Goal: Task Accomplishment & Management: Complete application form

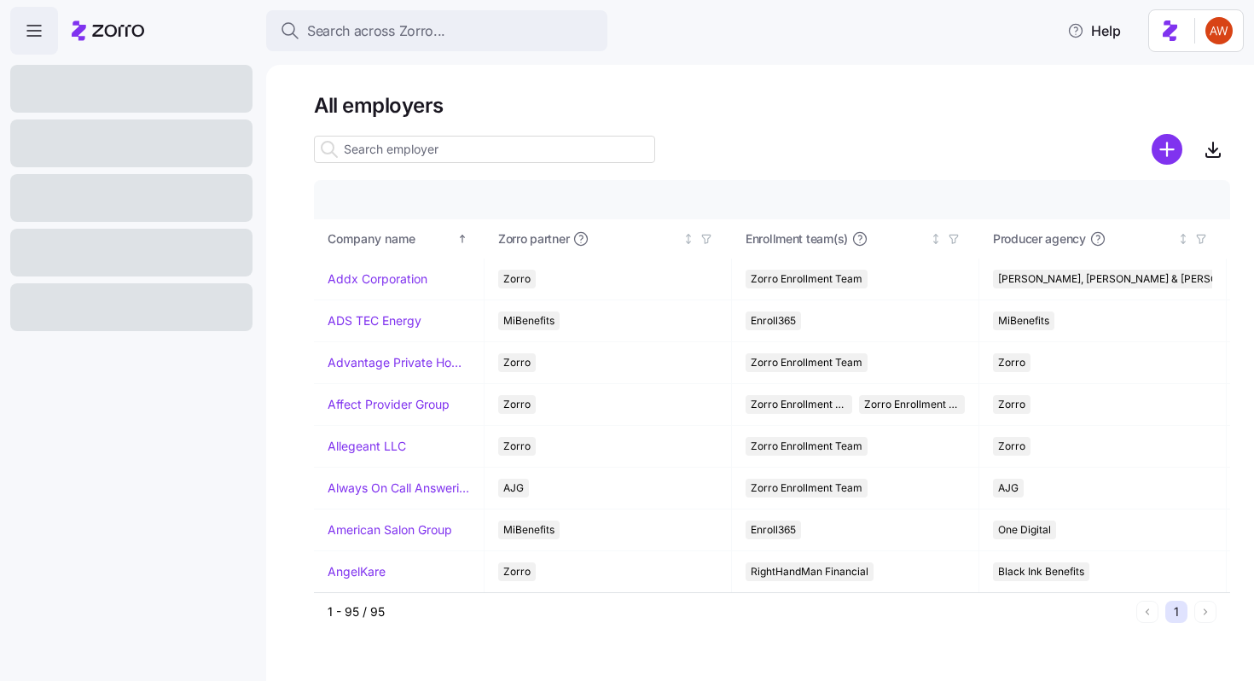
click at [535, 146] on input at bounding box center [484, 149] width 341 height 27
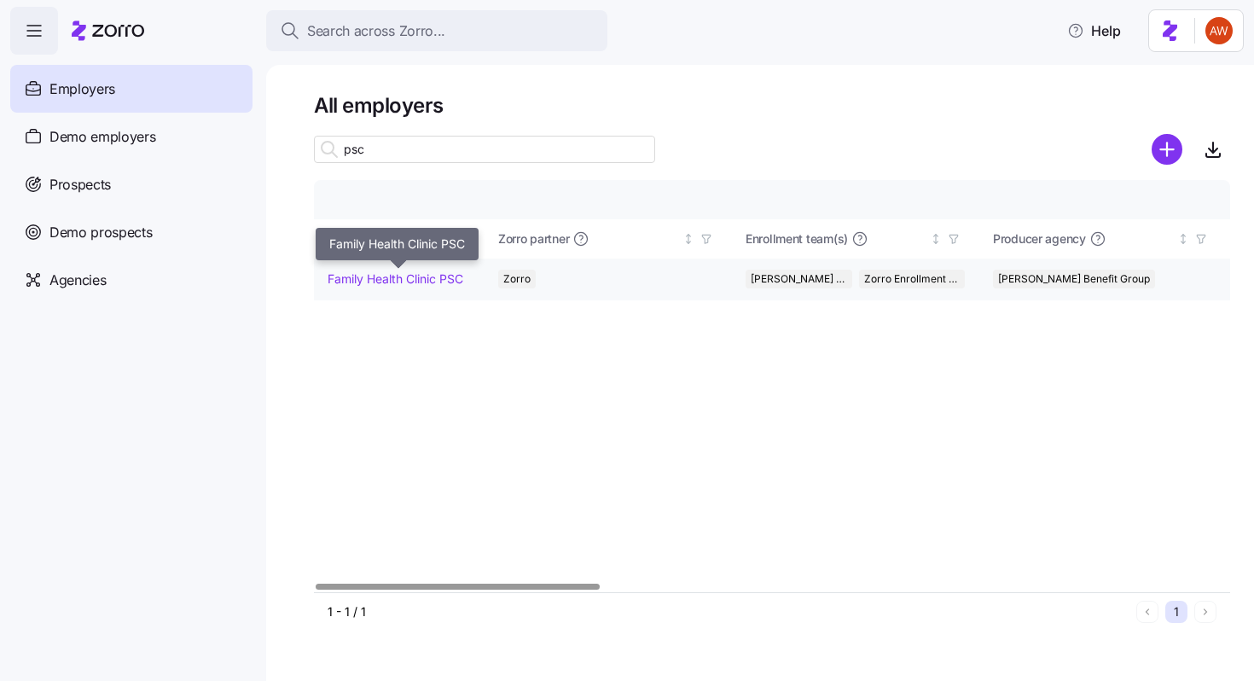
type input "psc"
click at [435, 280] on link "Family Health Clinic PSC" at bounding box center [396, 278] width 136 height 17
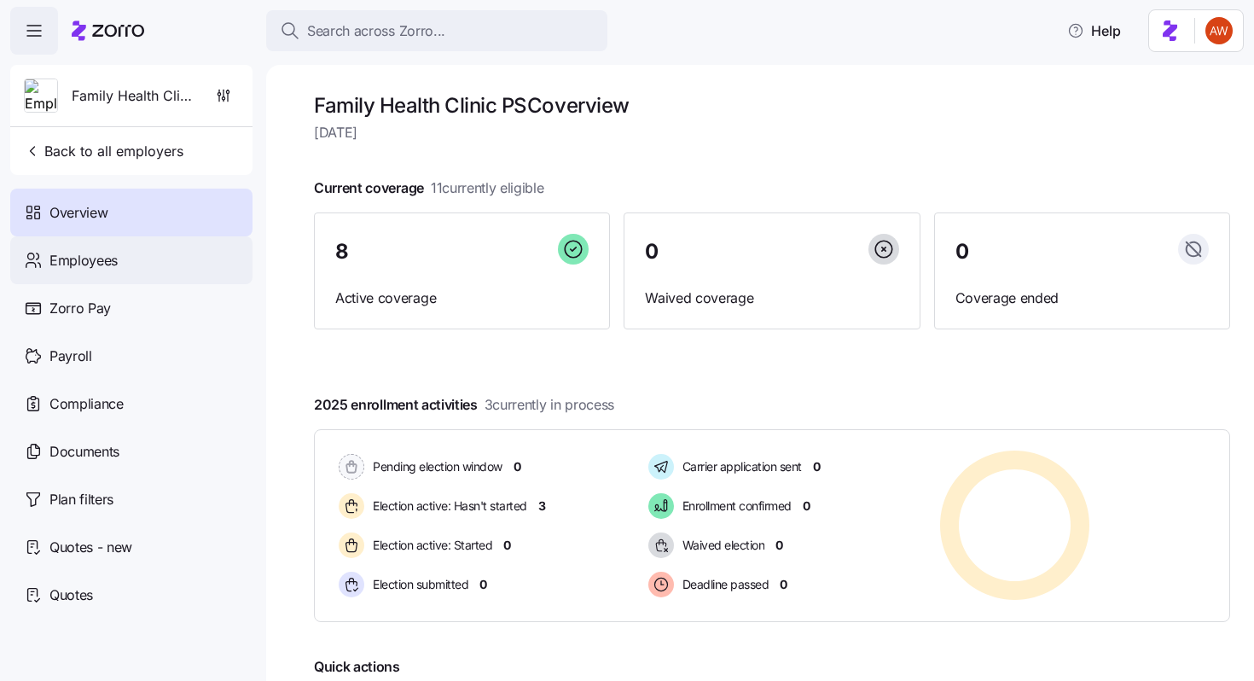
click at [107, 268] on span "Employees" at bounding box center [83, 260] width 68 height 21
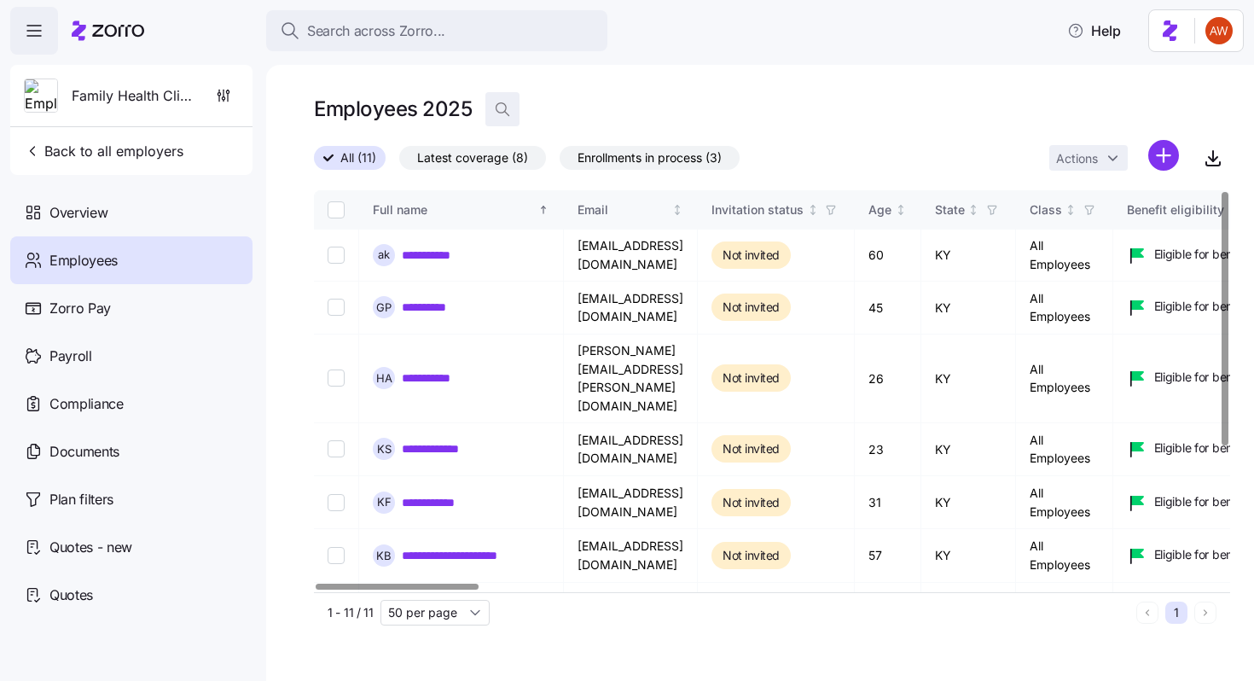
click at [502, 118] on span "button" at bounding box center [502, 109] width 32 height 32
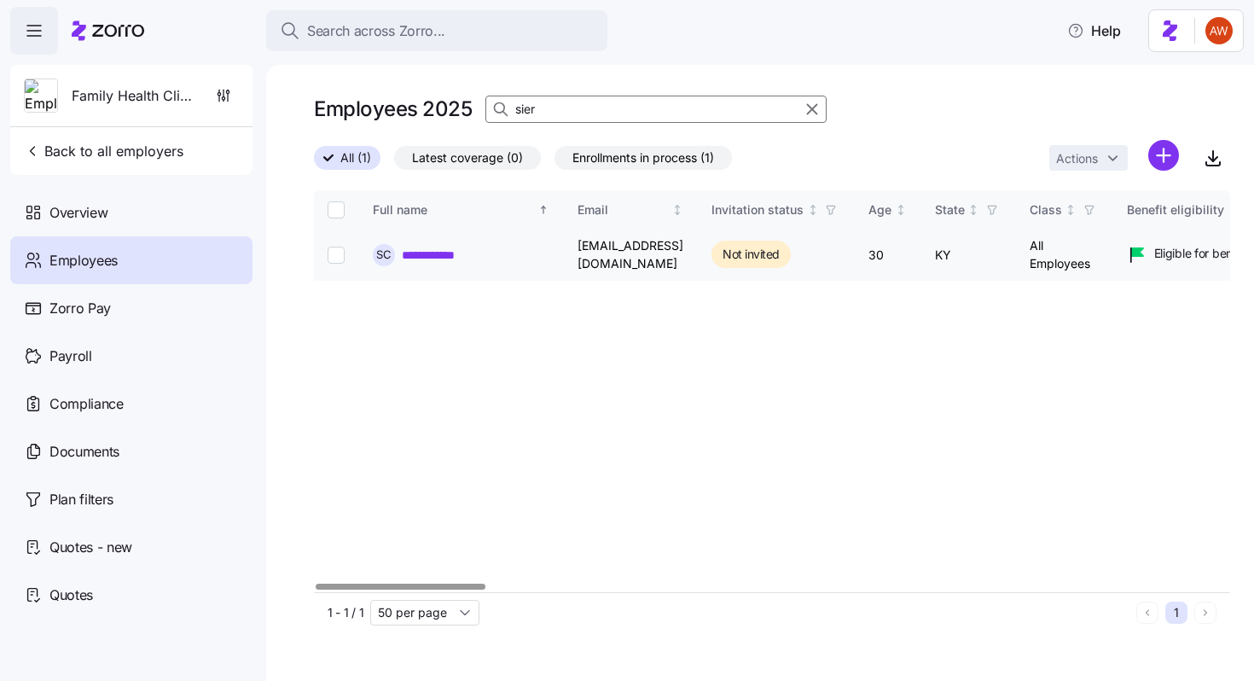
type input "sier"
click at [445, 254] on link "**********" at bounding box center [440, 254] width 77 height 17
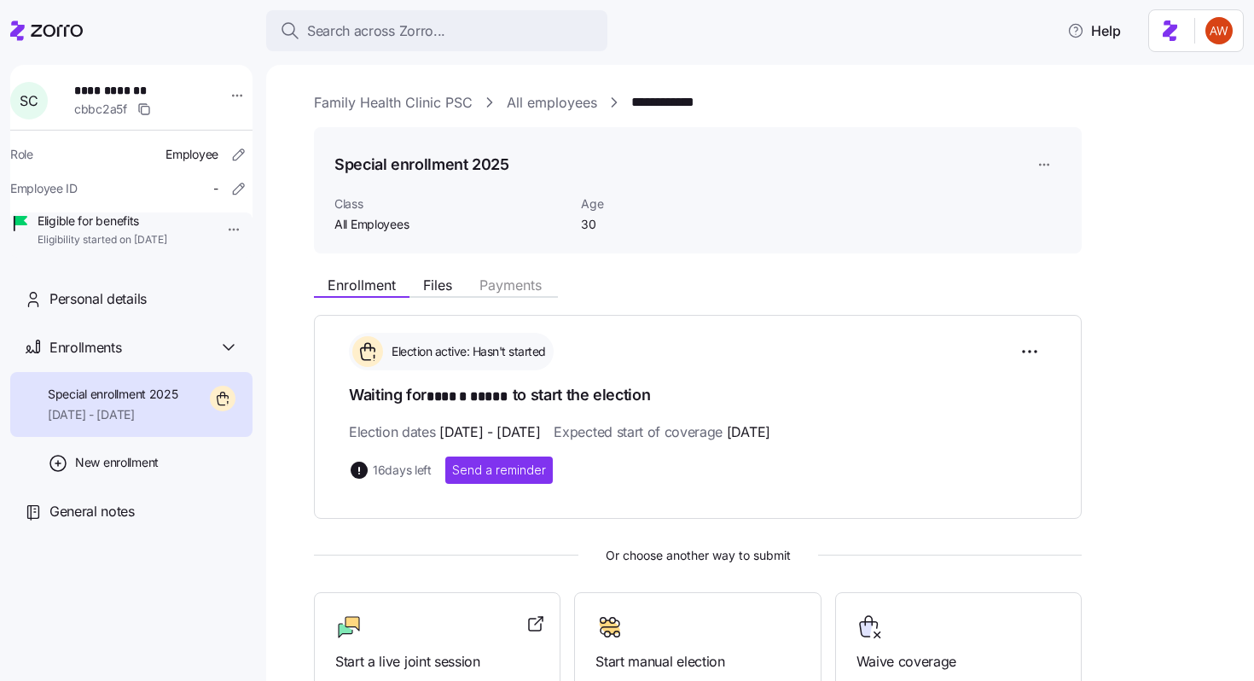
scroll to position [212, 0]
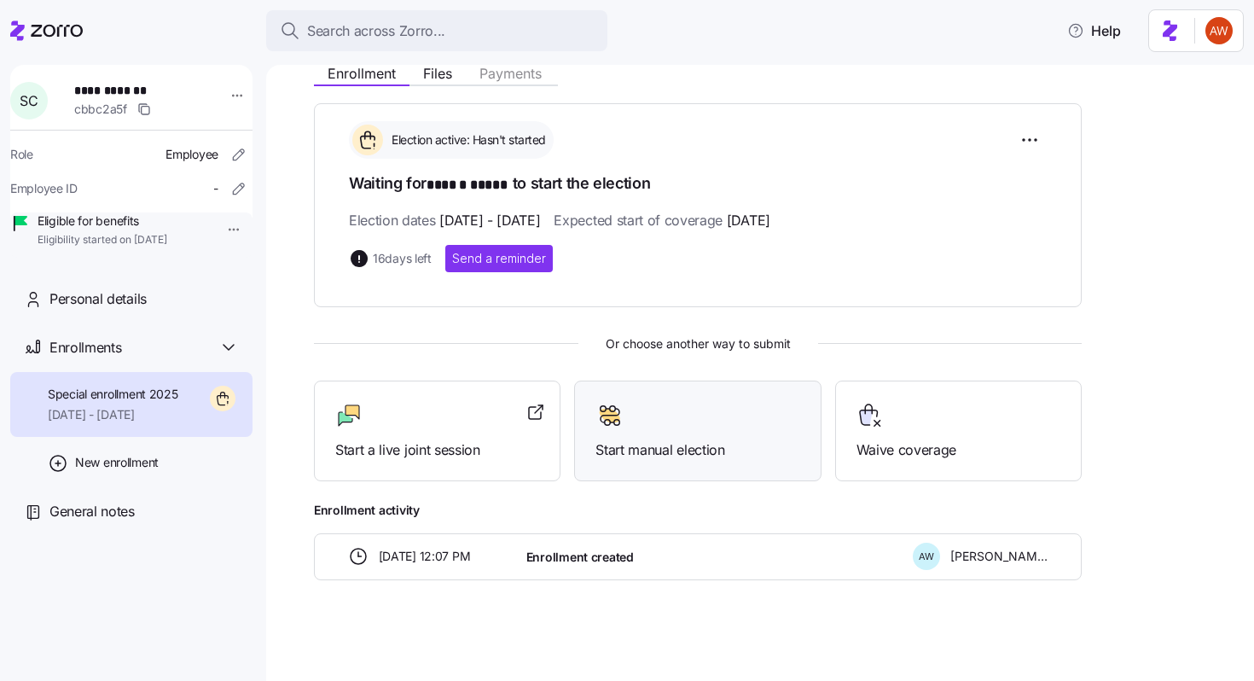
click at [672, 409] on div at bounding box center [697, 415] width 204 height 27
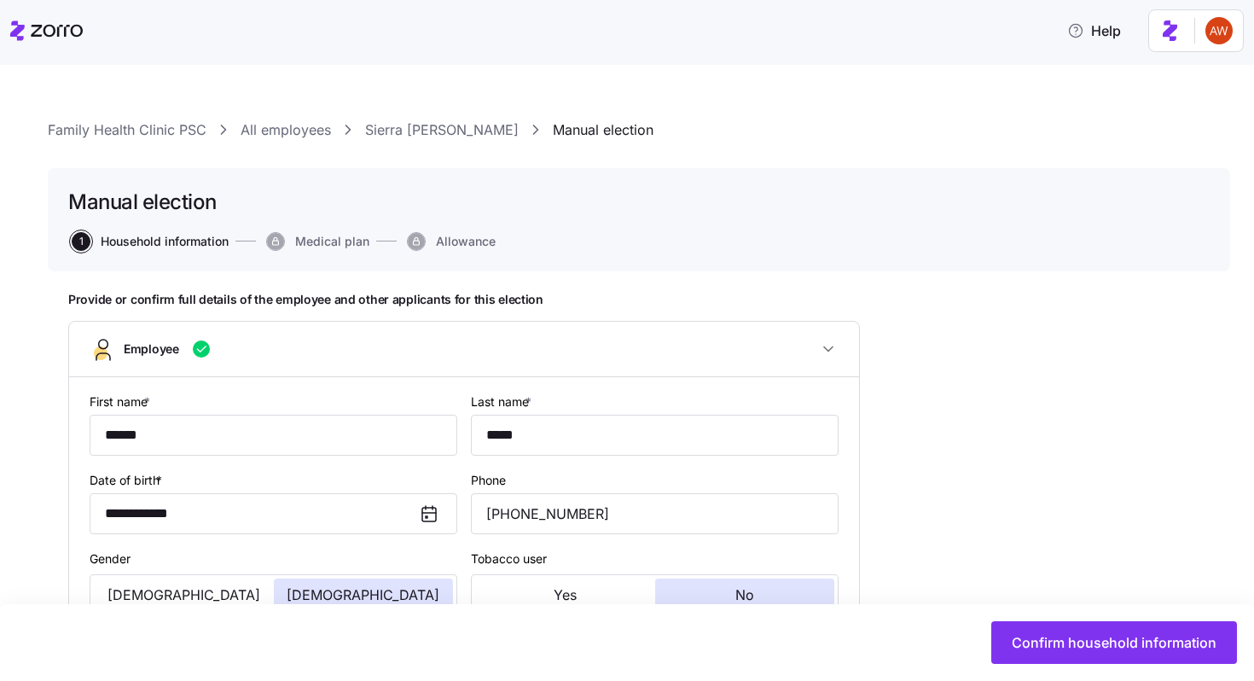
type input "All Employees"
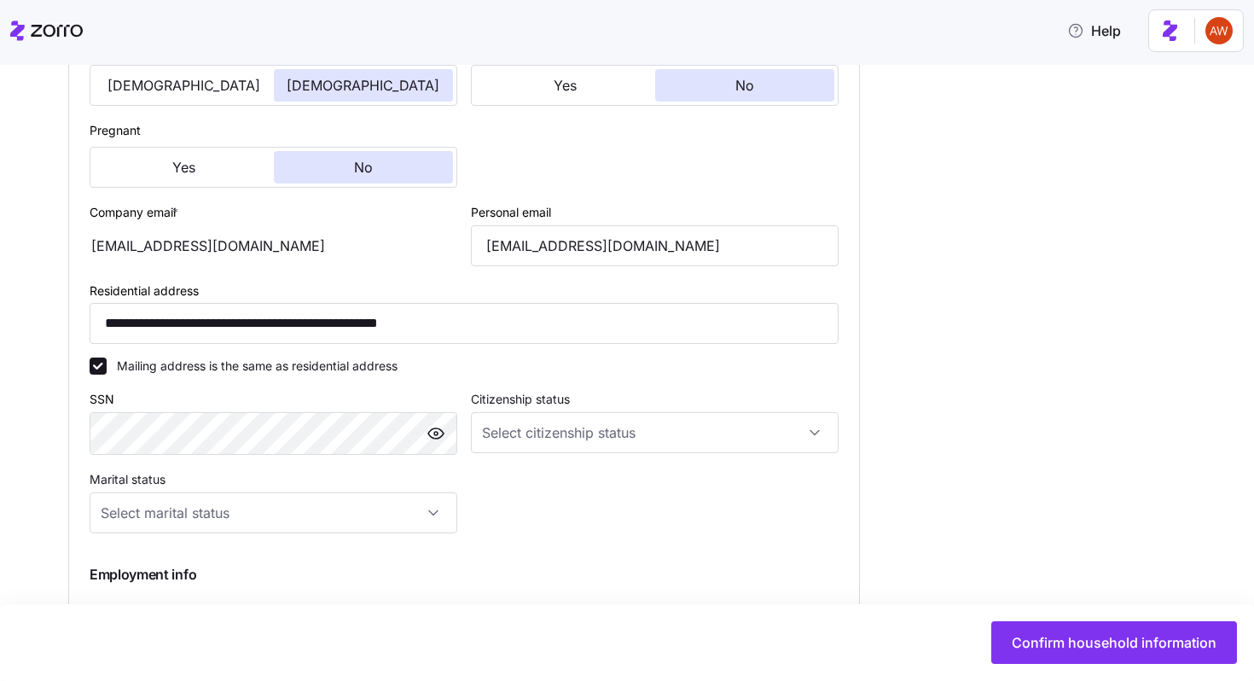
scroll to position [521, 0]
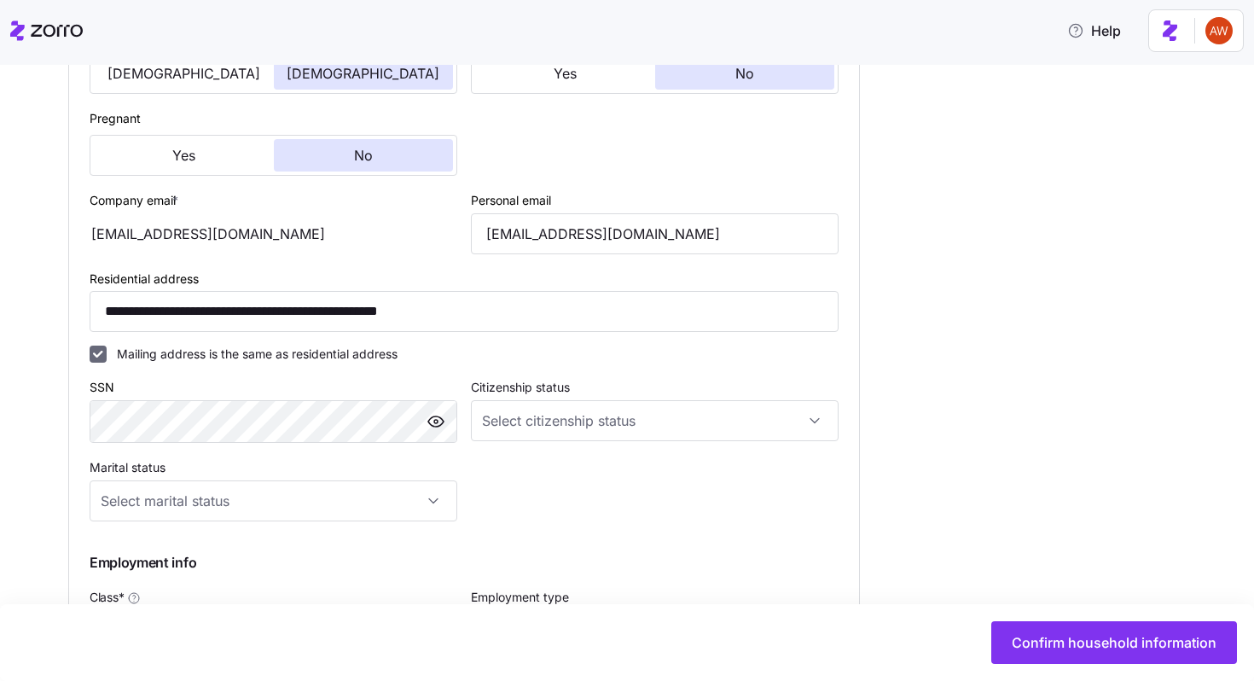
click at [99, 362] on input "Mailing address is the same as residential address" at bounding box center [98, 354] width 17 height 17
checkbox input "false"
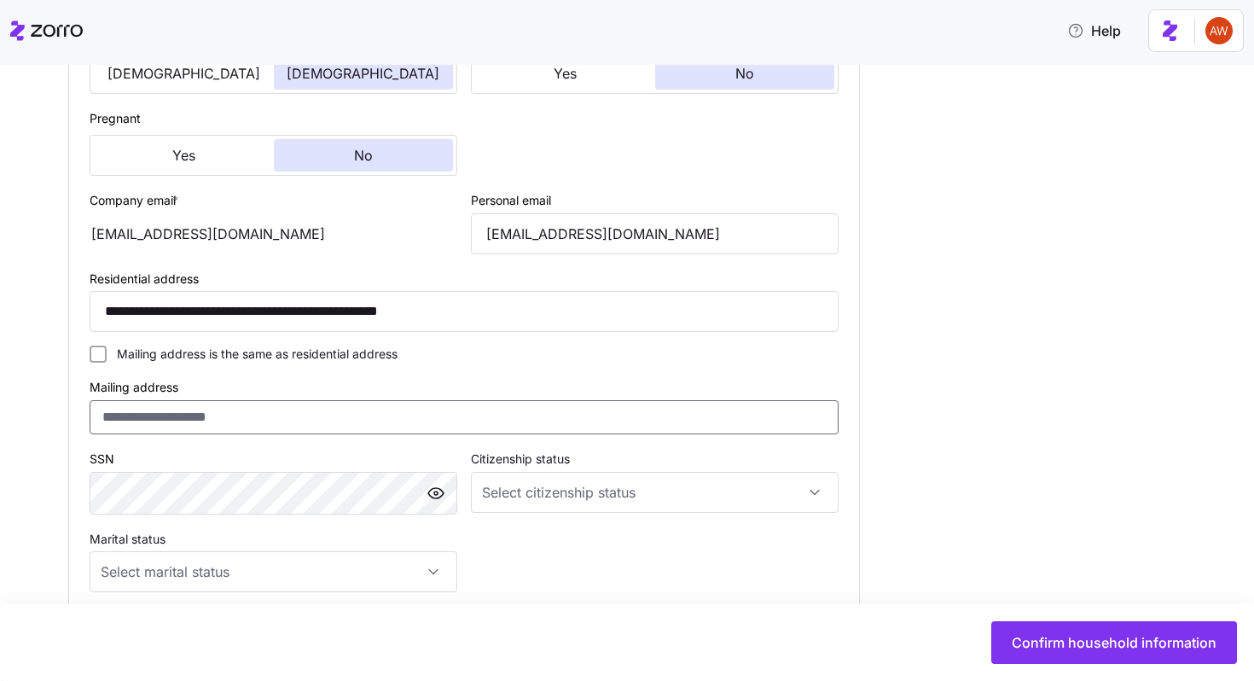
click at [137, 426] on input "Mailing address" at bounding box center [464, 417] width 749 height 34
paste input "**********"
type input "**********"
click at [660, 494] on input "Citizenship status" at bounding box center [655, 492] width 368 height 41
click at [630, 543] on div "[DEMOGRAPHIC_DATA] citizen" at bounding box center [655, 548] width 354 height 36
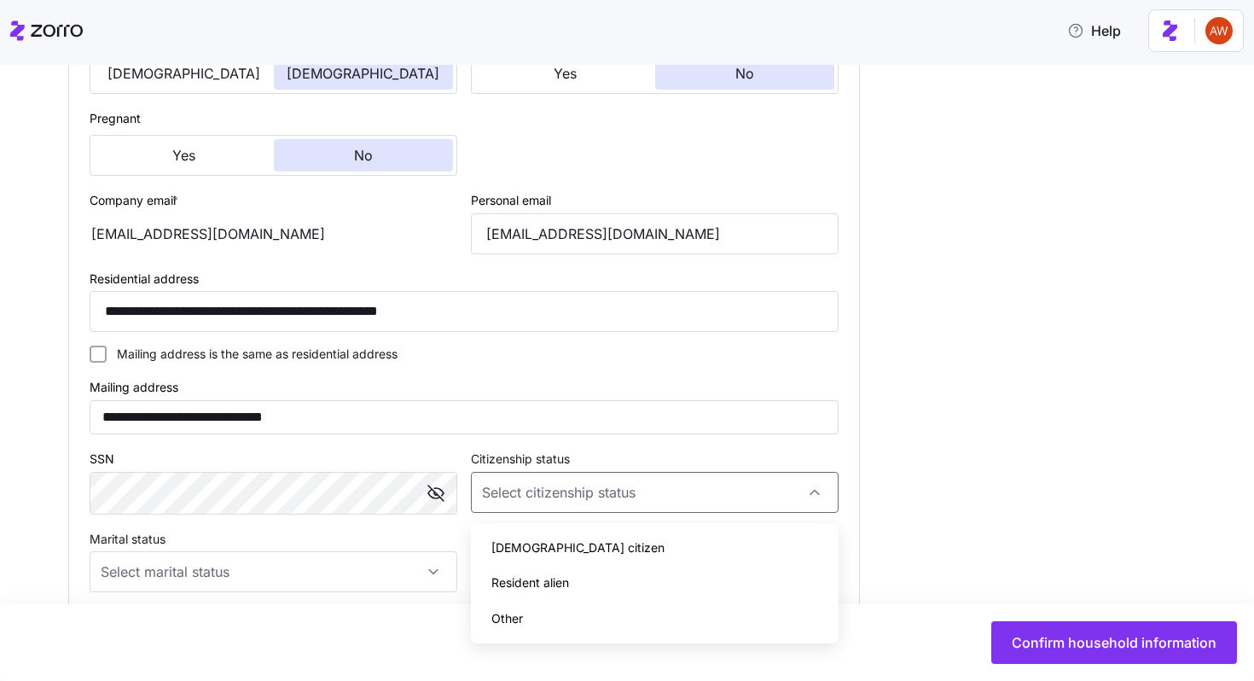
type input "[DEMOGRAPHIC_DATA] citizen"
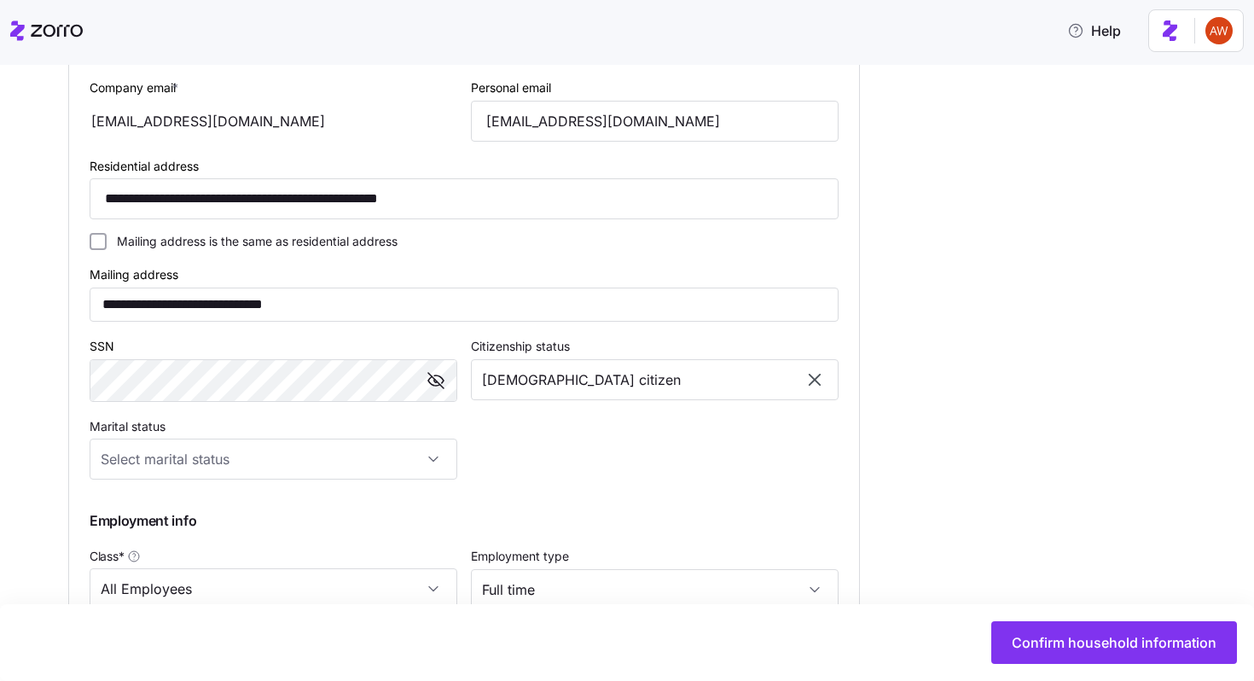
scroll to position [650, 0]
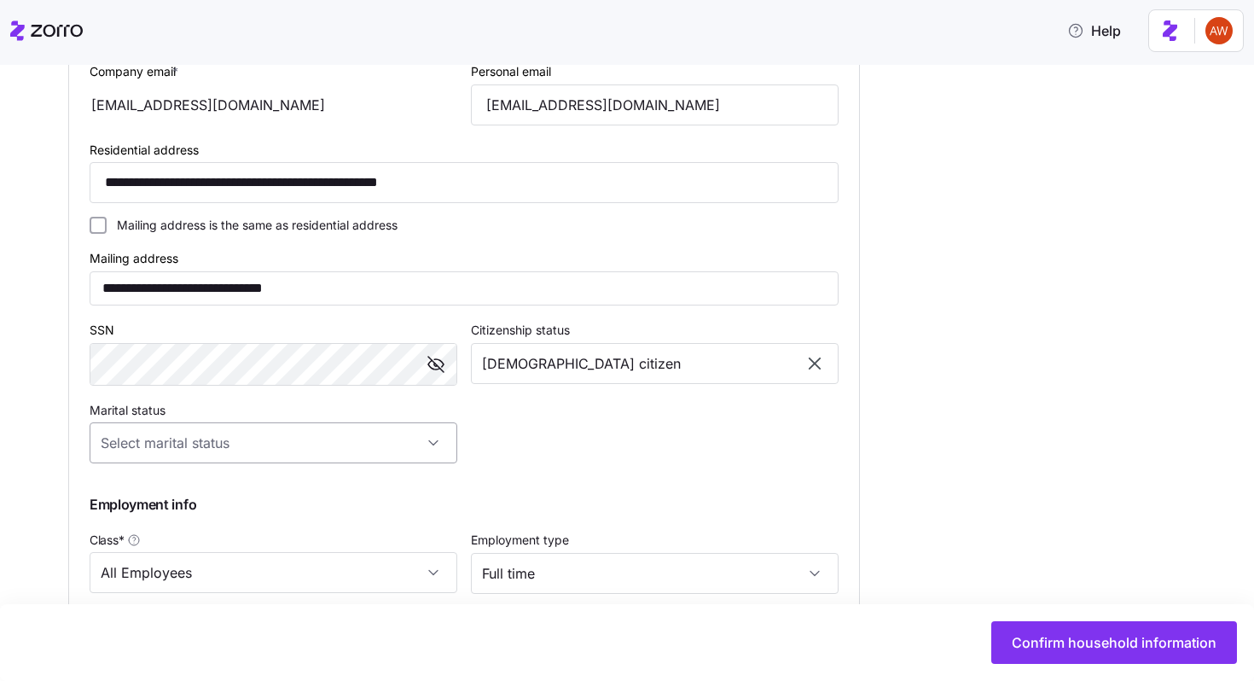
click at [408, 441] on input "Marital status" at bounding box center [274, 442] width 368 height 41
click at [391, 488] on div "Single" at bounding box center [273, 499] width 354 height 36
type input "Single"
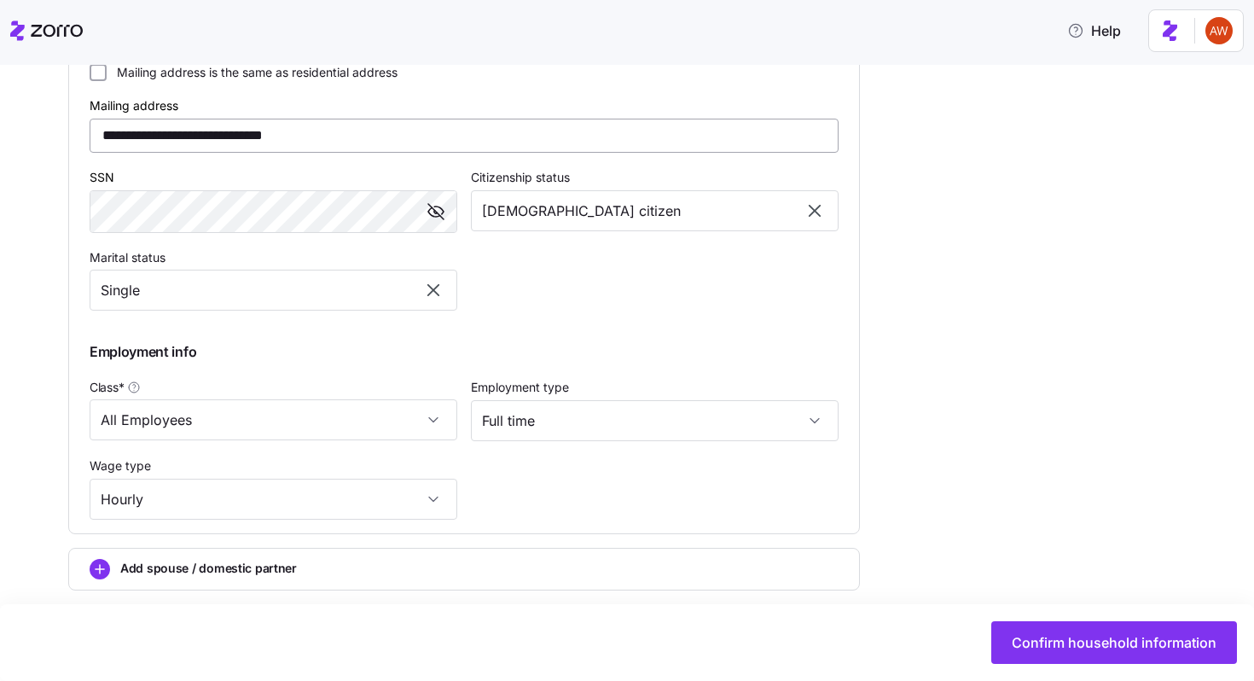
scroll to position [821, 0]
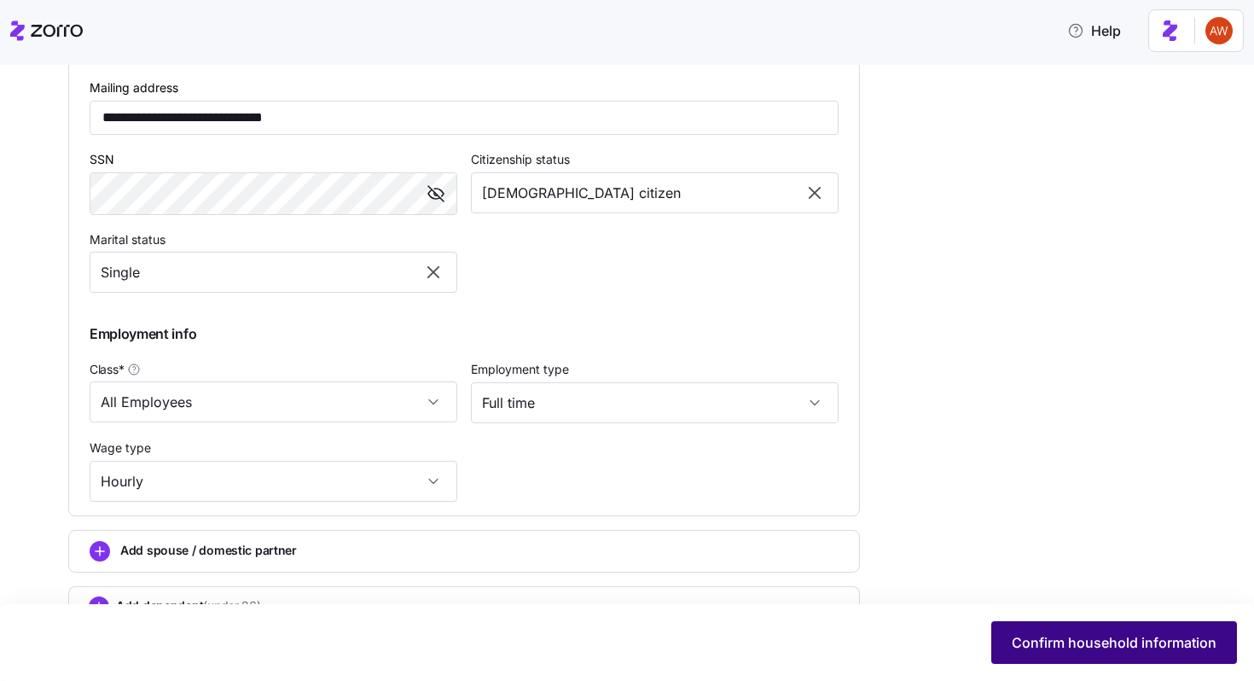
click at [1071, 636] on span "Confirm household information" at bounding box center [1114, 642] width 205 height 20
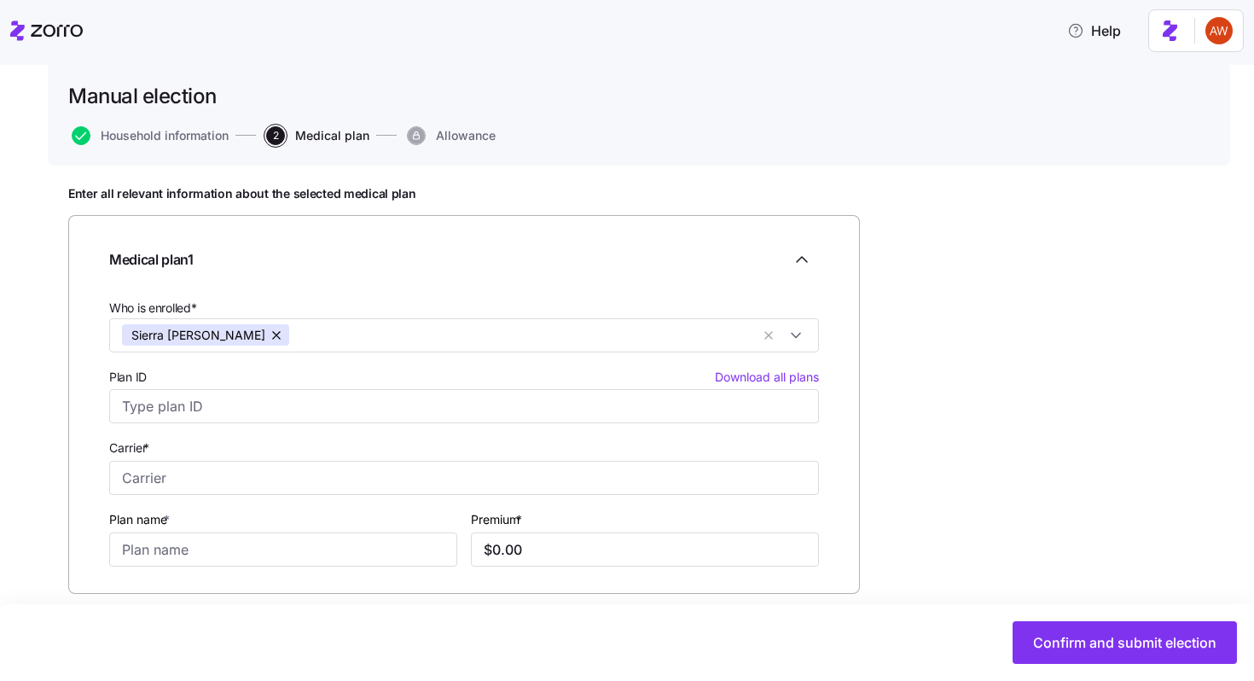
scroll to position [190, 0]
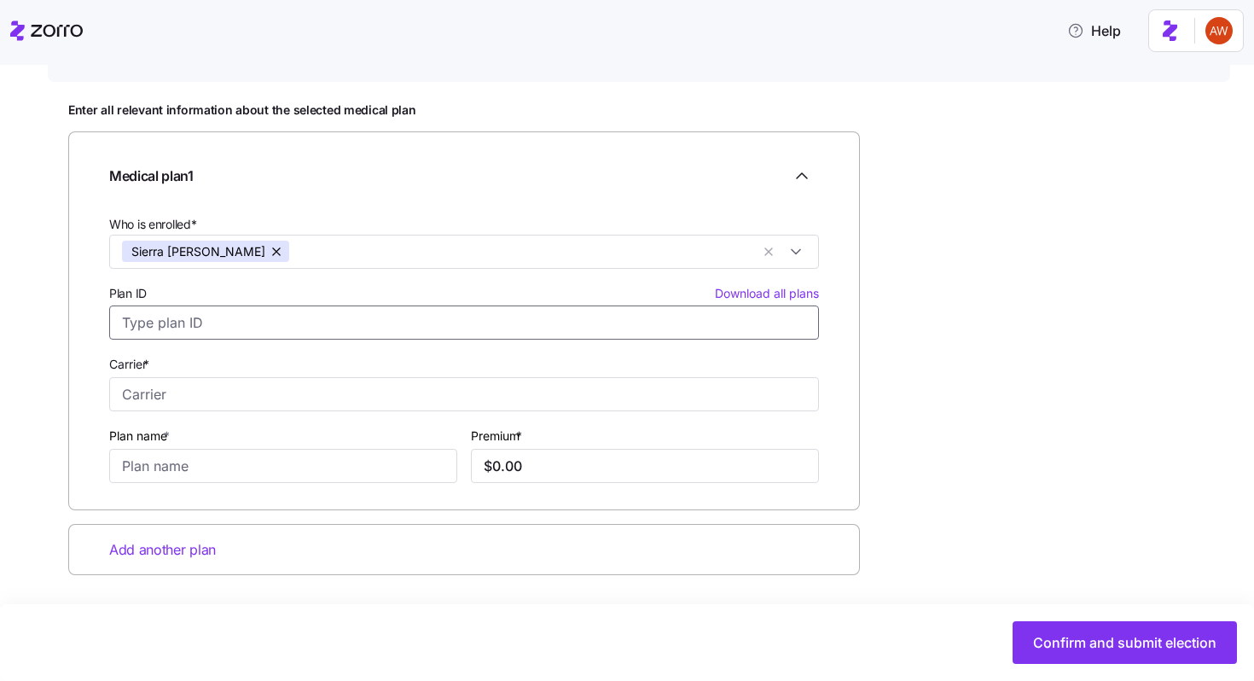
click at [306, 324] on input "Plan ID Download all plans" at bounding box center [464, 322] width 710 height 34
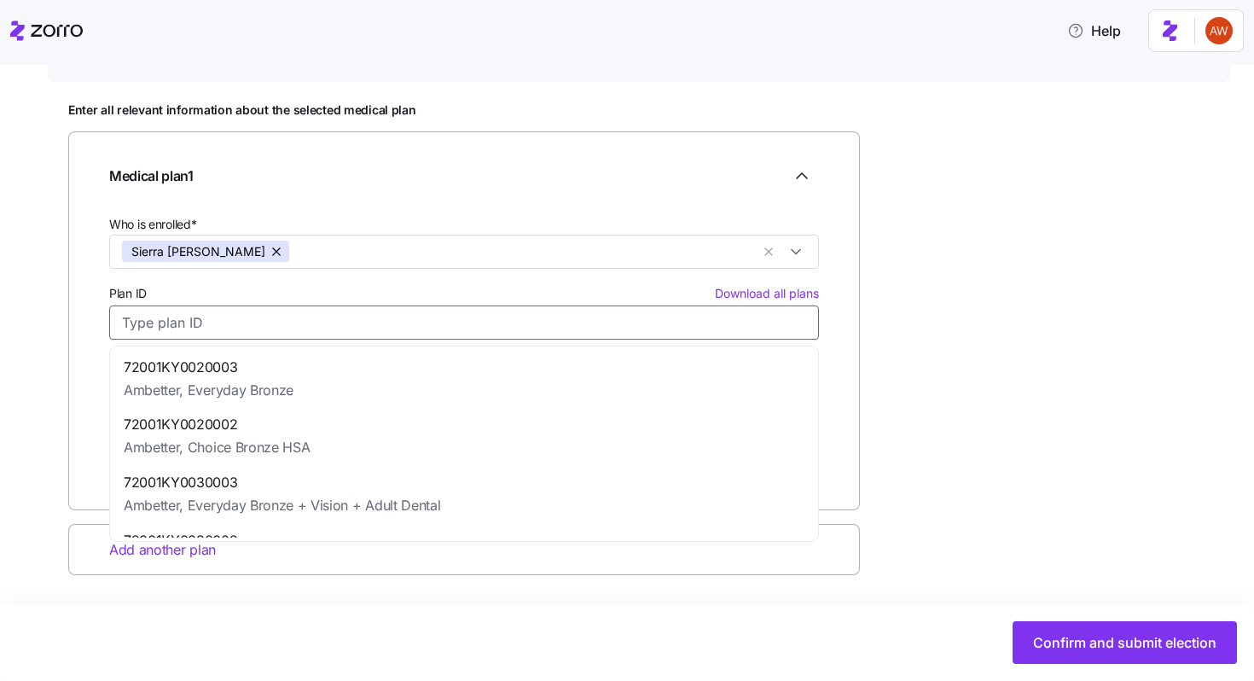
paste input "36239KY1140001"
type input "36239KY1140001"
type input "Anthem"
type input "Anthem Bronze Pathway HMO 6700 ($0 Virtual PCP + $0 Select Drugs + Incentives)"
type input "$490.79"
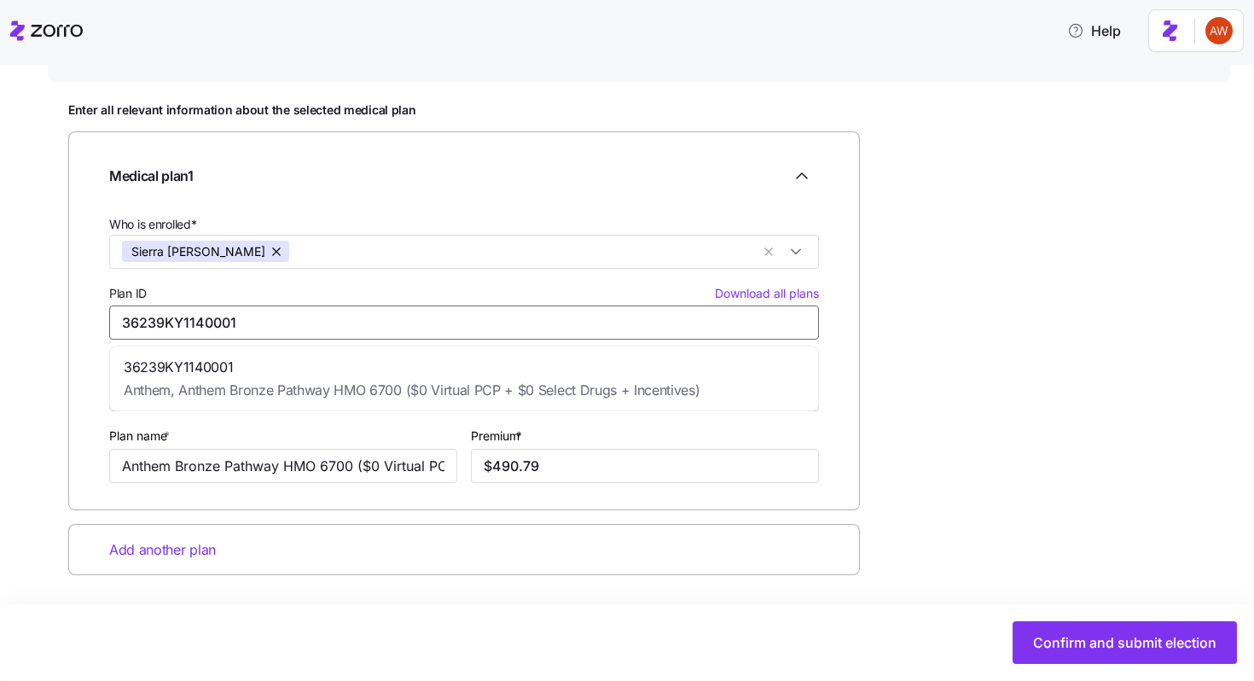
type input "36239KY1140001"
click at [1013, 426] on div "Enter all relevant information about the selected medical plan Medical plan 1 W…" at bounding box center [638, 381] width 1141 height 558
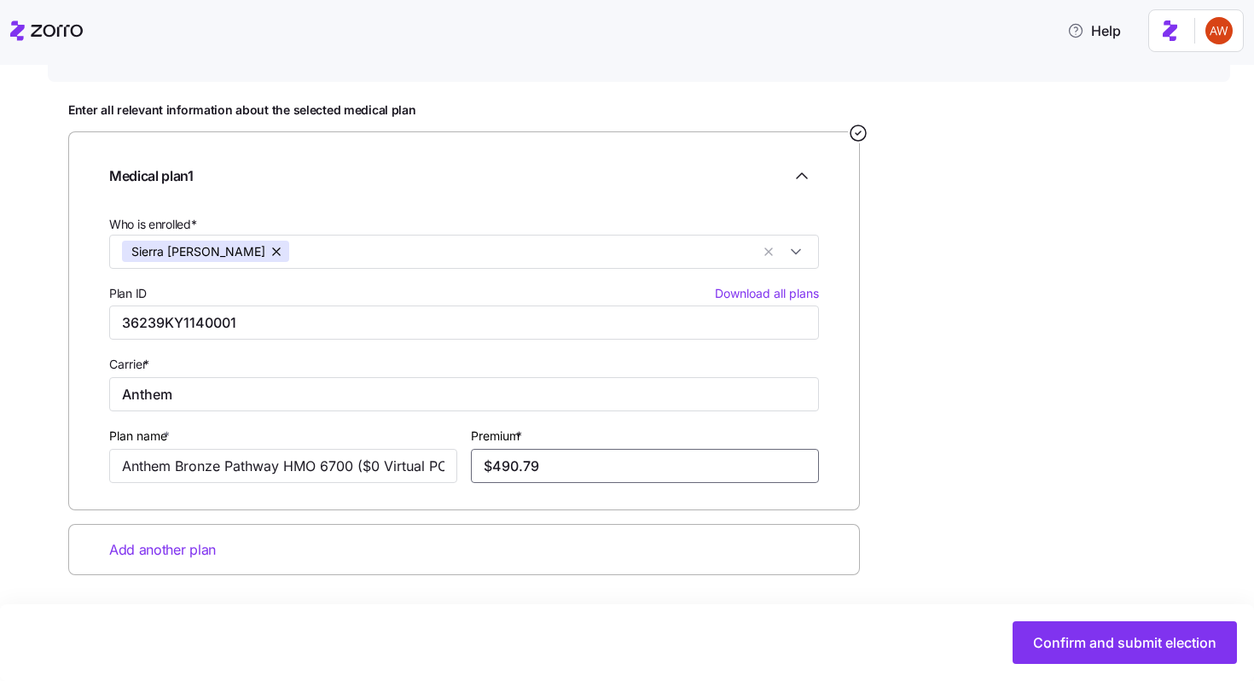
drag, startPoint x: 573, startPoint y: 470, endPoint x: 472, endPoint y: 470, distance: 101.5
click at [472, 470] on input "$490.79" at bounding box center [645, 466] width 348 height 34
paste input "83.87"
type input "$483.87"
click at [1081, 648] on span "Confirm and submit election" at bounding box center [1124, 642] width 183 height 20
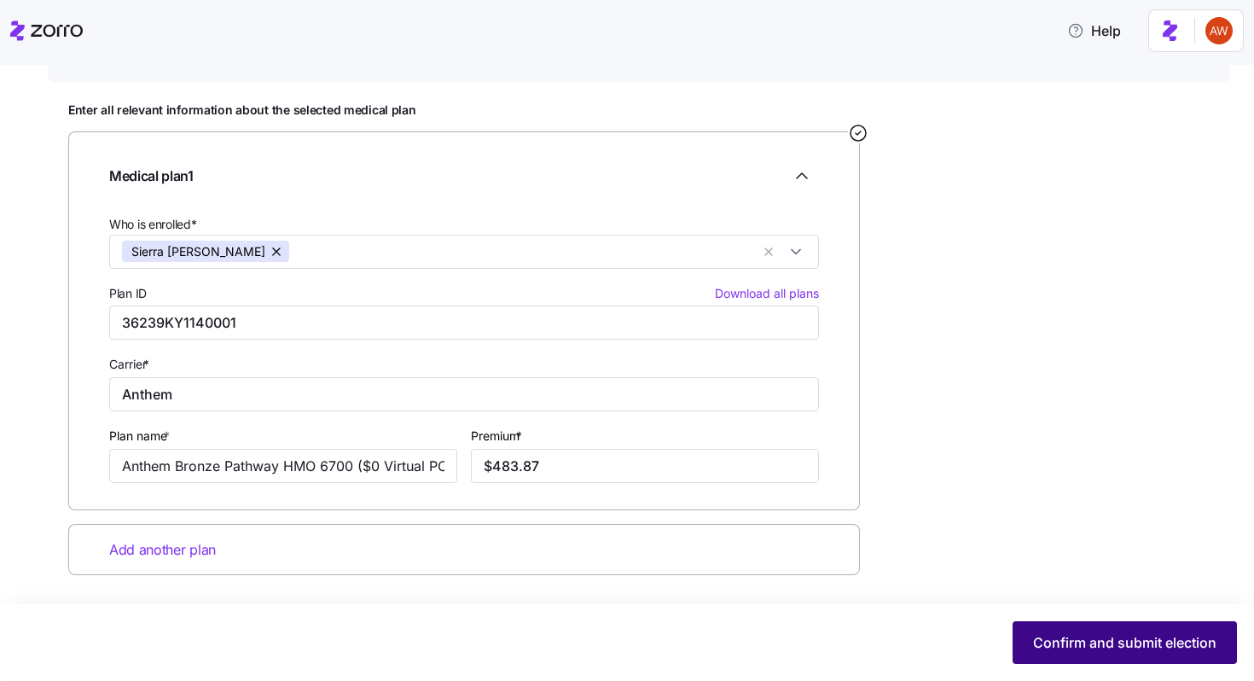
scroll to position [0, 0]
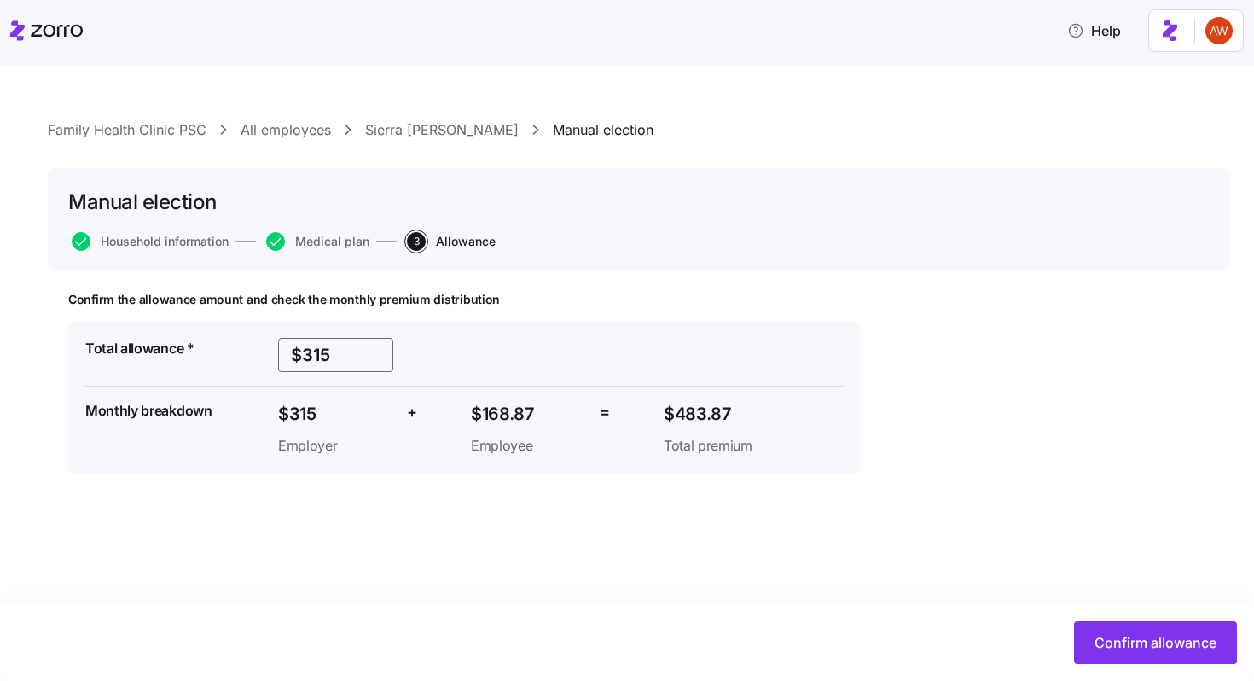
drag, startPoint x: 330, startPoint y: 359, endPoint x: 268, endPoint y: 358, distance: 62.3
click at [268, 358] on div "Total allowance * $315 Monthly breakdown $315 Employer + $168.87 Employee = $48…" at bounding box center [463, 397] width 771 height 132
paste input "0"
type input "$310"
click at [1200, 648] on span "Confirm allowance" at bounding box center [1156, 642] width 122 height 20
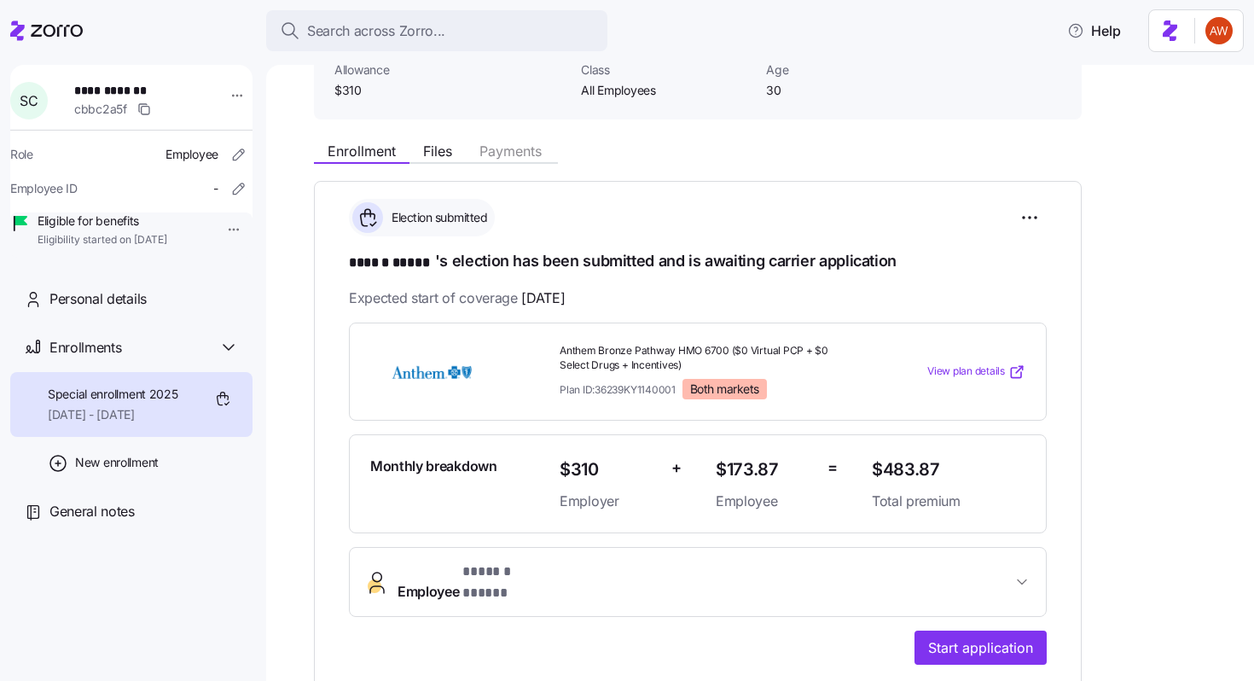
scroll to position [394, 0]
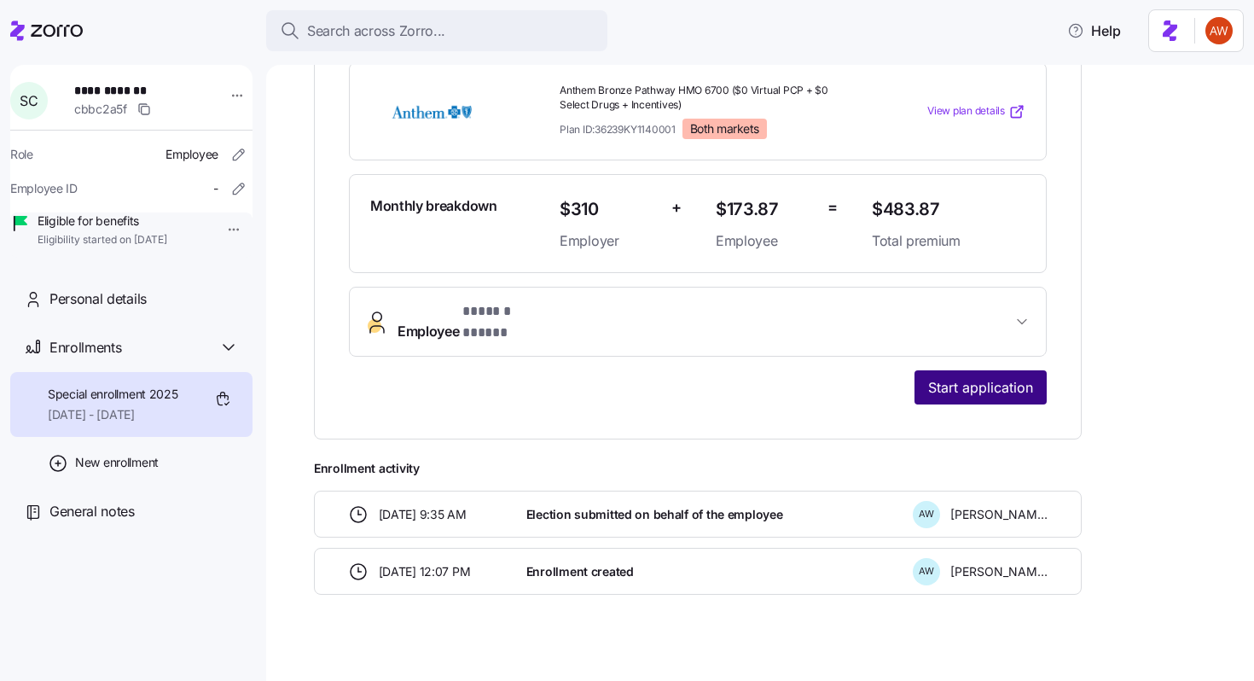
click at [944, 377] on span "Start application" at bounding box center [980, 387] width 105 height 20
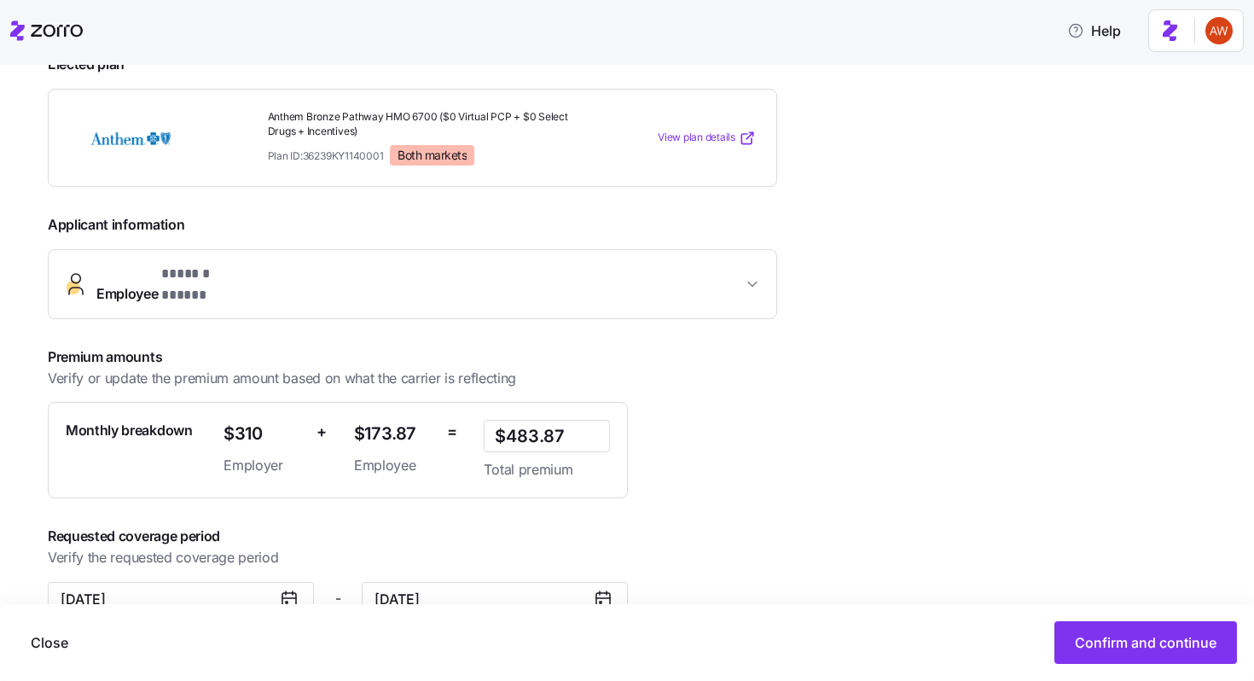
scroll to position [292, 0]
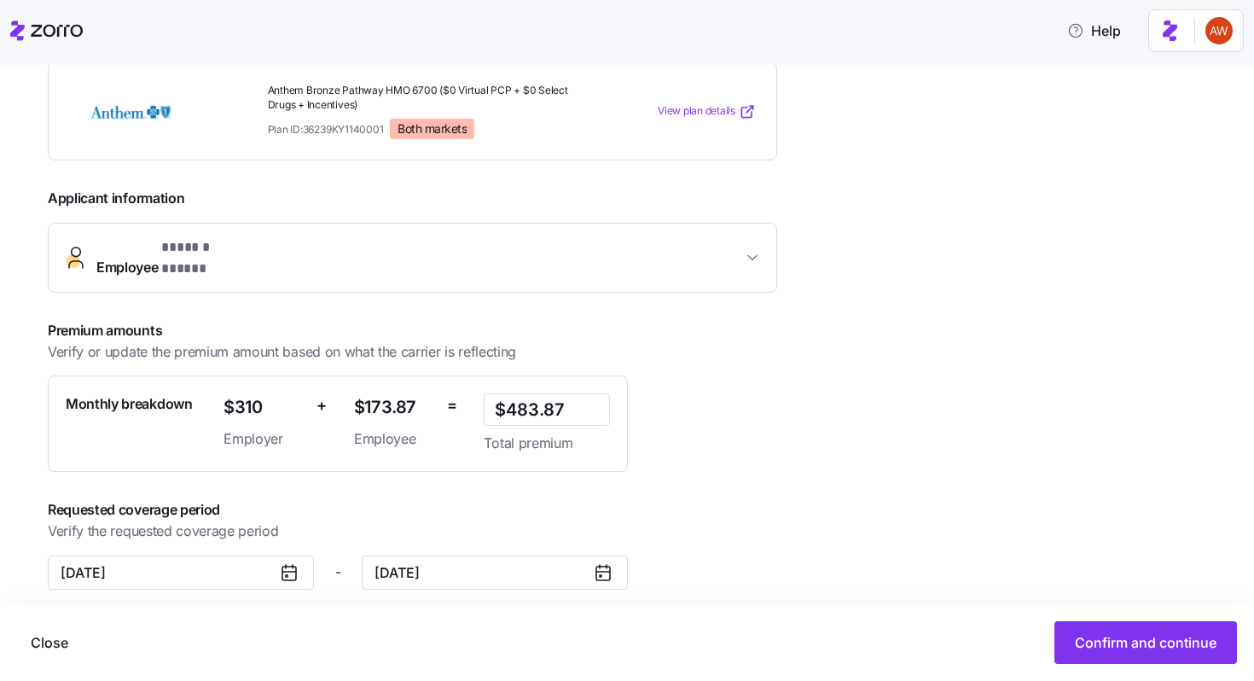
click at [282, 572] on icon at bounding box center [289, 572] width 14 height 0
click at [282, 566] on icon at bounding box center [289, 573] width 14 height 14
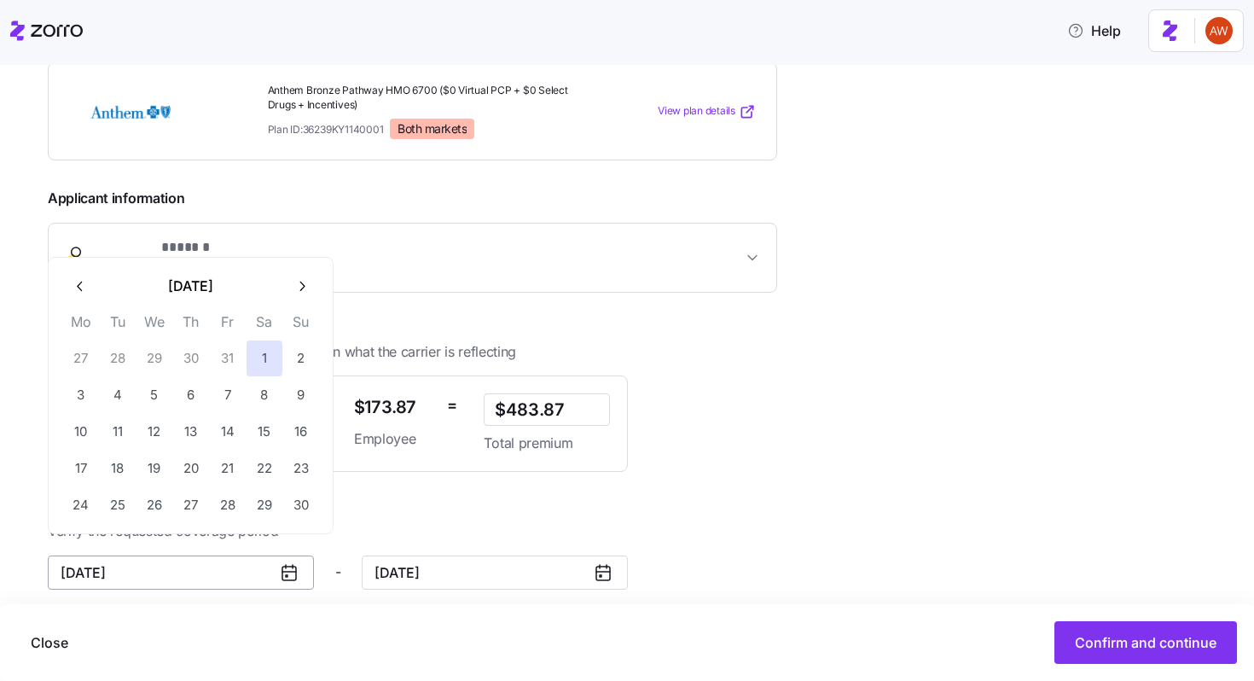
click at [239, 555] on input "[DATE]" at bounding box center [181, 572] width 266 height 34
click at [78, 284] on icon "button" at bounding box center [81, 286] width 16 height 16
click at [160, 354] on button "1" at bounding box center [154, 358] width 36 height 36
type input "[DATE]"
click at [723, 399] on div "Premium amounts Verify or update the premium amount based on what the carrier i…" at bounding box center [444, 396] width 792 height 152
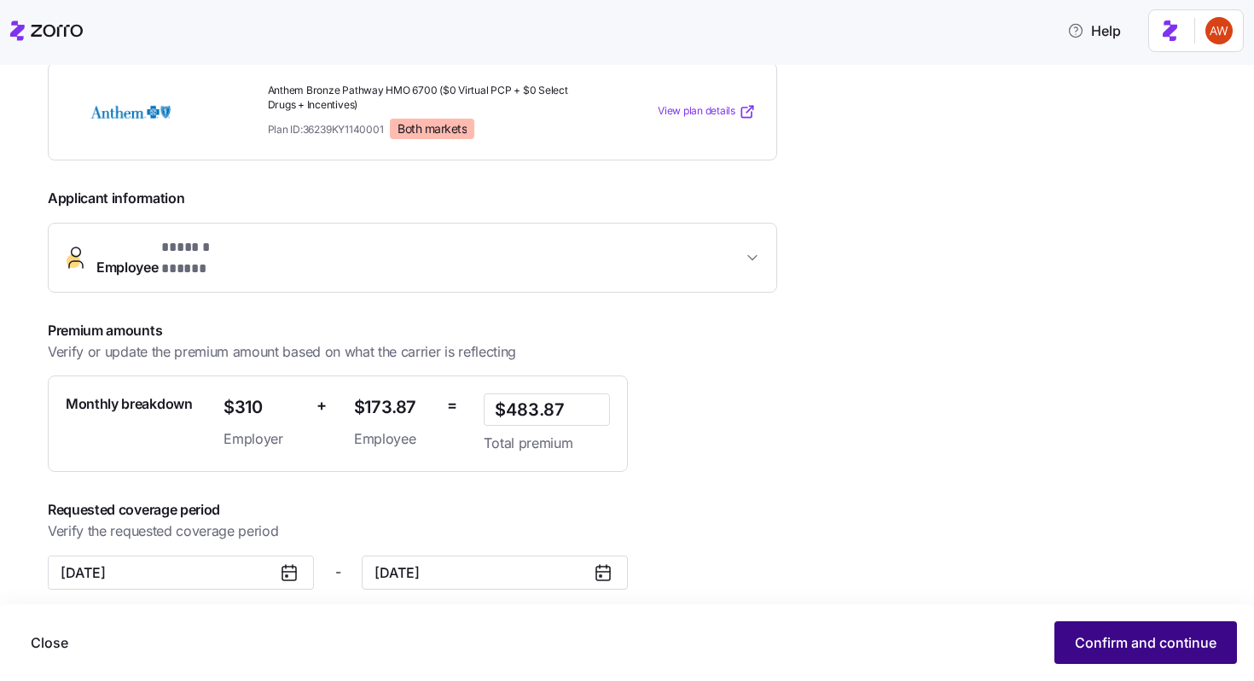
click at [1090, 657] on button "Confirm and continue" at bounding box center [1145, 642] width 183 height 43
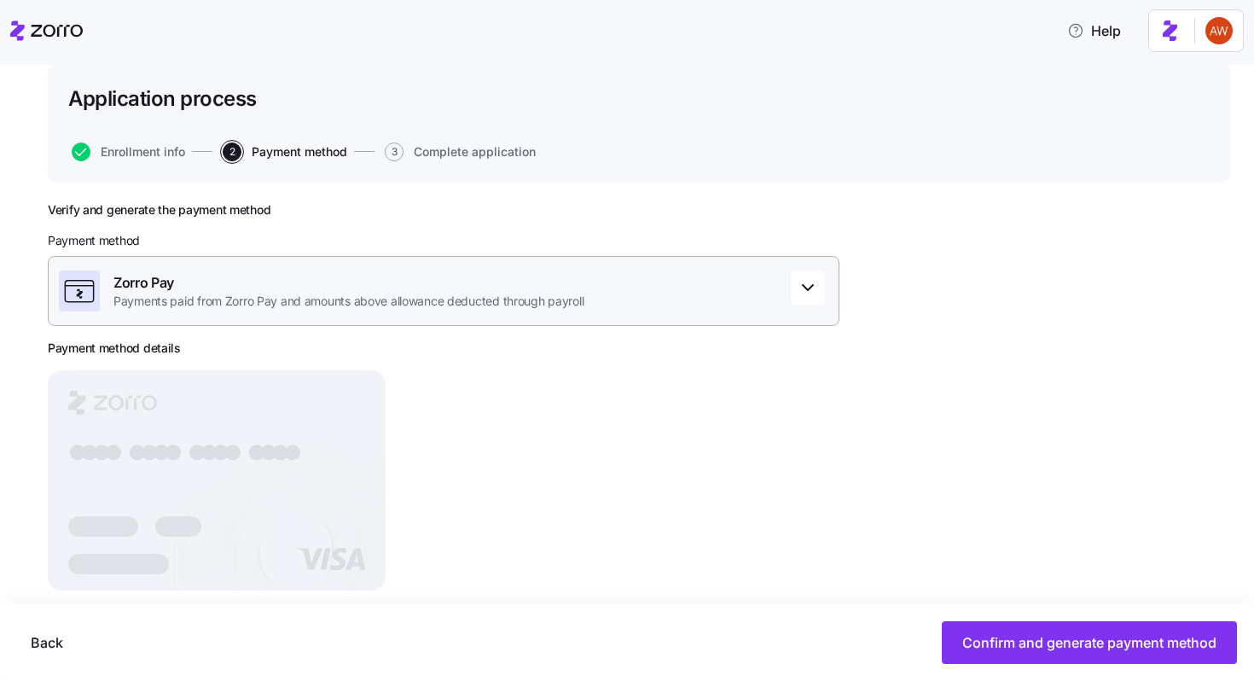
scroll to position [132, 0]
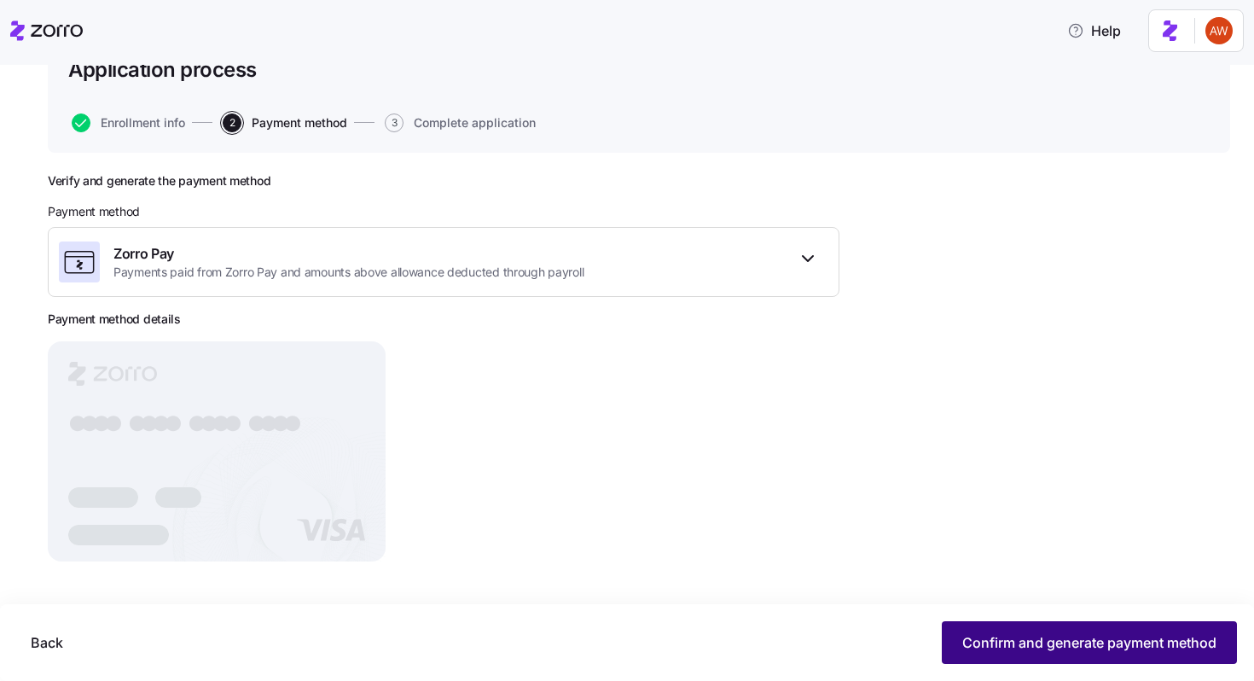
click at [951, 648] on button "Confirm and generate payment method" at bounding box center [1089, 642] width 295 height 43
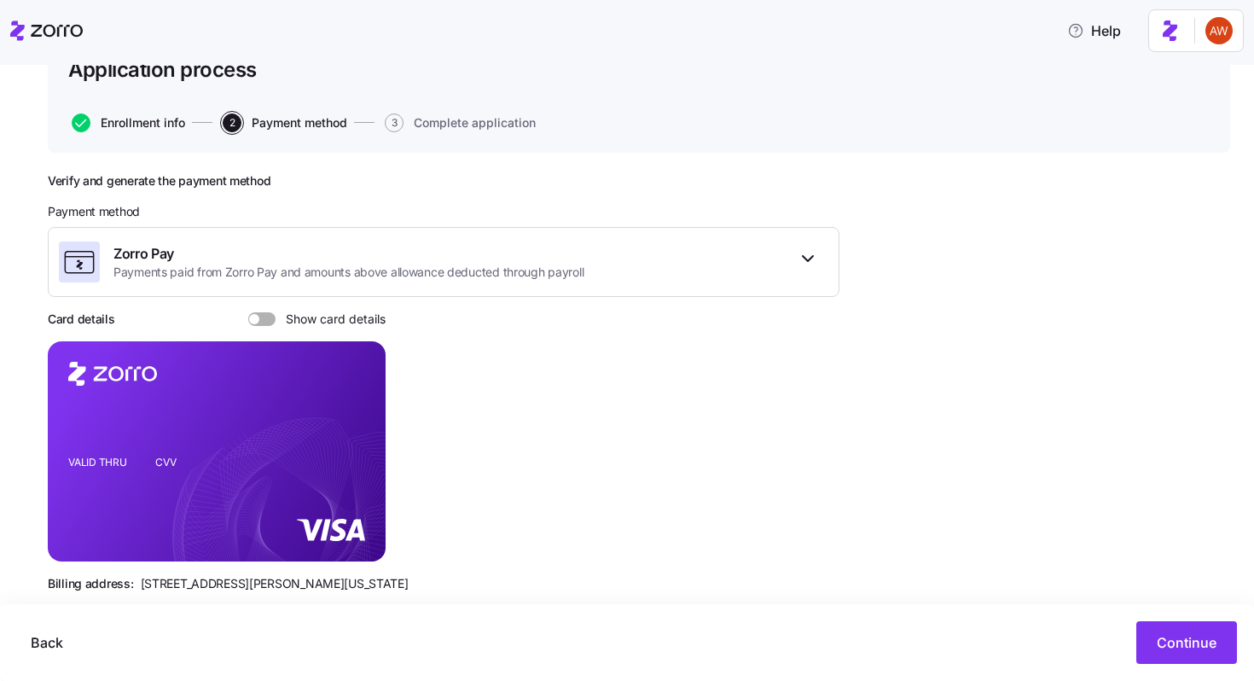
click at [160, 122] on span "Enrollment info" at bounding box center [143, 123] width 84 height 12
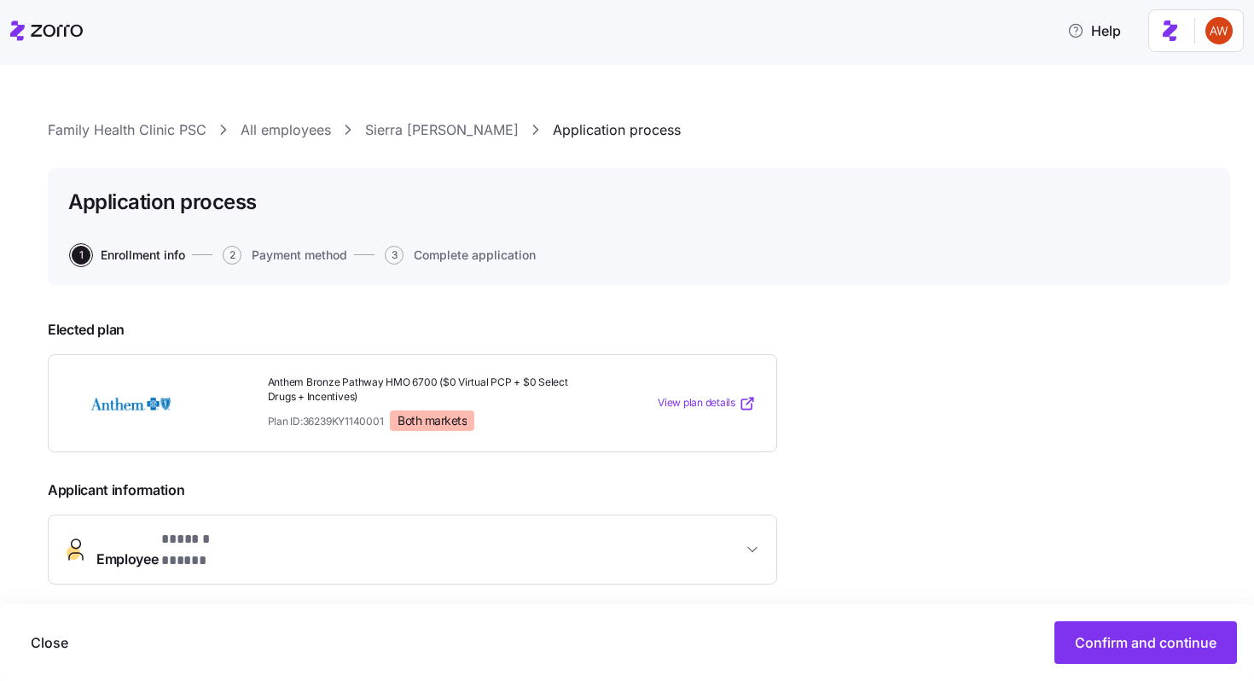
scroll to position [292, 0]
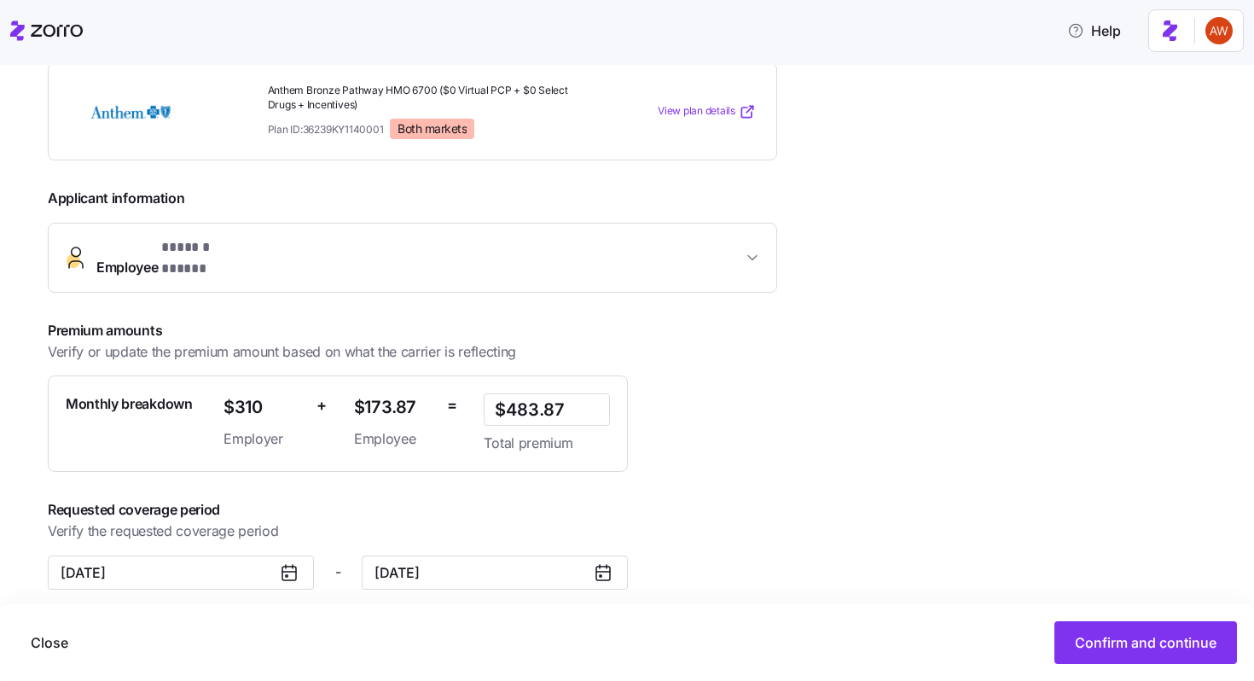
click at [290, 562] on icon at bounding box center [289, 572] width 20 height 20
click at [284, 562] on icon at bounding box center [289, 572] width 20 height 20
click at [254, 559] on input "[DATE]" at bounding box center [181, 572] width 266 height 34
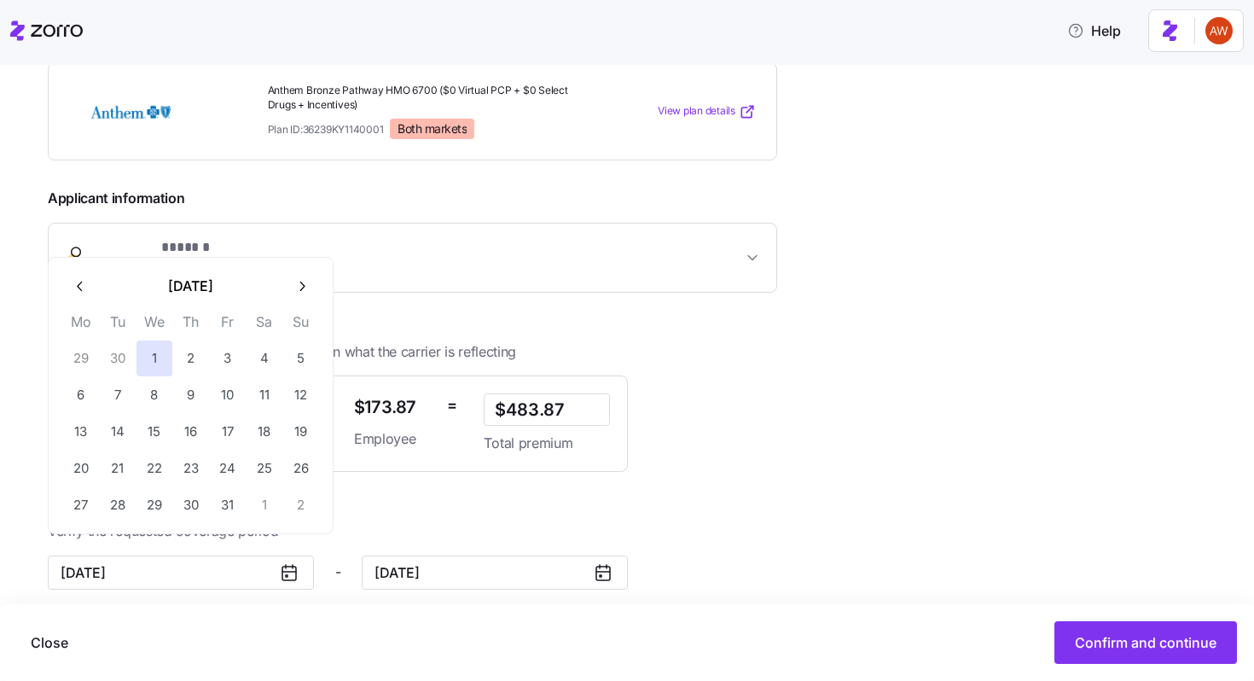
click at [78, 289] on icon "button" at bounding box center [81, 286] width 16 height 16
click at [78, 289] on th "Mo" at bounding box center [80, 288] width 37 height 29
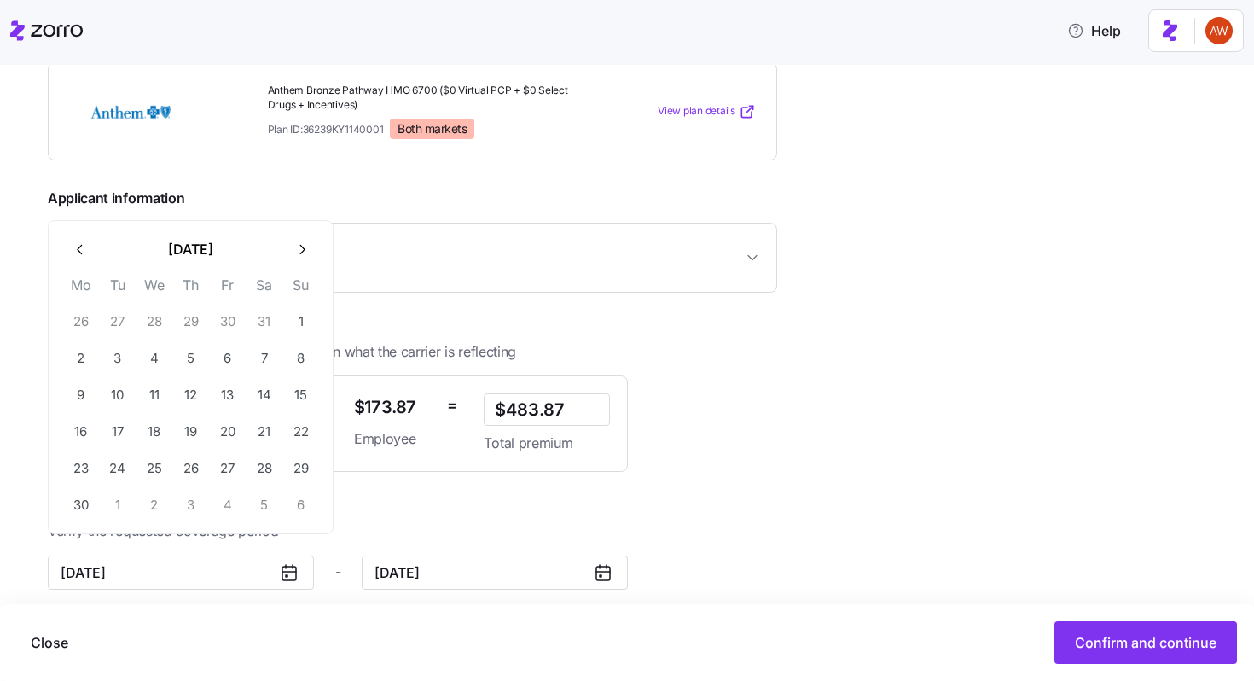
click at [79, 270] on div "[DATE] Mo Tu We Th Fr Sa Su 26 27 28 29 30 31 1 2 3 4 5 6 7 8 9 10 11 12 13 14 …" at bounding box center [190, 377] width 257 height 292
click at [77, 247] on icon "button" at bounding box center [81, 249] width 16 height 16
click at [84, 283] on icon "button" at bounding box center [81, 286] width 16 height 16
click at [84, 283] on th "Mo" at bounding box center [80, 288] width 37 height 29
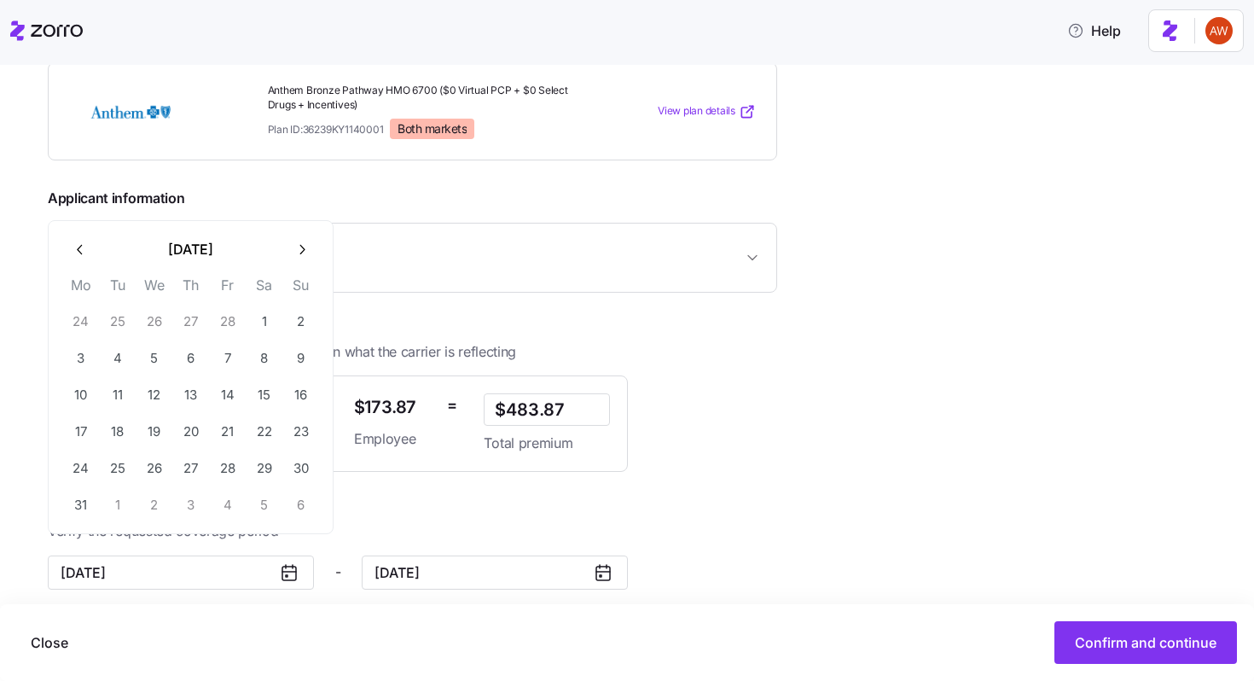
click at [77, 252] on icon "button" at bounding box center [81, 249] width 16 height 16
click at [86, 282] on icon "button" at bounding box center [81, 286] width 16 height 16
click at [159, 351] on button "1" at bounding box center [154, 358] width 36 height 36
type input "[DATE]"
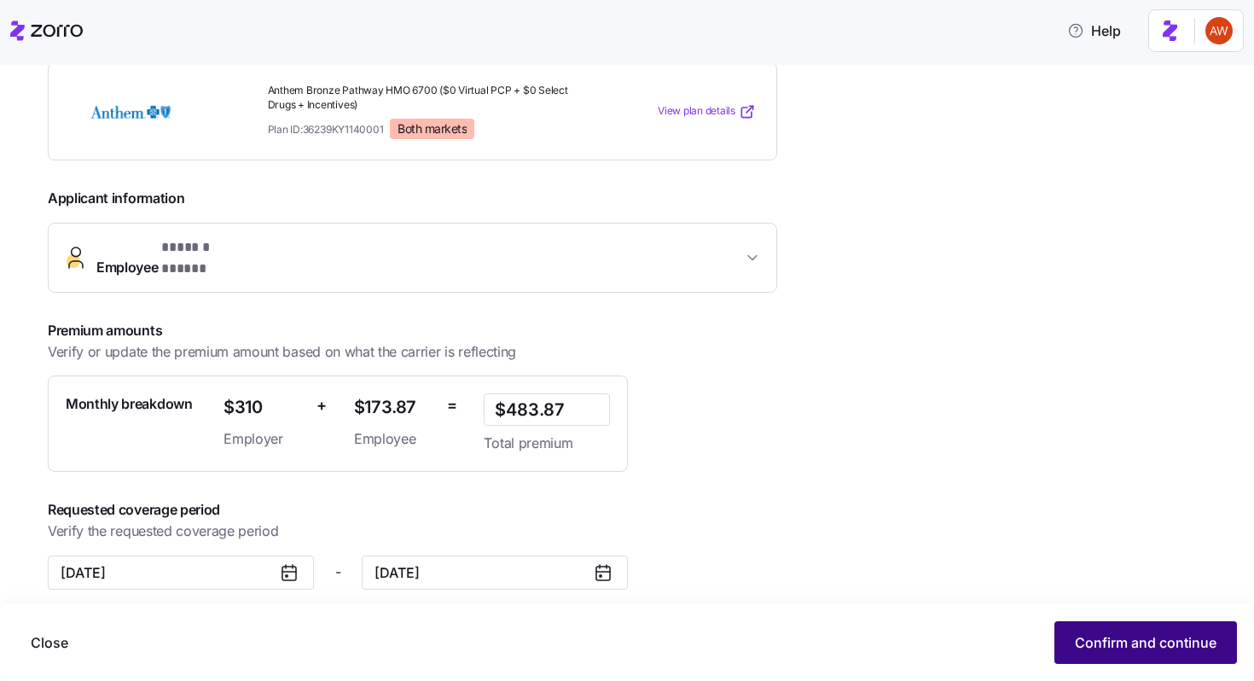
click at [1091, 638] on span "Confirm and continue" at bounding box center [1146, 642] width 142 height 20
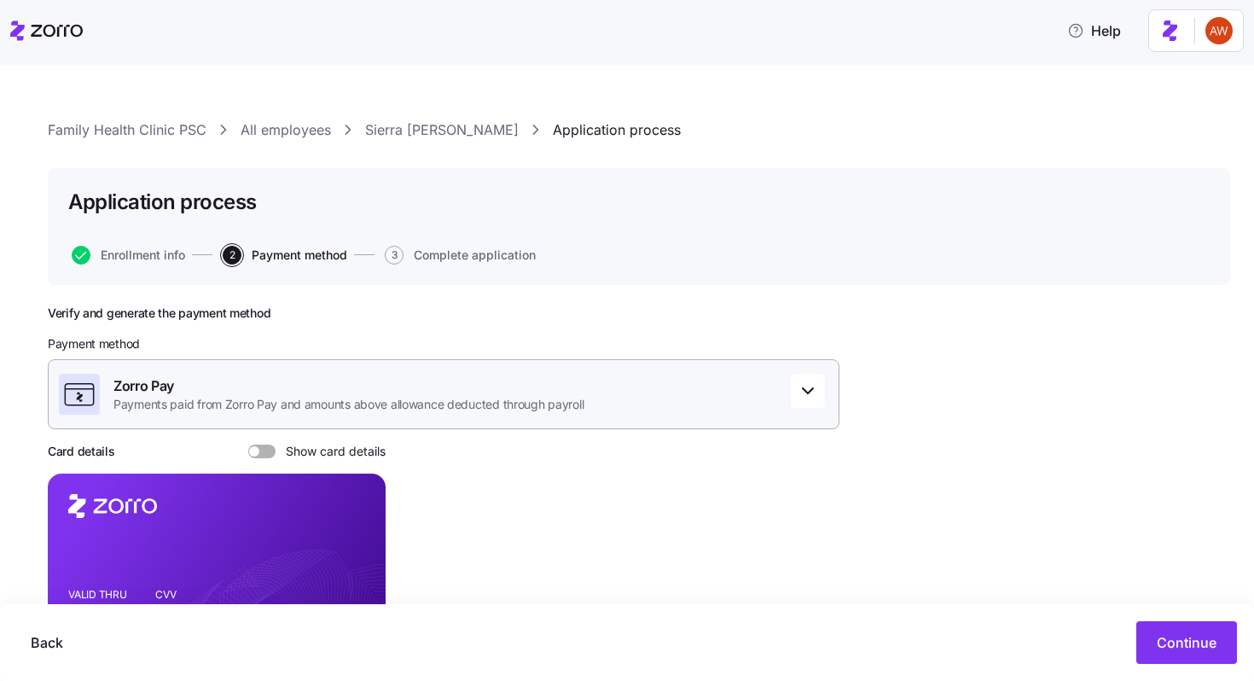
scroll to position [197, 0]
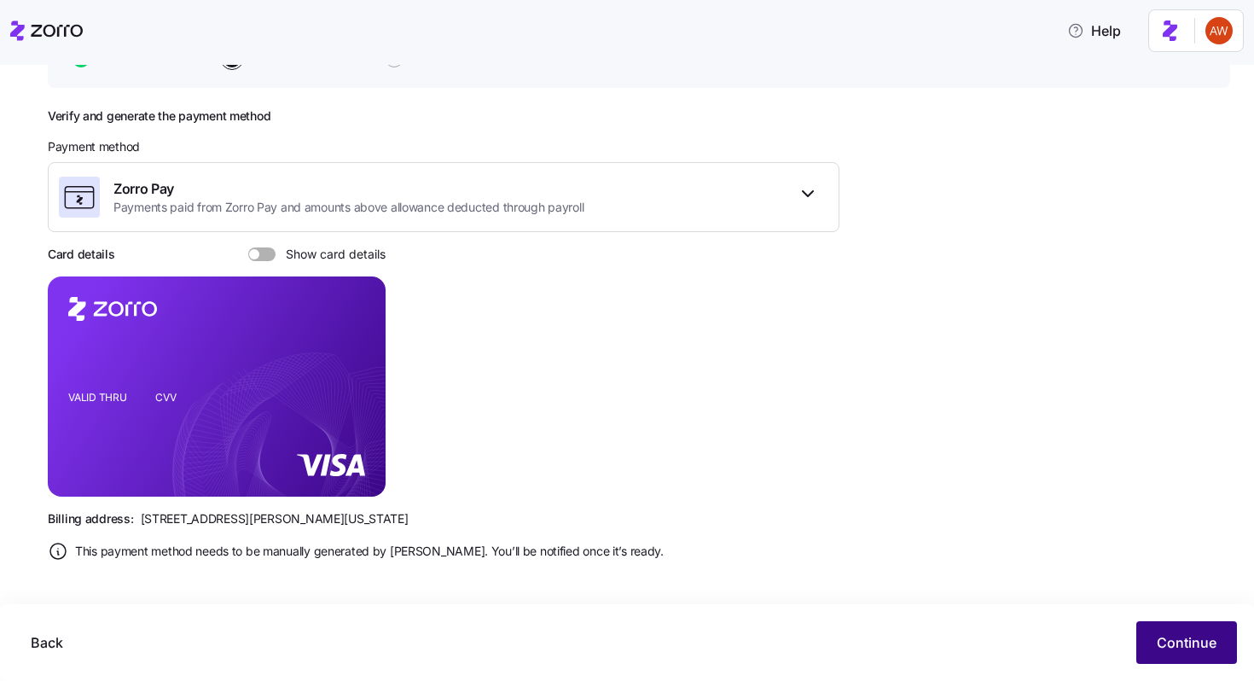
click at [1161, 648] on span "Continue" at bounding box center [1187, 642] width 60 height 20
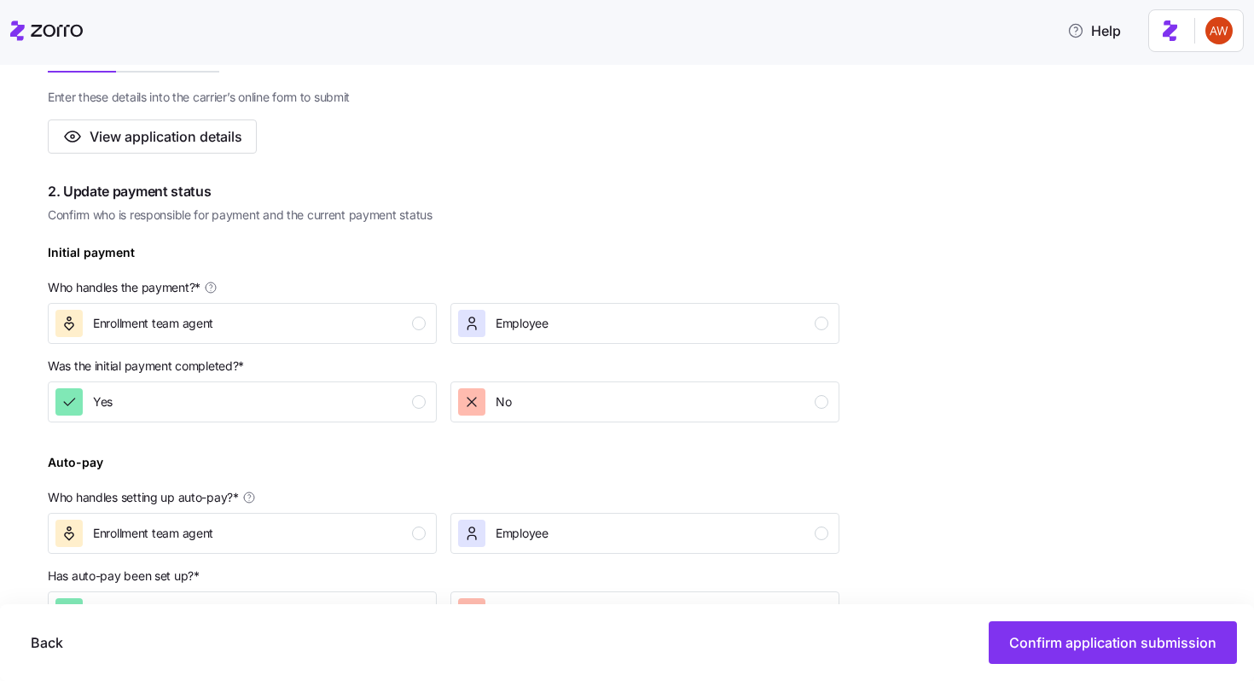
scroll to position [386, 0]
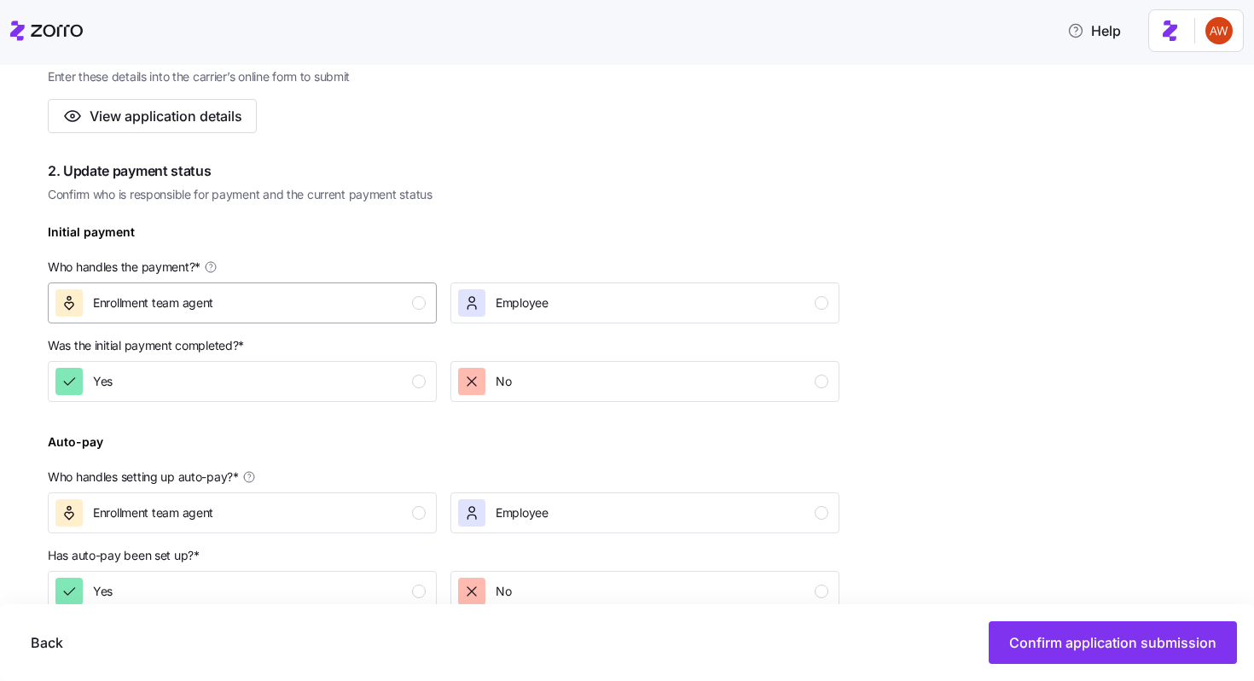
click at [399, 308] on div "Enrollment team agent" at bounding box center [240, 302] width 370 height 27
click at [404, 373] on div "Yes" at bounding box center [240, 381] width 370 height 27
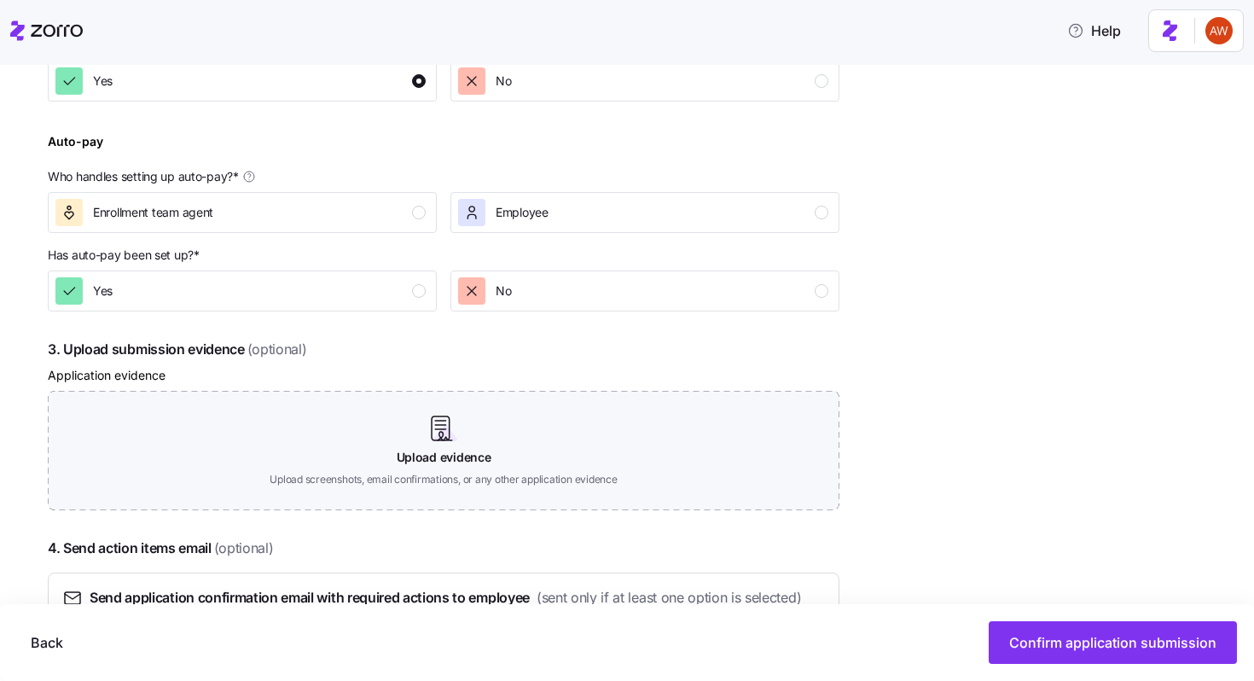
scroll to position [681, 0]
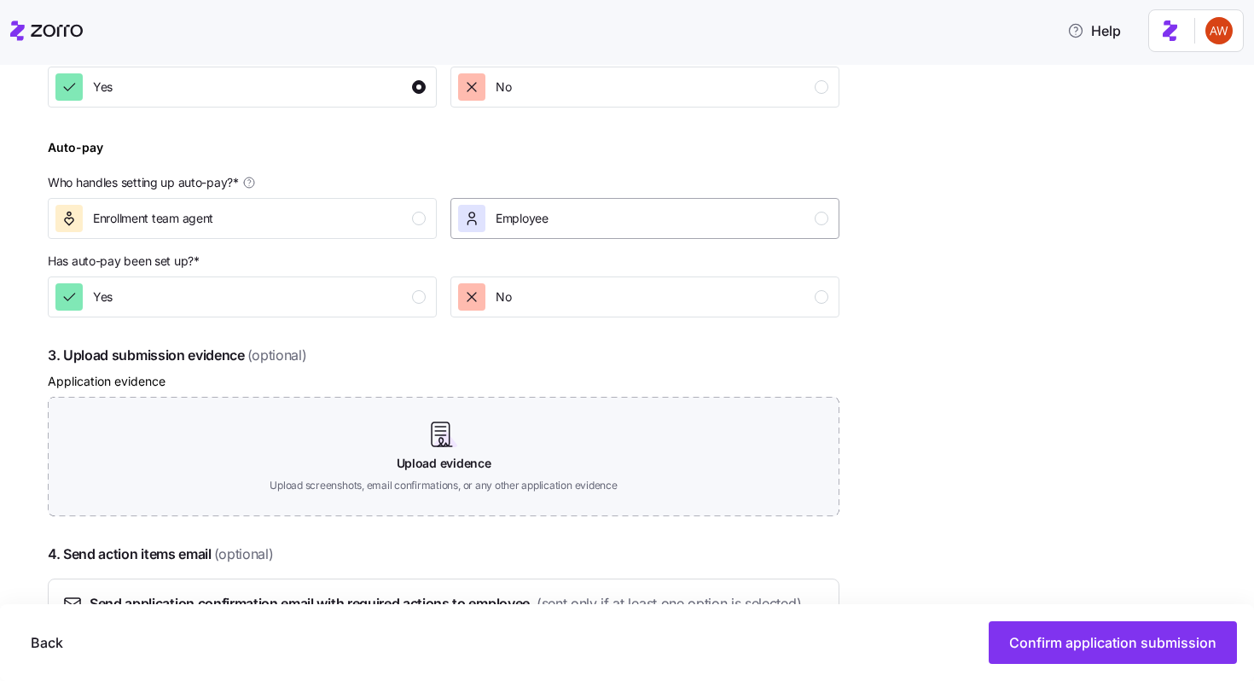
click at [502, 213] on span "Employee" at bounding box center [522, 218] width 53 height 17
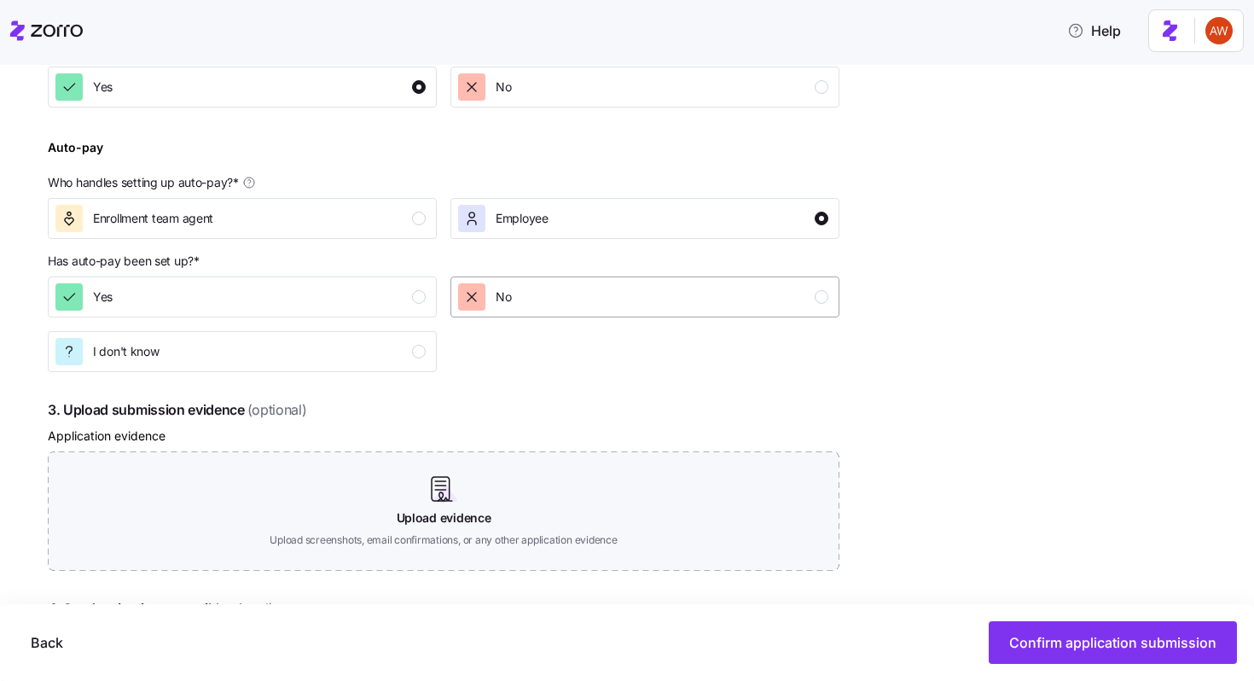
click at [536, 305] on div "No" at bounding box center [643, 296] width 370 height 27
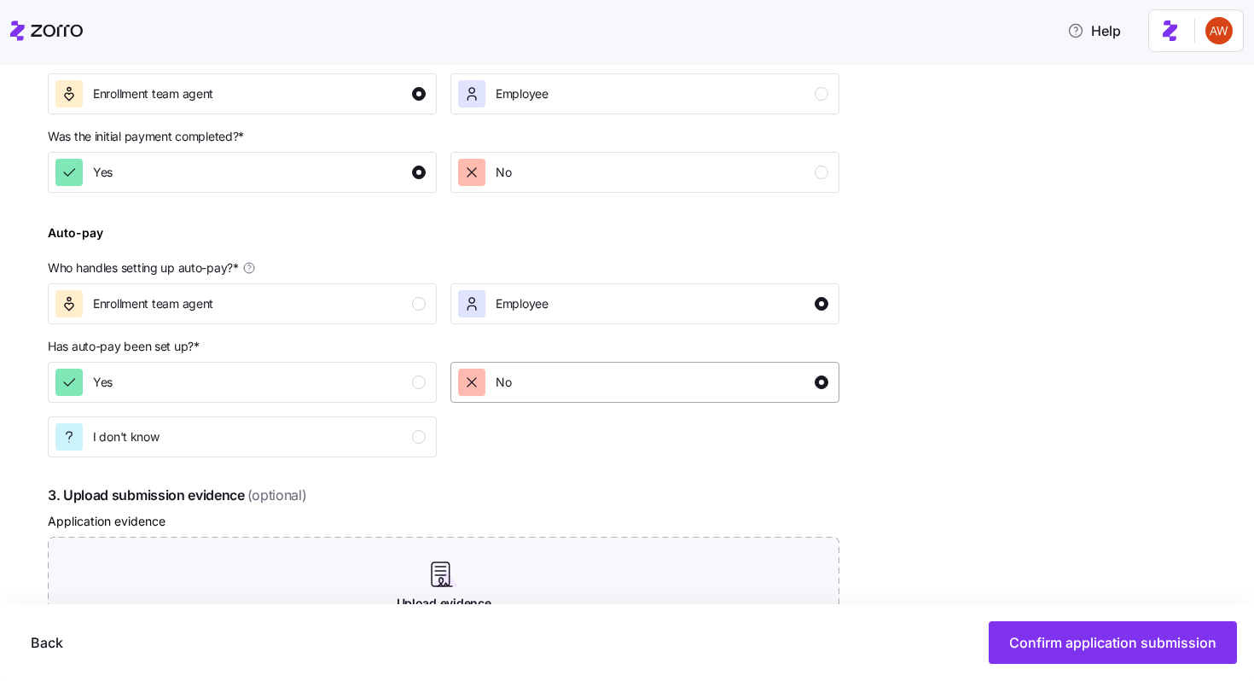
scroll to position [608, 0]
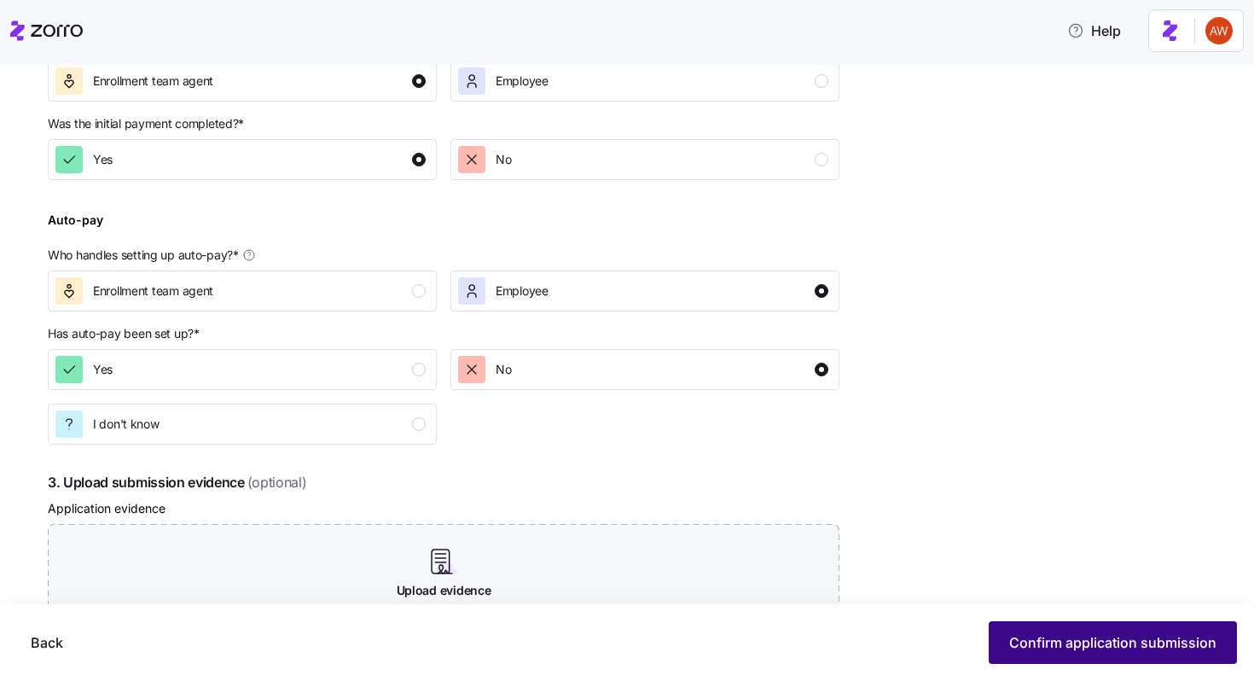
click at [1027, 654] on button "Confirm application submission" at bounding box center [1113, 642] width 248 height 43
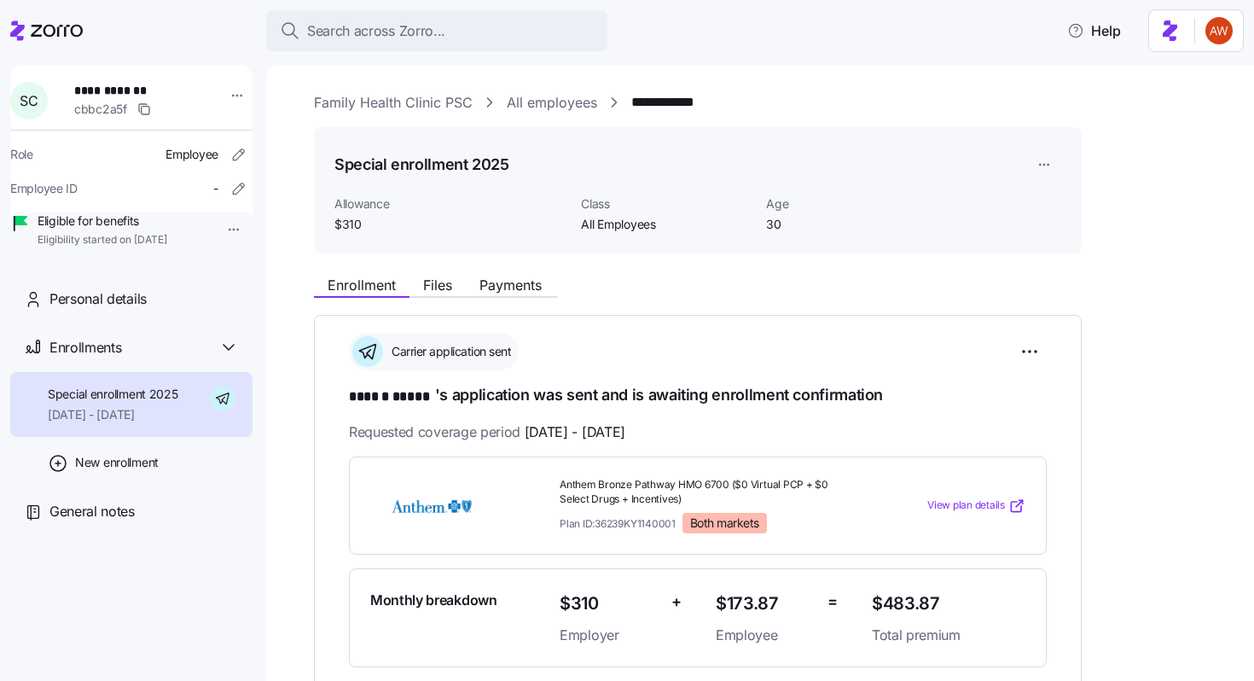
scroll to position [325, 0]
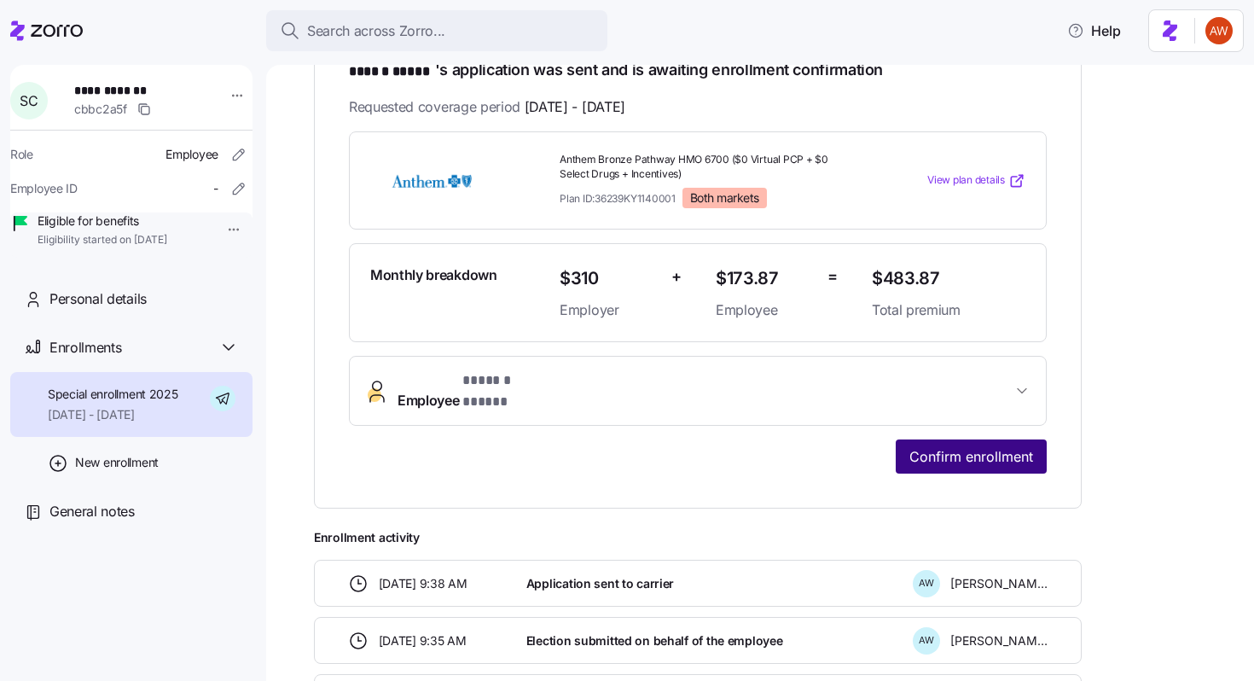
click at [982, 446] on span "Confirm enrollment" at bounding box center [971, 456] width 124 height 20
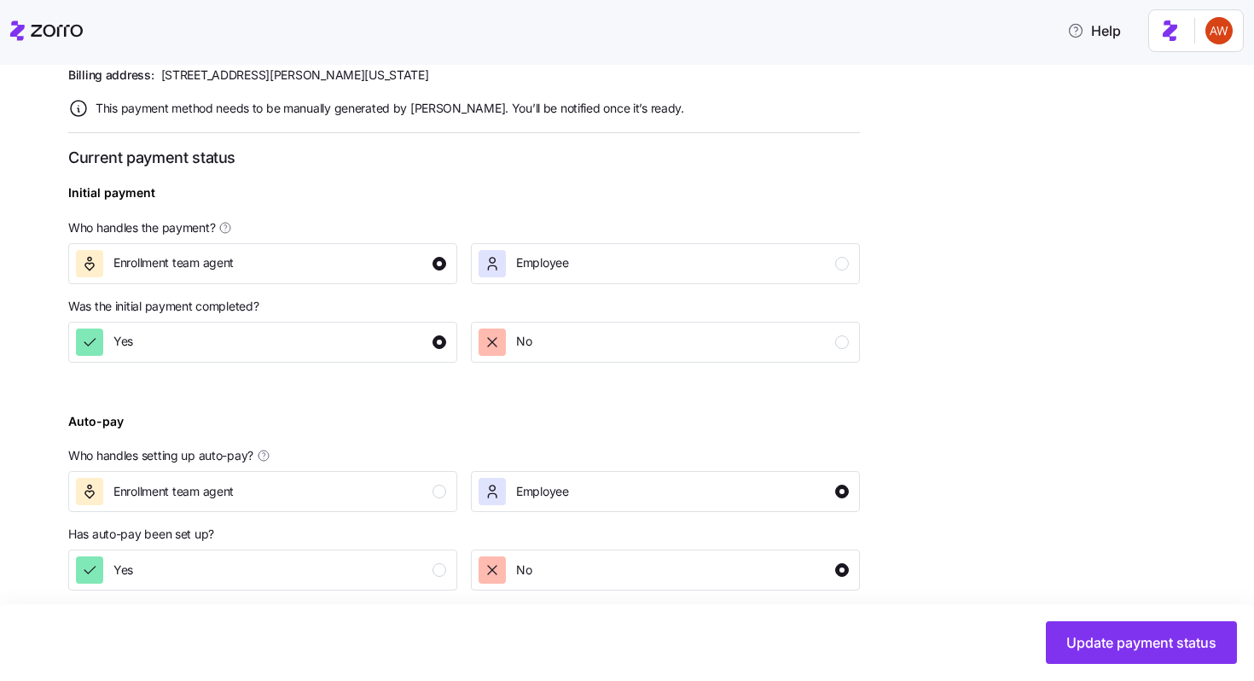
scroll to position [673, 0]
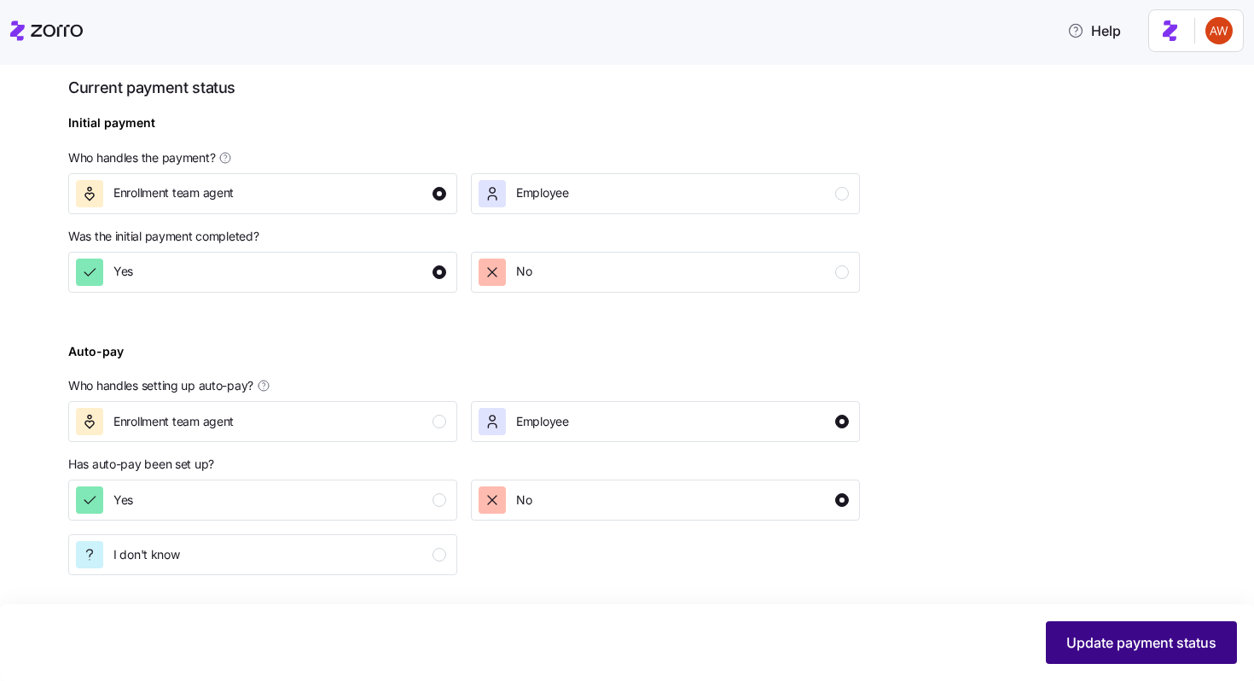
click at [1082, 652] on span "Update payment status" at bounding box center [1141, 642] width 150 height 20
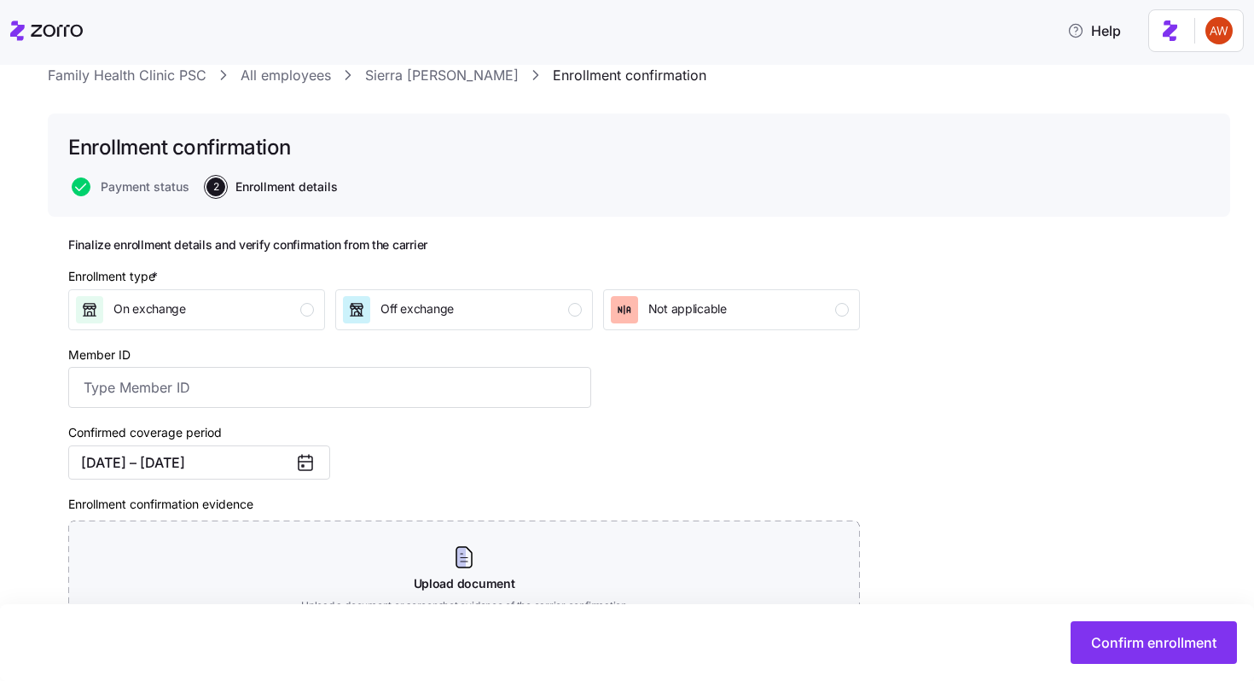
scroll to position [86, 0]
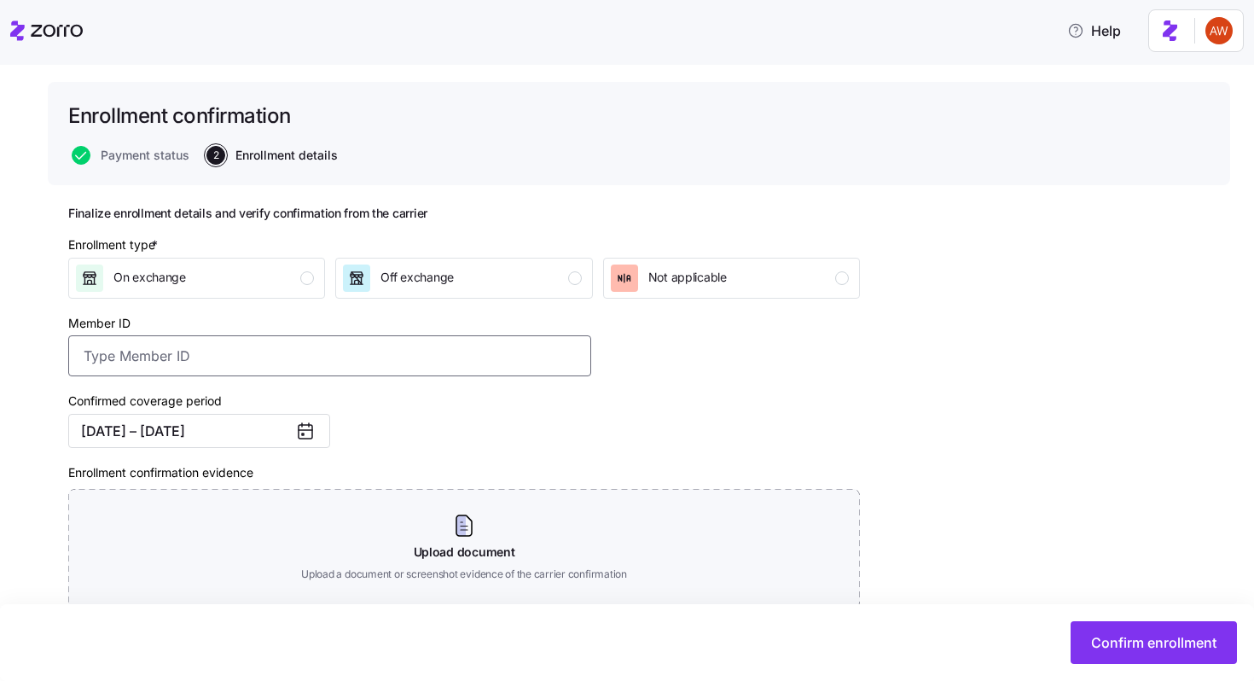
click at [256, 344] on input "Member ID" at bounding box center [329, 355] width 523 height 41
paste input "ec80f8f6"
type input "ec80f8f6"
click at [540, 277] on div "Off exchange" at bounding box center [462, 277] width 238 height 27
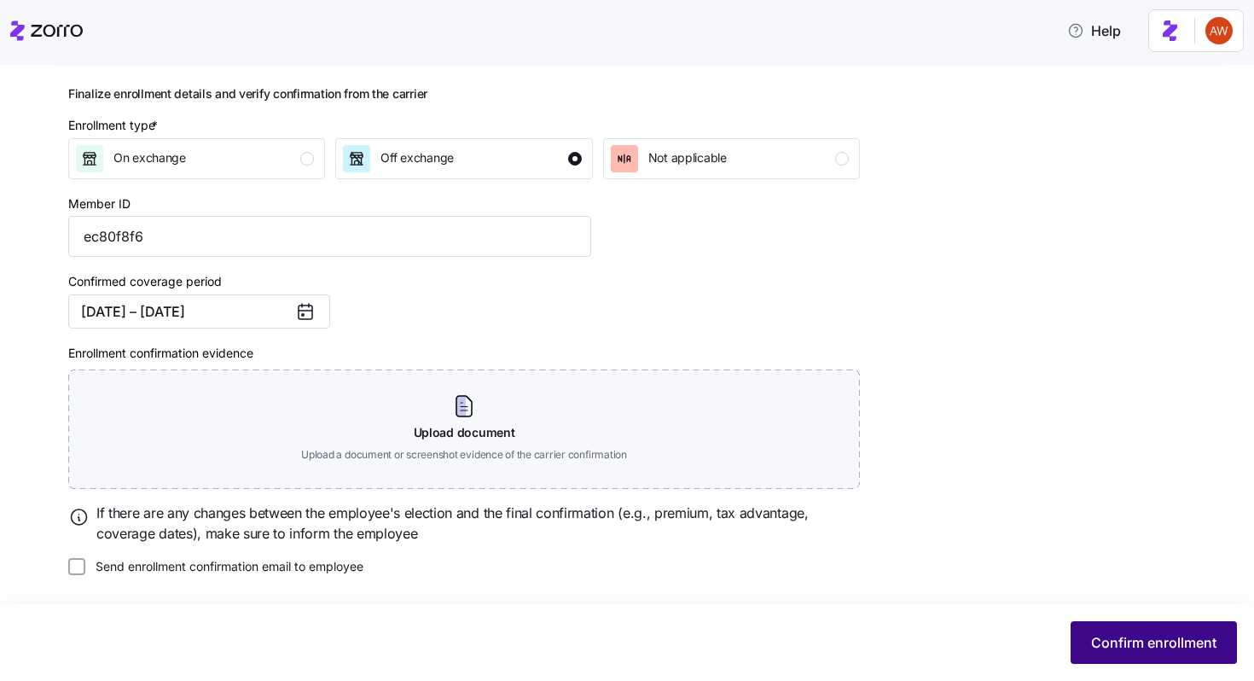
click at [1108, 633] on span "Confirm enrollment" at bounding box center [1153, 642] width 125 height 20
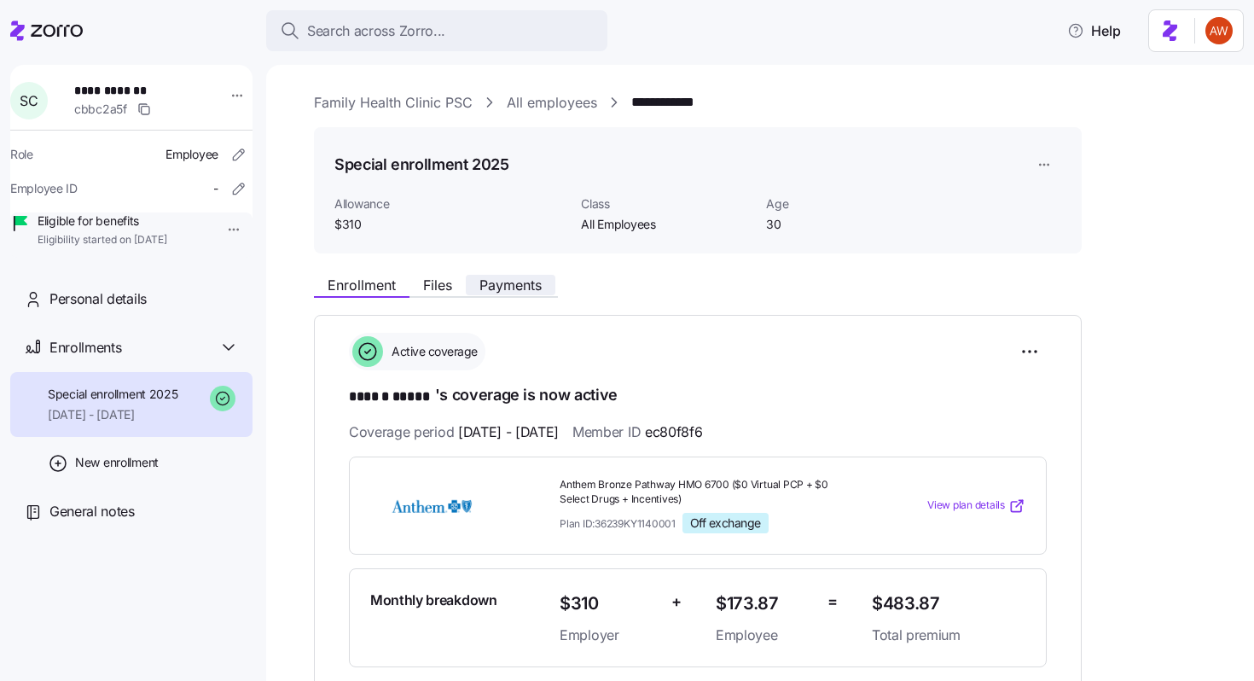
click at [512, 284] on span "Payments" at bounding box center [510, 285] width 62 height 14
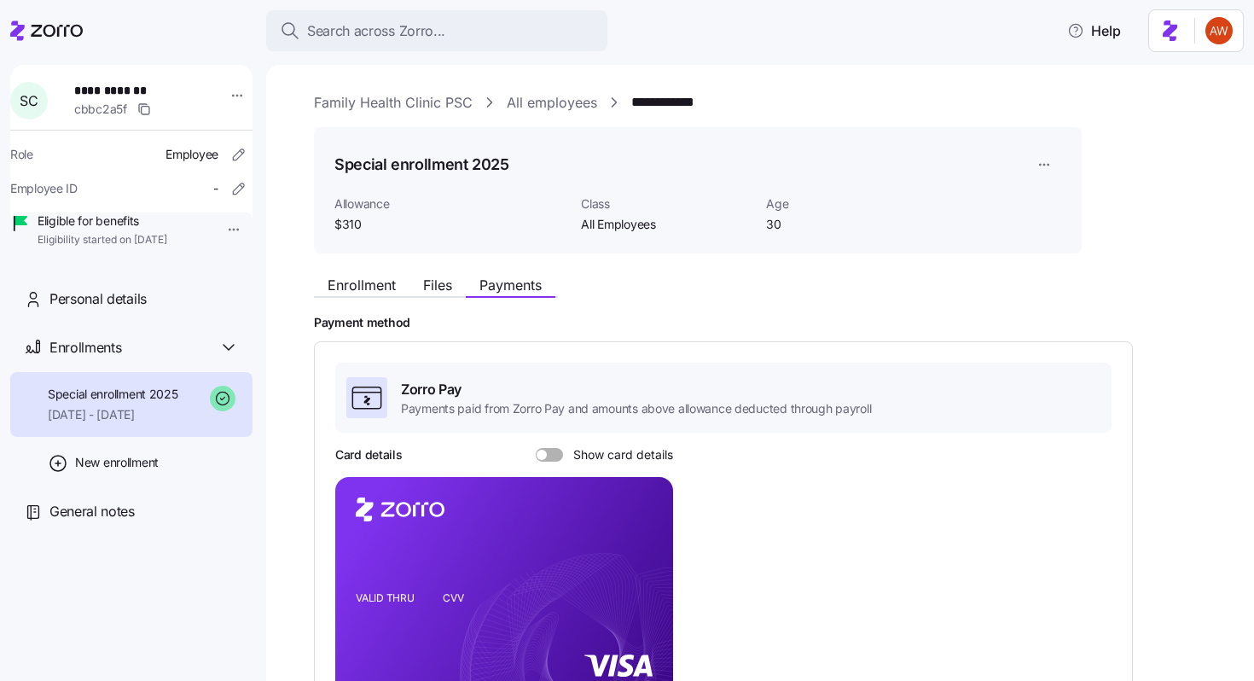
scroll to position [441, 0]
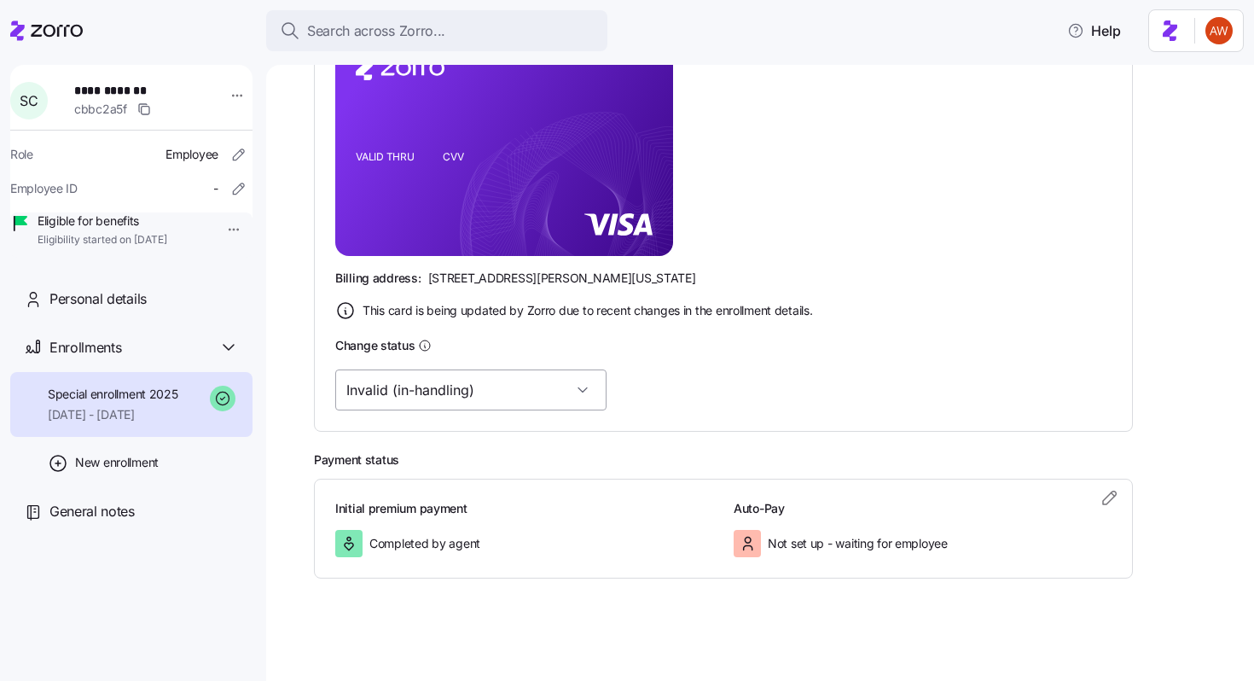
click at [485, 387] on input "Invalid (in-handling)" at bounding box center [470, 389] width 271 height 41
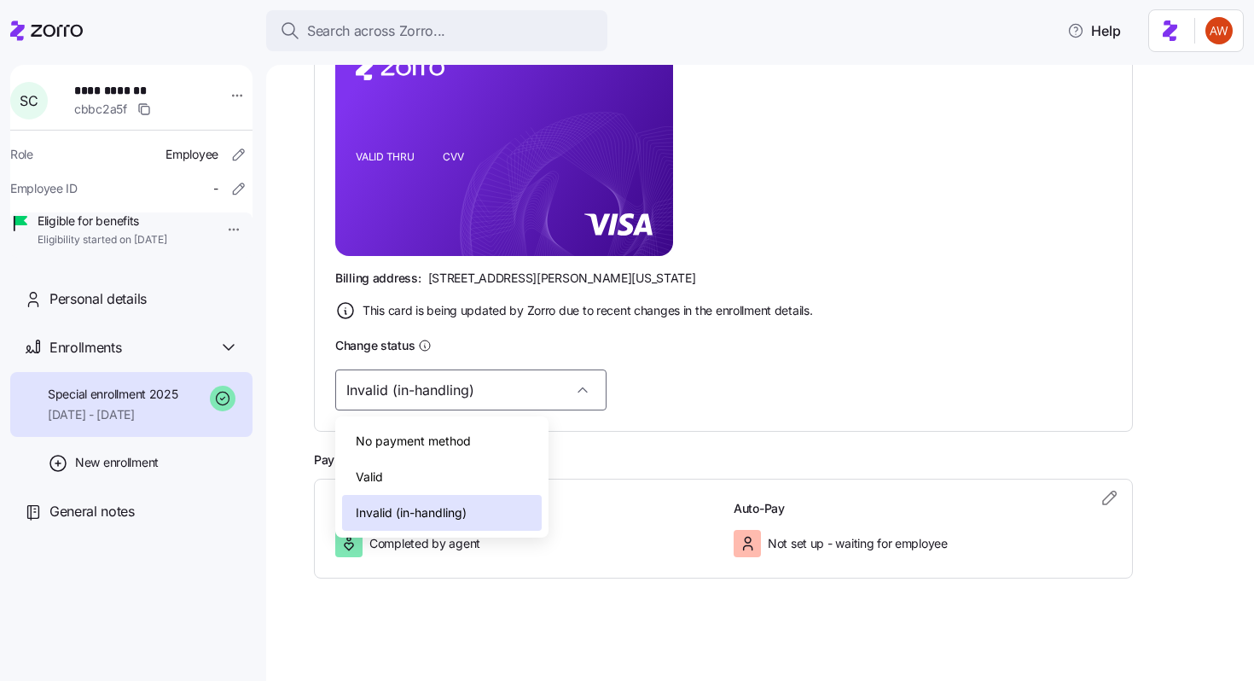
click at [465, 480] on div "Valid" at bounding box center [442, 477] width 200 height 36
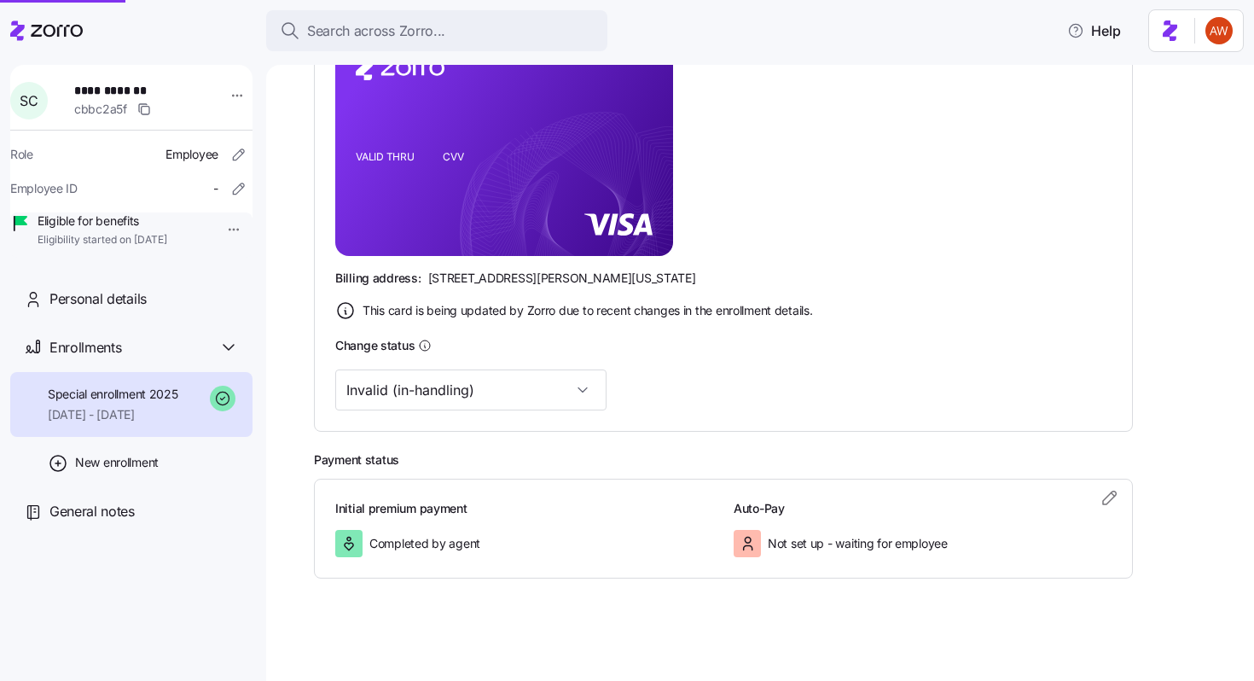
type input "Valid"
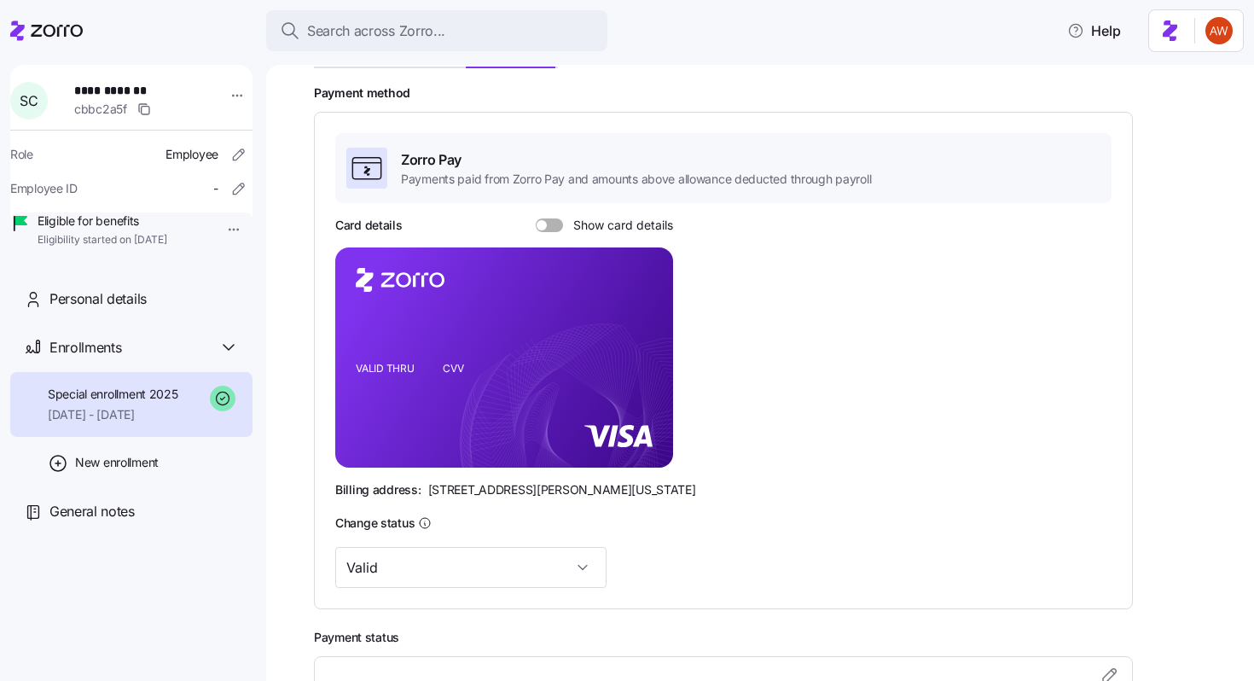
scroll to position [0, 0]
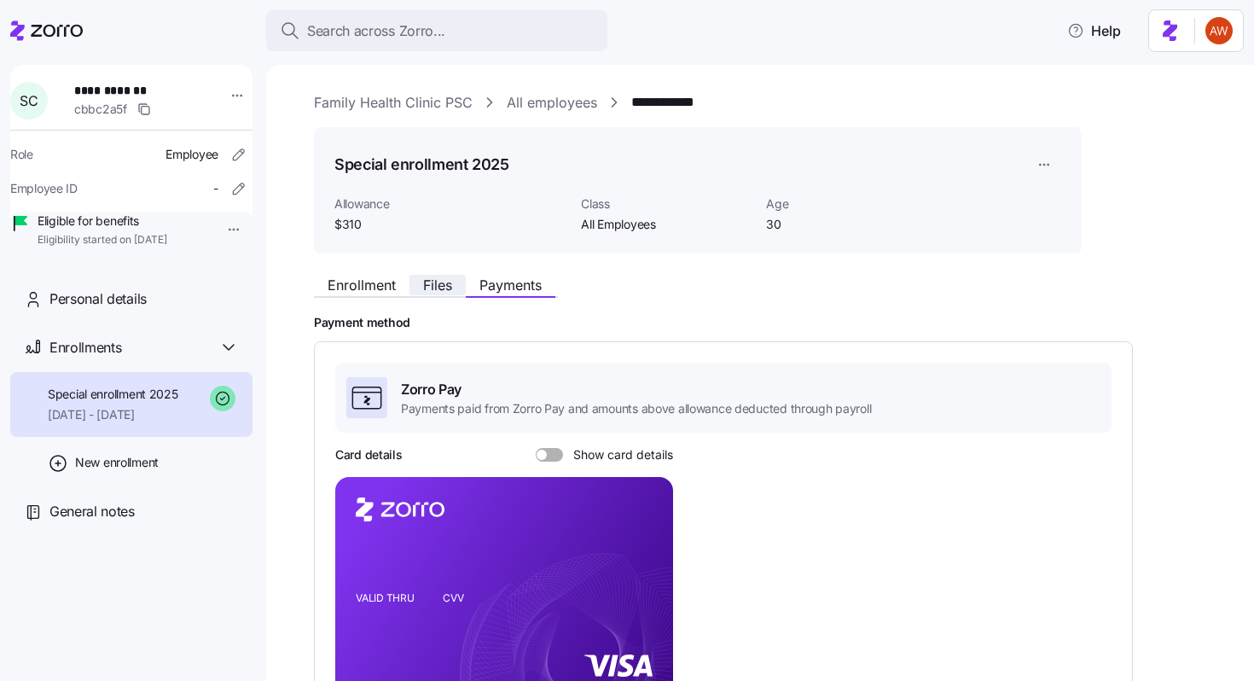
click at [432, 279] on span "Files" at bounding box center [437, 285] width 29 height 14
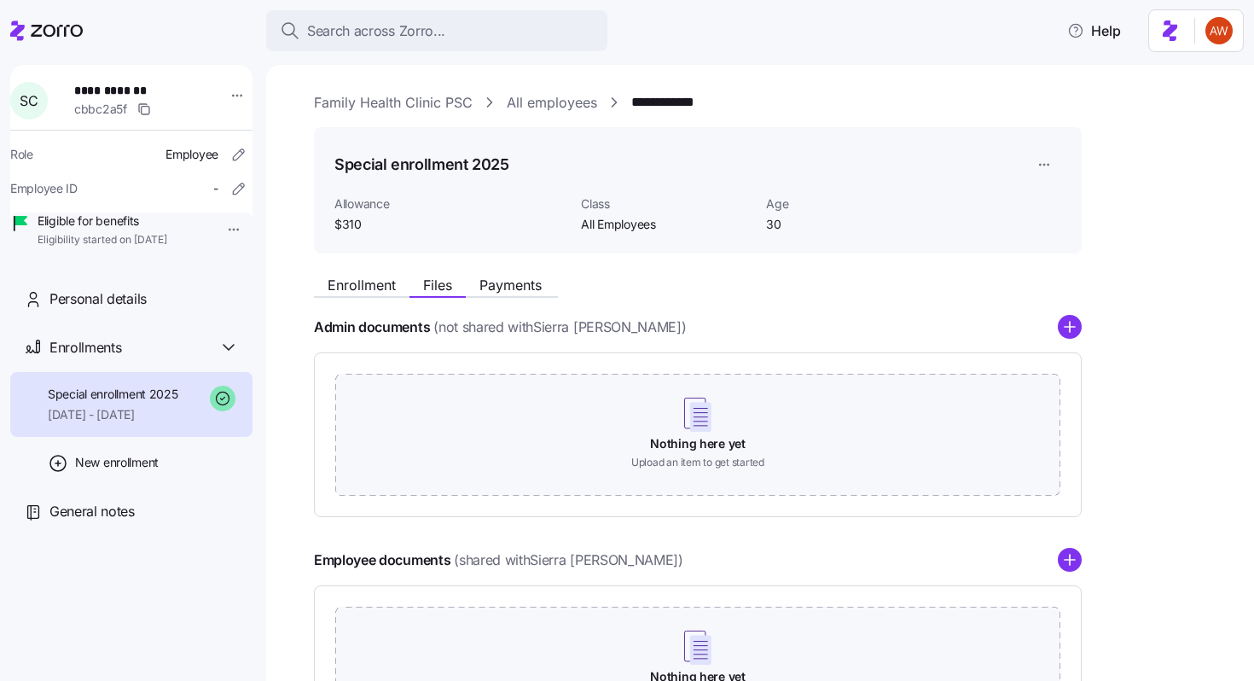
click at [501, 282] on span "Payments" at bounding box center [510, 285] width 62 height 14
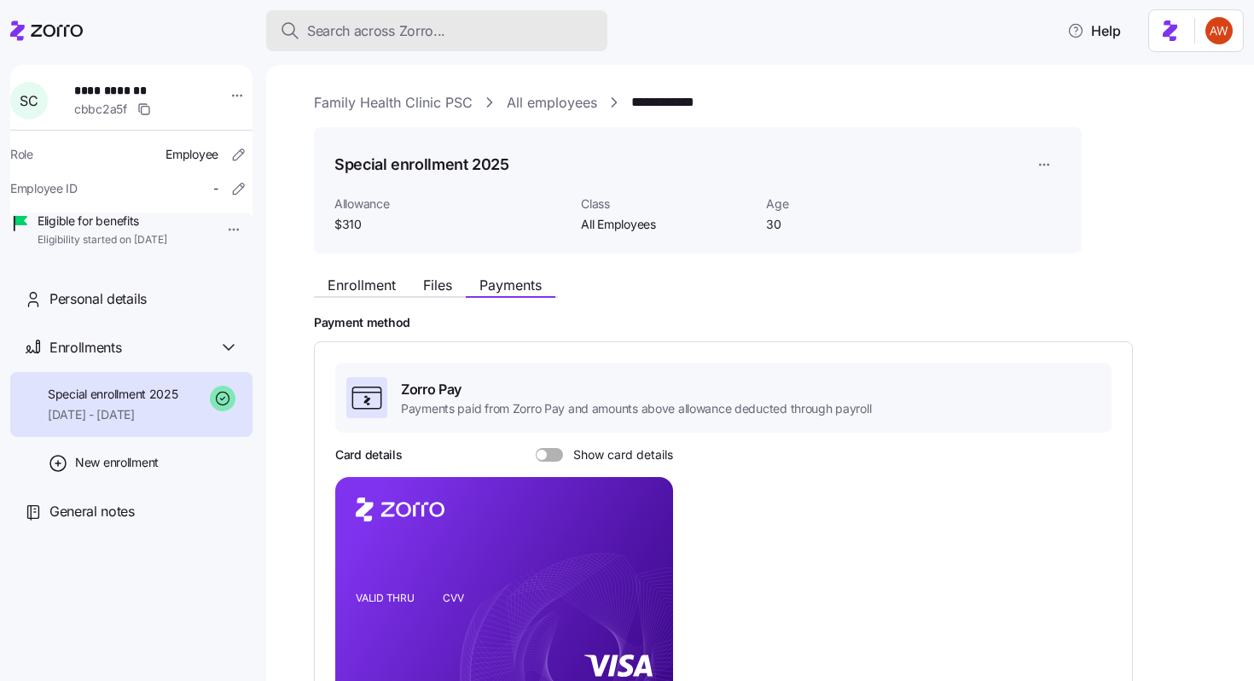
click at [477, 34] on div "Search across Zorro..." at bounding box center [437, 30] width 314 height 21
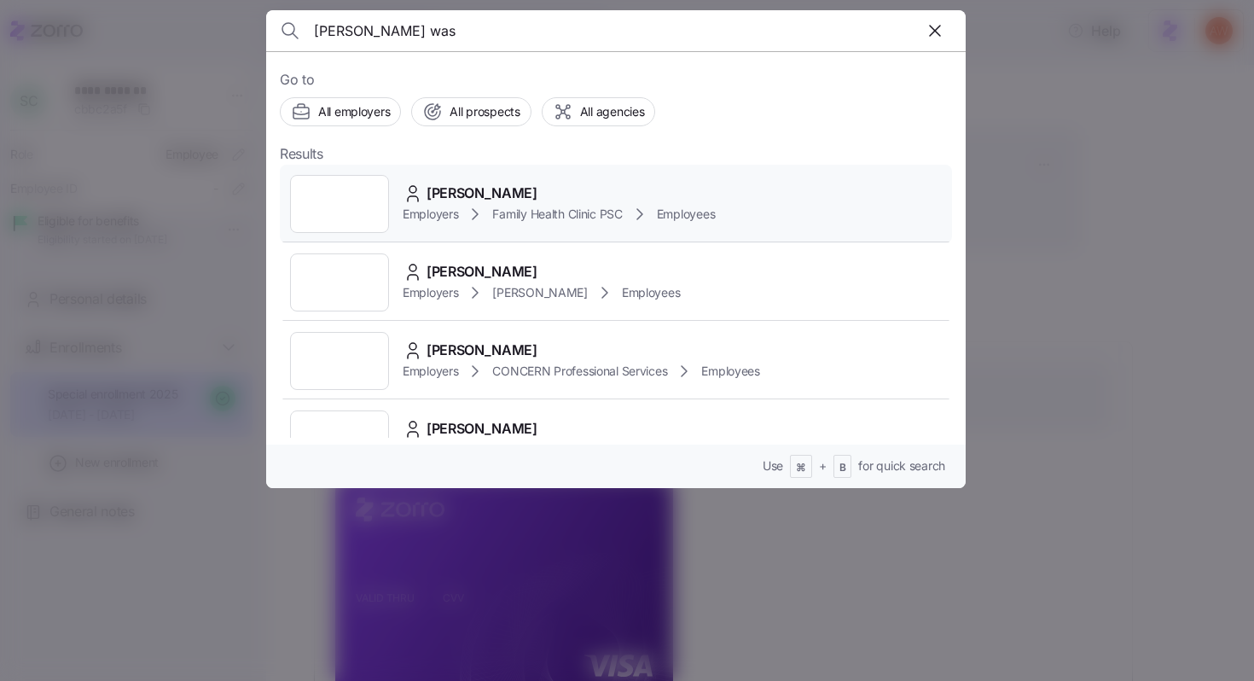
type input "[PERSON_NAME] was"
click at [475, 189] on span "[PERSON_NAME]" at bounding box center [482, 193] width 111 height 21
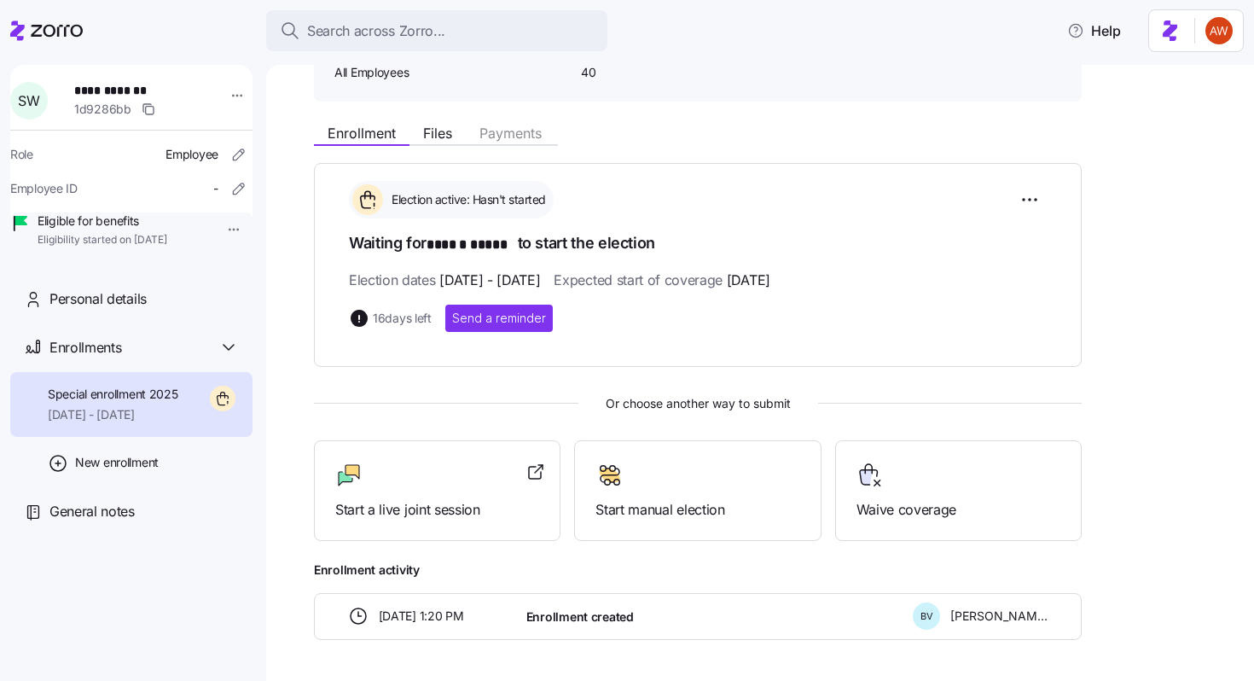
scroll to position [175, 0]
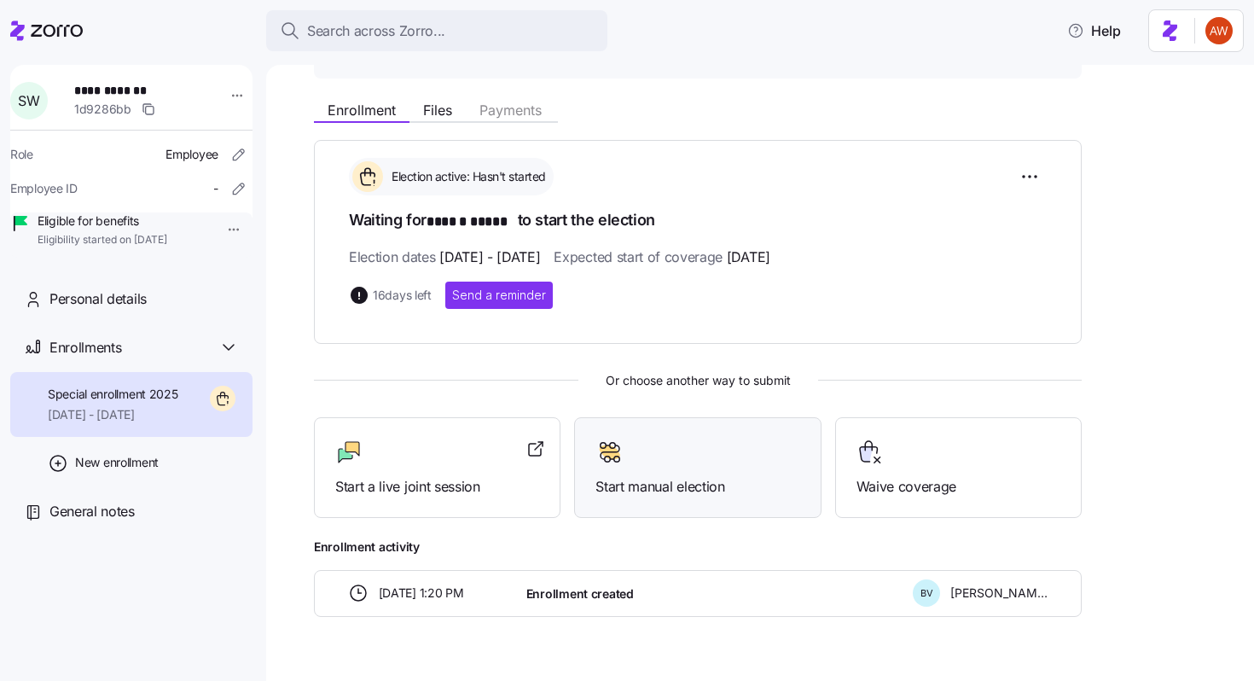
click at [652, 441] on div at bounding box center [697, 451] width 204 height 27
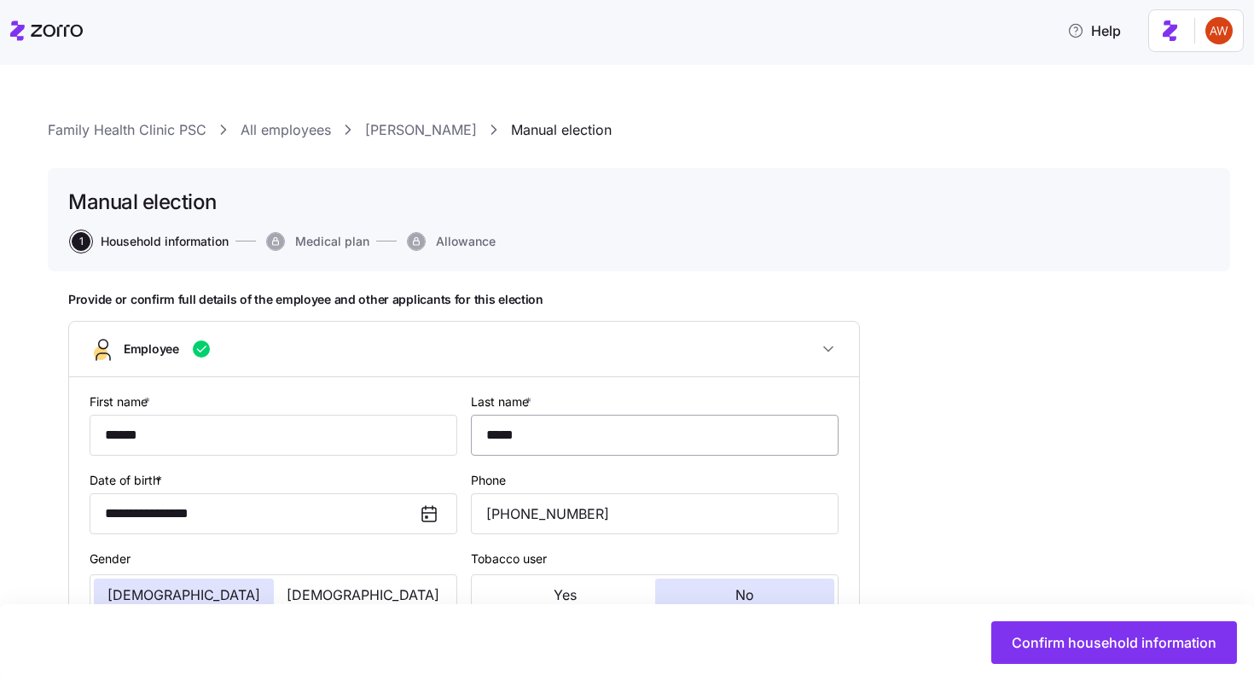
type input "All Employees"
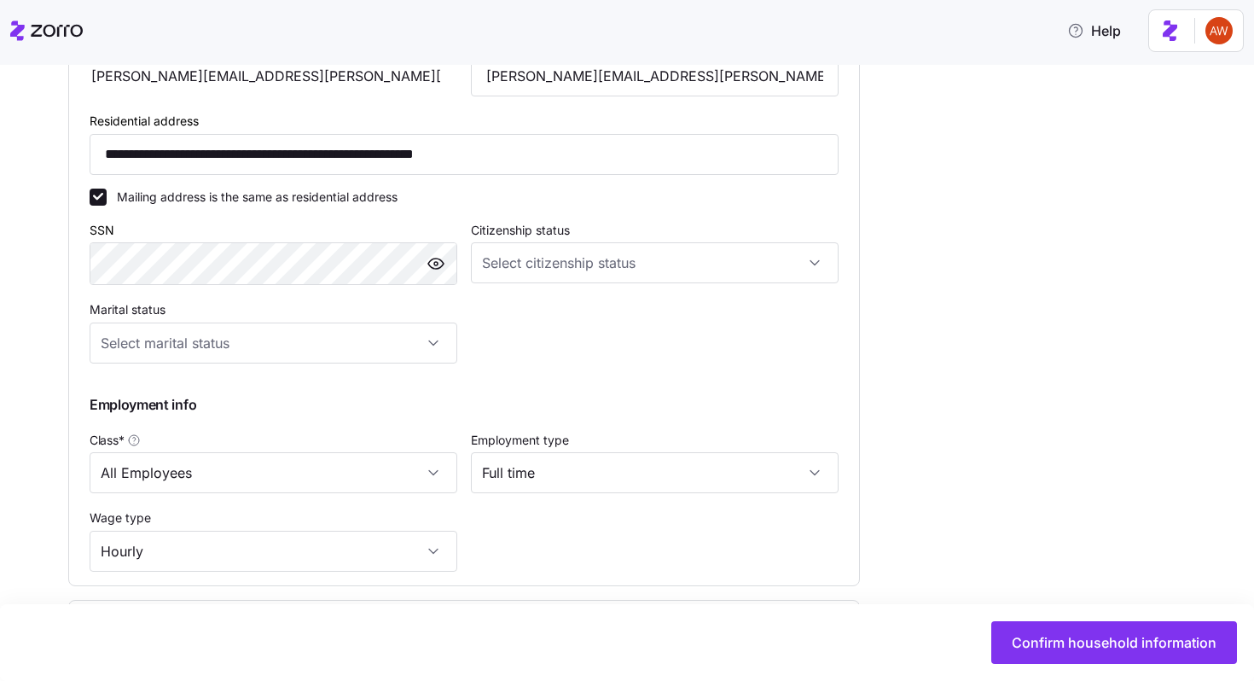
scroll to position [630, 0]
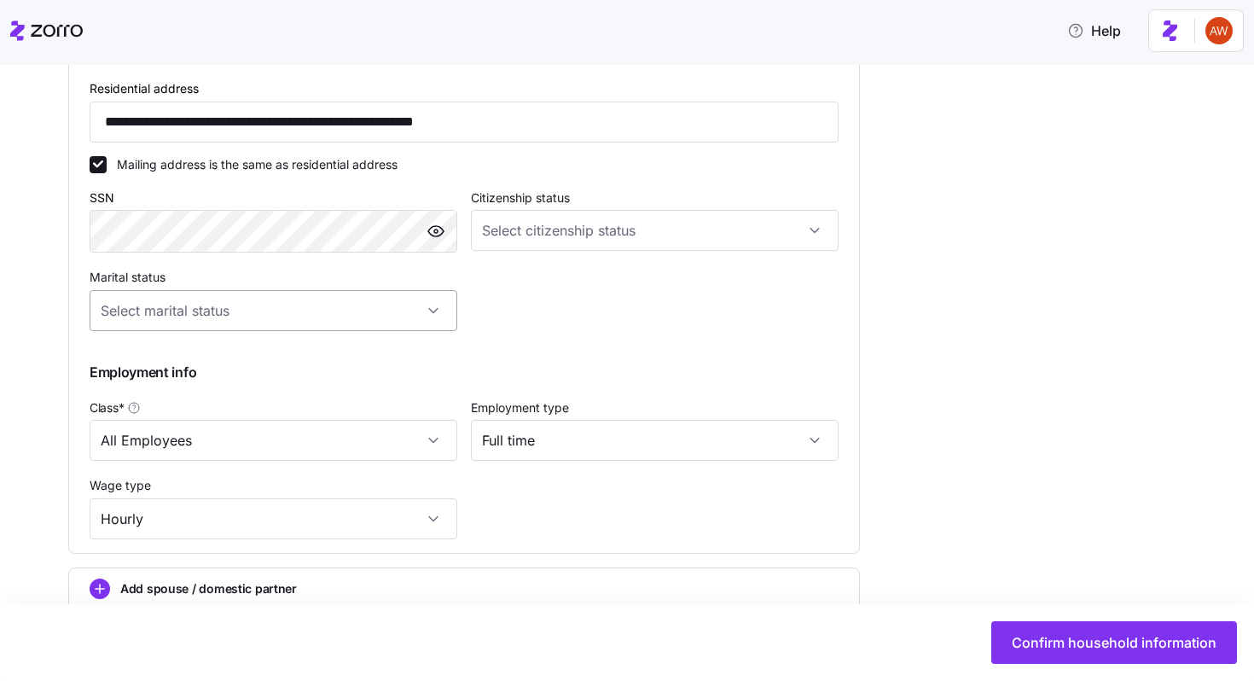
click at [212, 315] on input "Marital status" at bounding box center [274, 310] width 368 height 41
click at [206, 357] on div "Single" at bounding box center [273, 366] width 354 height 36
type input "Single"
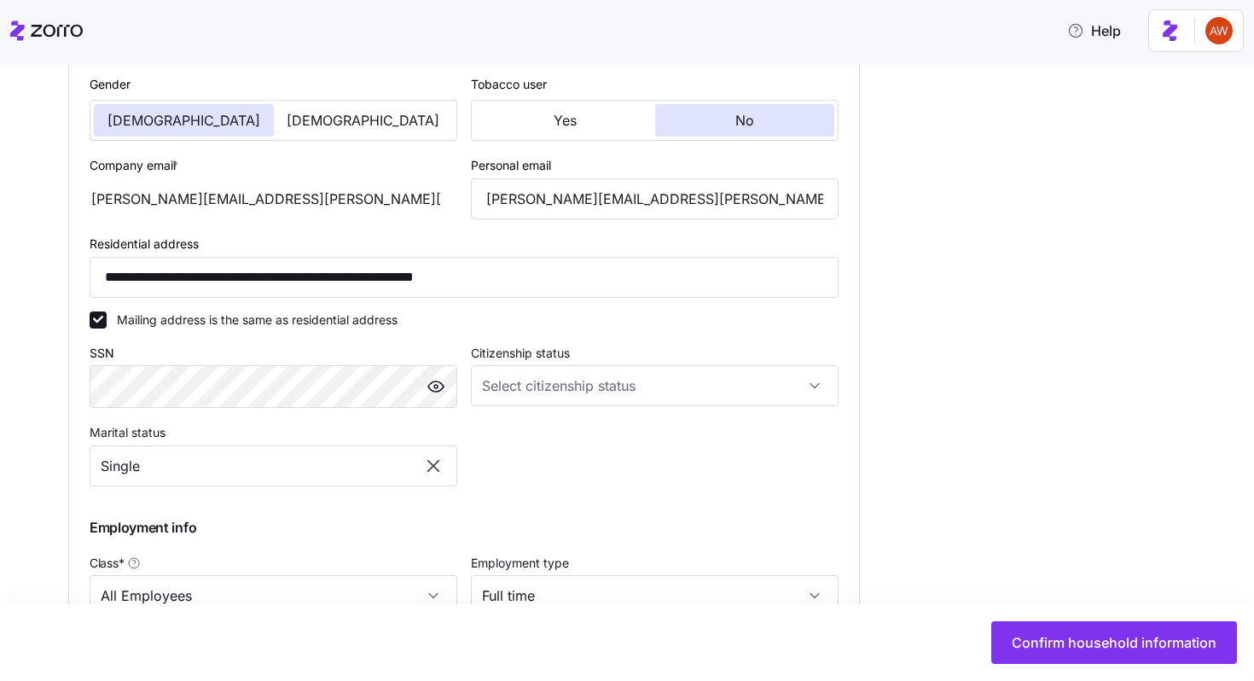
scroll to position [723, 0]
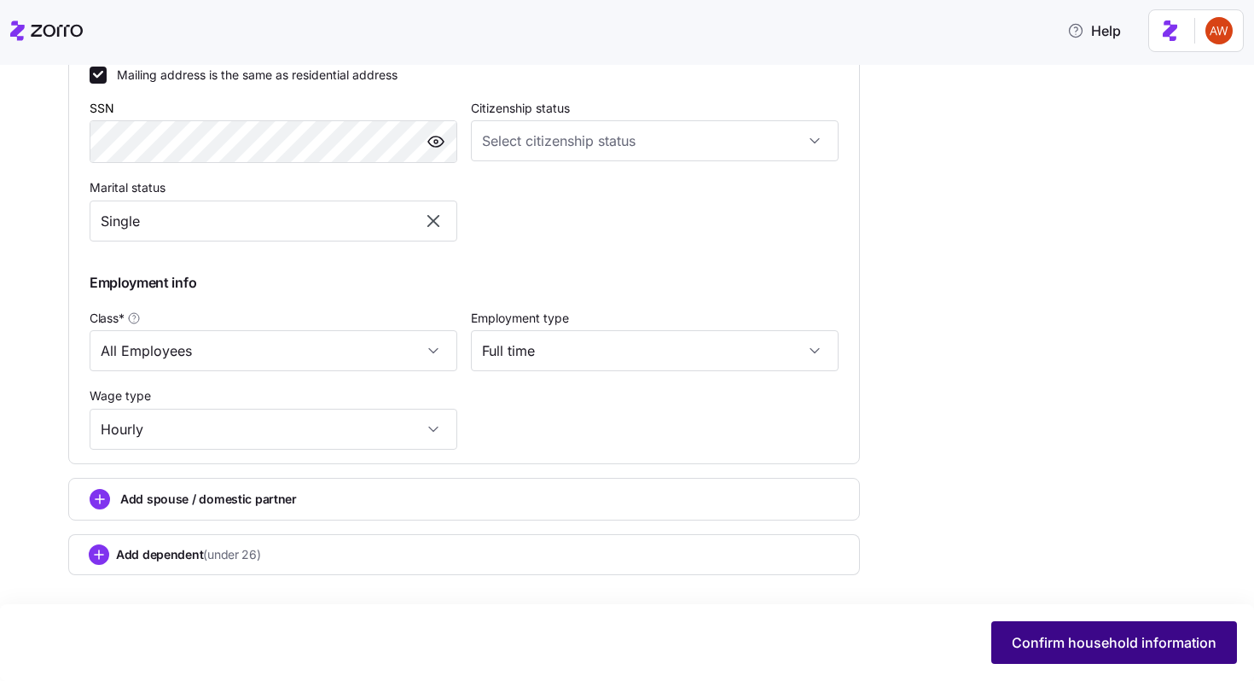
click at [1084, 635] on span "Confirm household information" at bounding box center [1114, 642] width 205 height 20
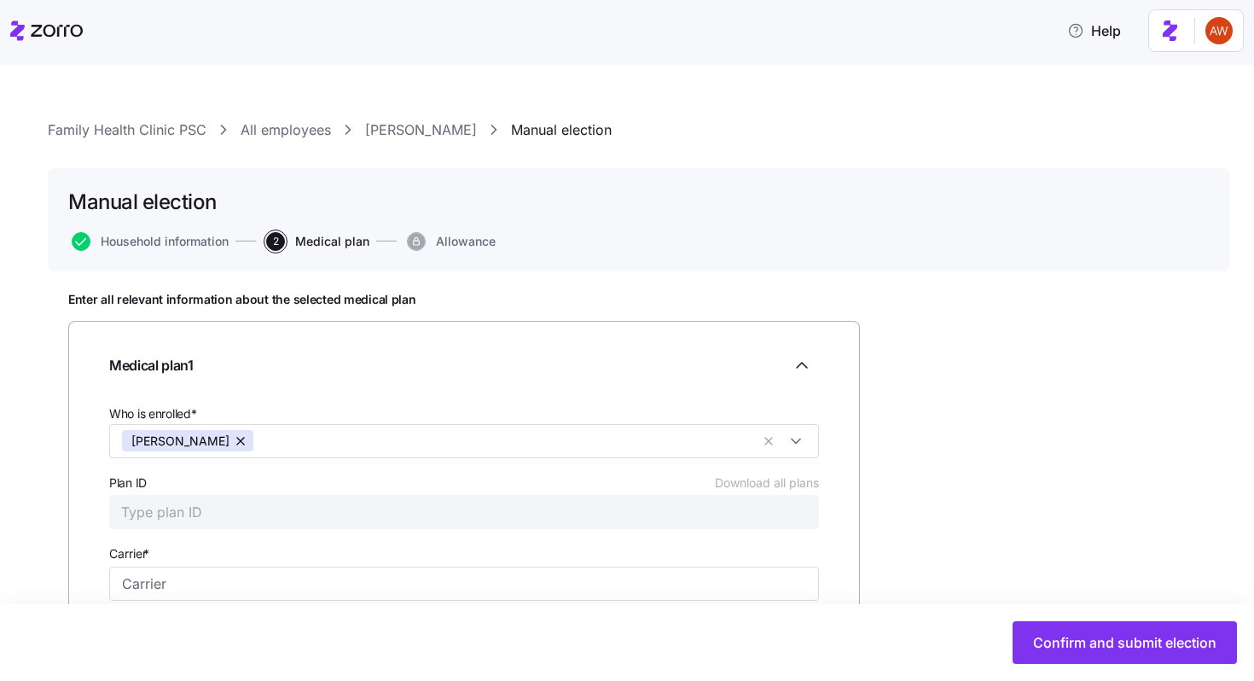
scroll to position [190, 0]
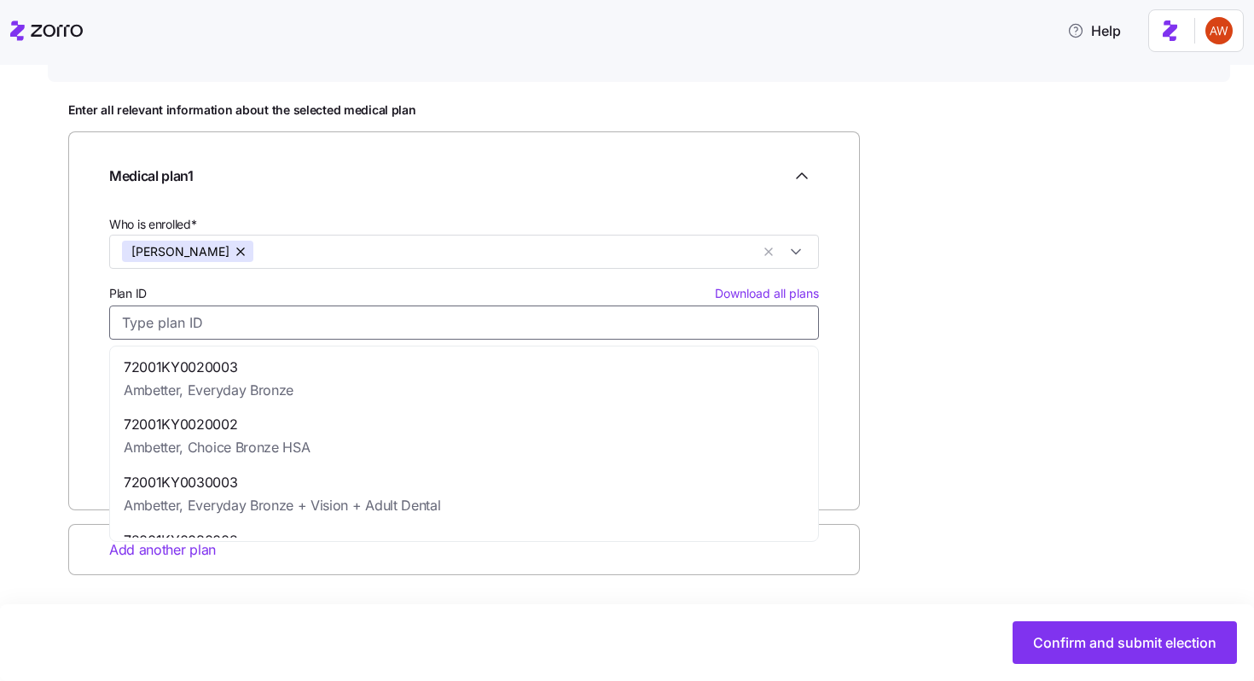
click at [235, 308] on input "Plan ID Download all plans" at bounding box center [464, 322] width 710 height 34
paste input "72001KY0040002"
type input "72001KY0040002"
type input "Ambetter"
type input "Silver 203"
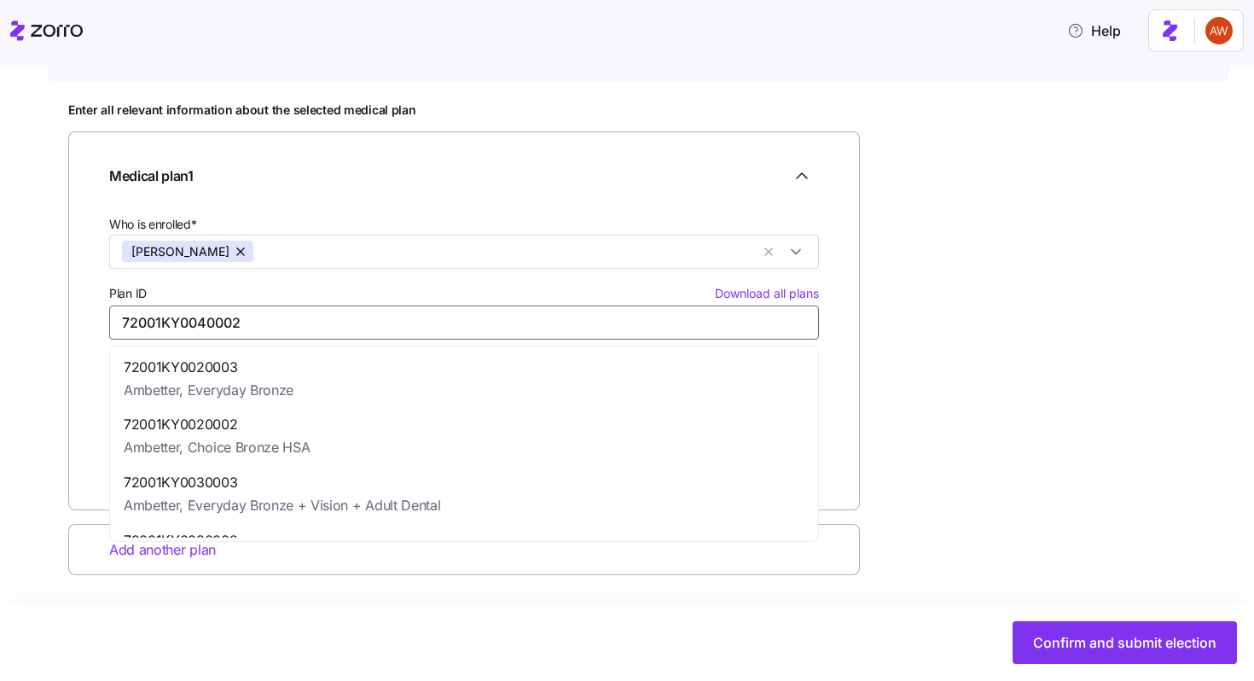
type input "$392.72"
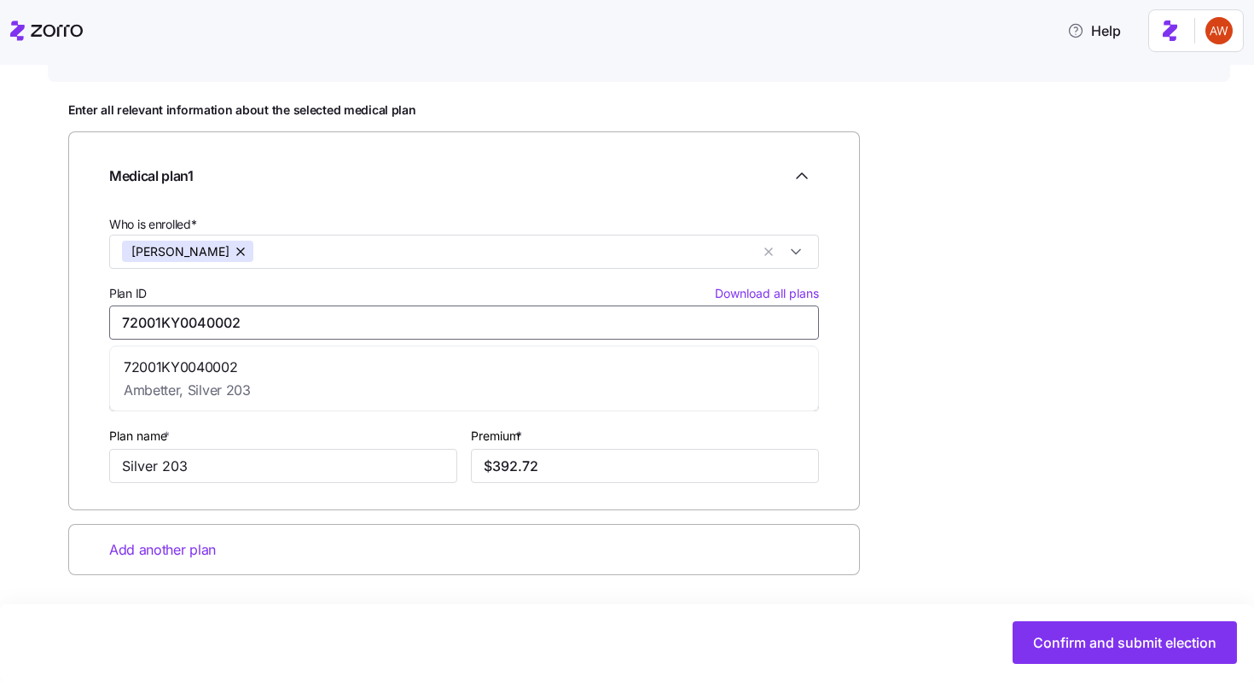
click at [671, 382] on div "72001KY0040002 Ambetter, Silver 203" at bounding box center [463, 379] width 701 height 58
type input "72001KY0040002"
drag, startPoint x: 560, startPoint y: 469, endPoint x: 449, endPoint y: 469, distance: 110.9
click at [449, 469] on div "Who is enrolled* [PERSON_NAME] Plan ID Download all plans 72001KY0040002 Carrie…" at bounding box center [463, 347] width 723 height 282
paste input "87.80"
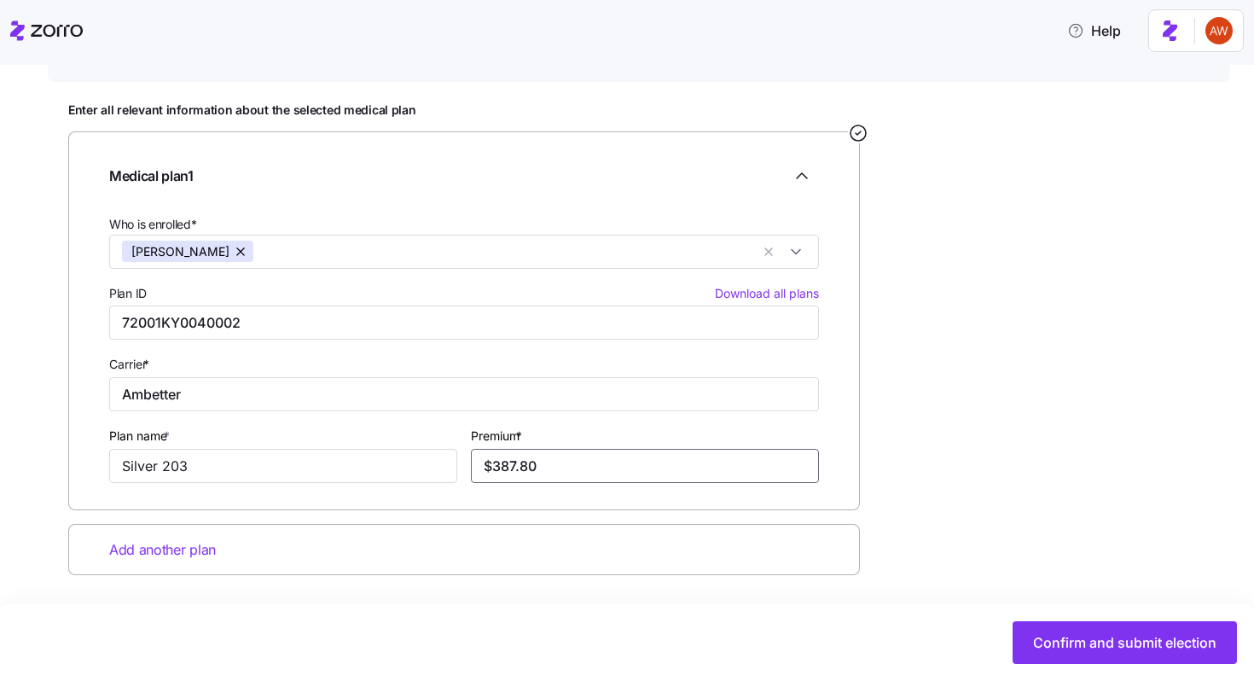
type input "$387.80"
click at [1141, 648] on span "Confirm and submit election" at bounding box center [1124, 642] width 183 height 20
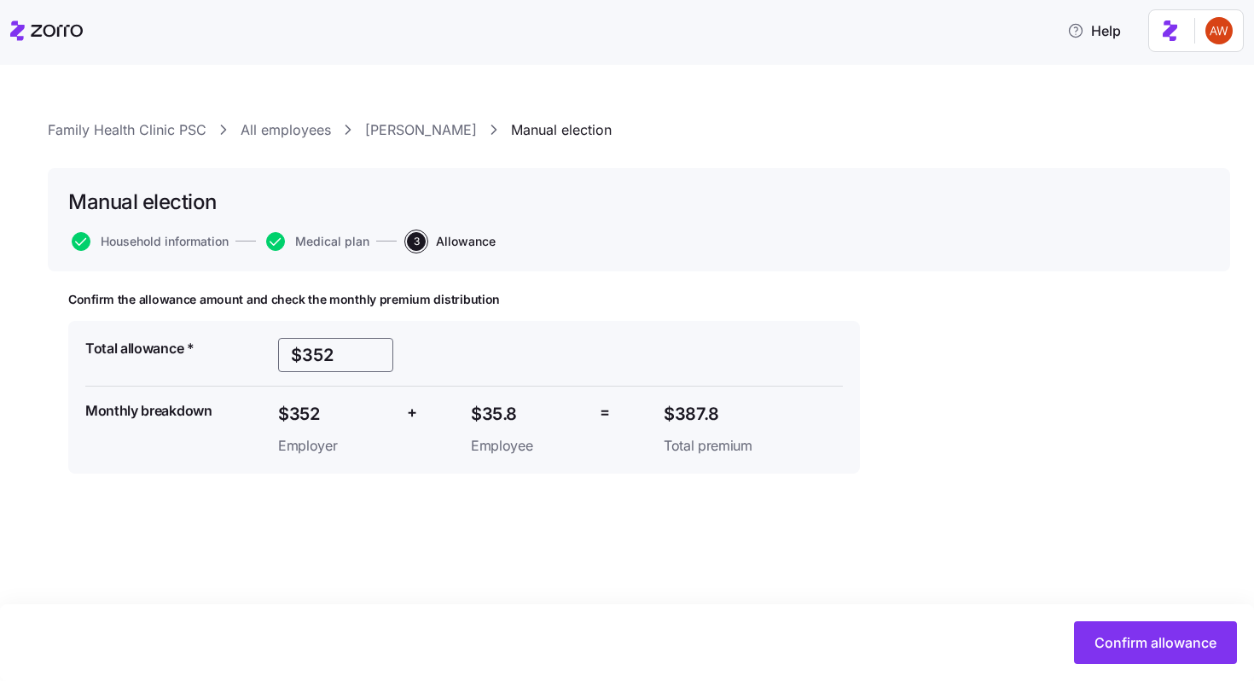
drag, startPoint x: 355, startPoint y: 352, endPoint x: 200, endPoint y: 351, distance: 154.4
click at [200, 351] on div "Total allowance * $352 Monthly breakdown $352 Employer + $35.8 Employee = $387.…" at bounding box center [463, 397] width 771 height 132
paste input "47"
type input "$347"
click at [1124, 639] on span "Confirm allowance" at bounding box center [1156, 642] width 122 height 20
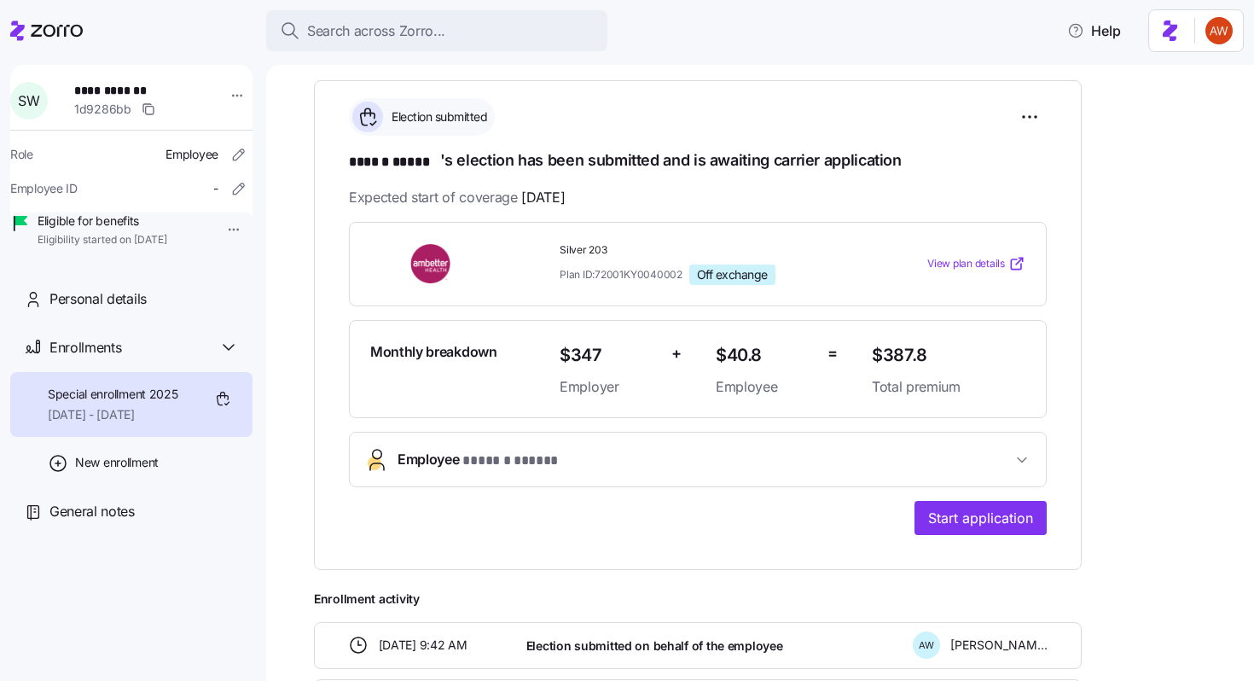
scroll to position [234, 0]
click at [943, 509] on span "Start application" at bounding box center [980, 518] width 105 height 20
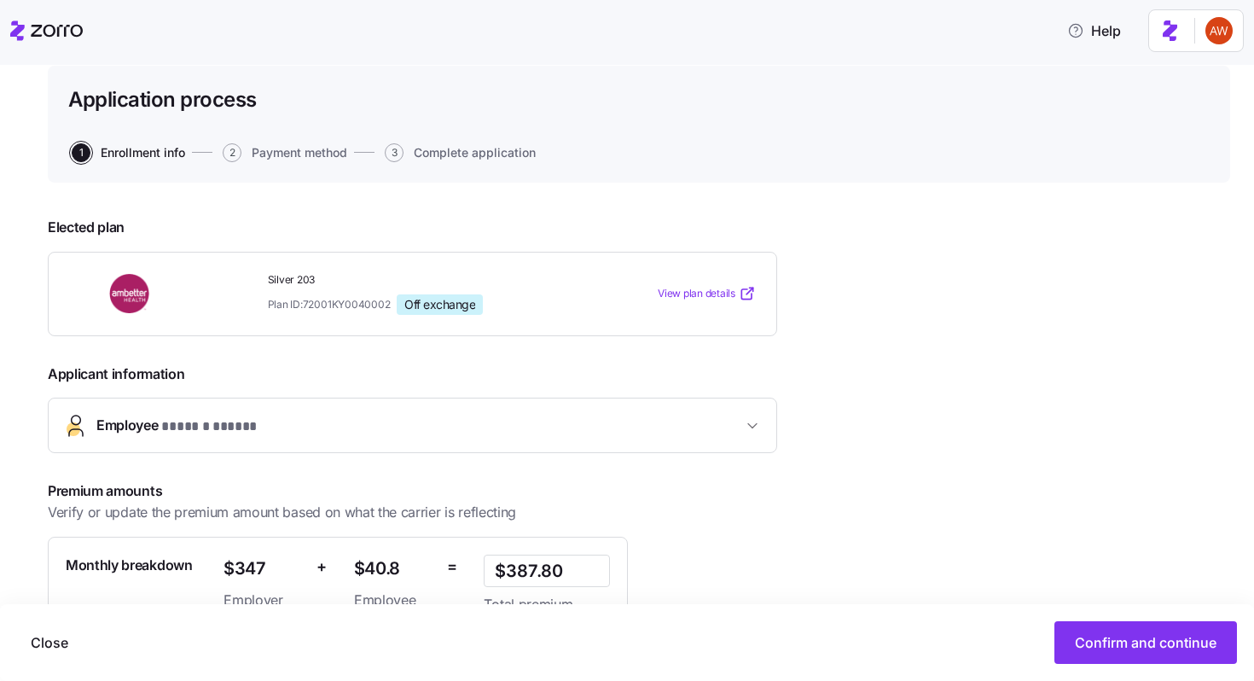
scroll to position [277, 0]
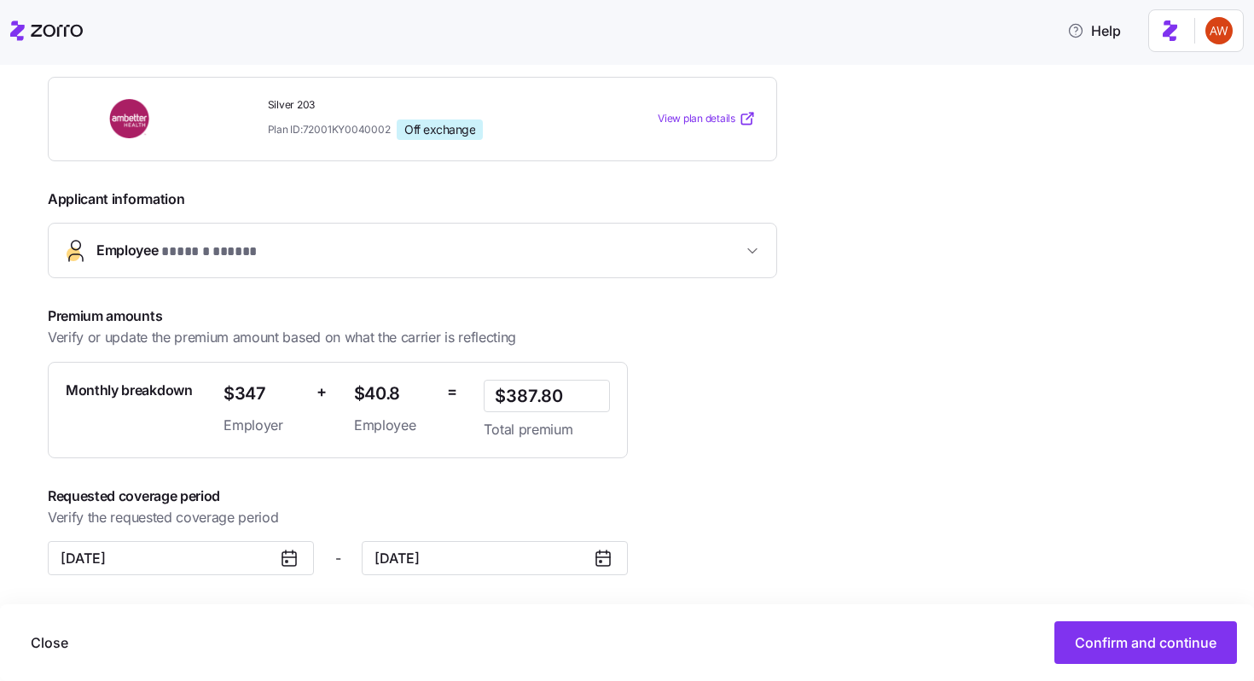
click at [294, 555] on icon at bounding box center [289, 558] width 20 height 20
click at [284, 555] on icon at bounding box center [289, 558] width 20 height 20
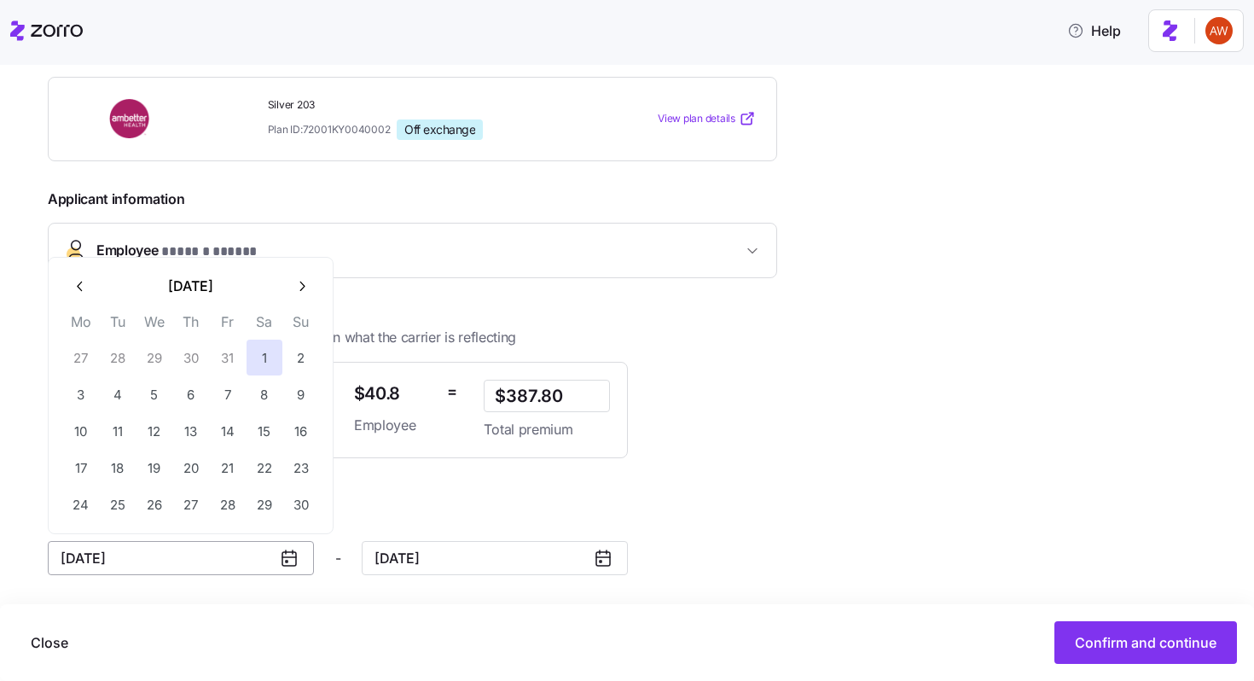
click at [253, 556] on input "[DATE]" at bounding box center [181, 558] width 266 height 34
click at [79, 286] on icon "button" at bounding box center [81, 286] width 16 height 16
click at [159, 358] on button "1" at bounding box center [154, 358] width 36 height 36
type input "[DATE]"
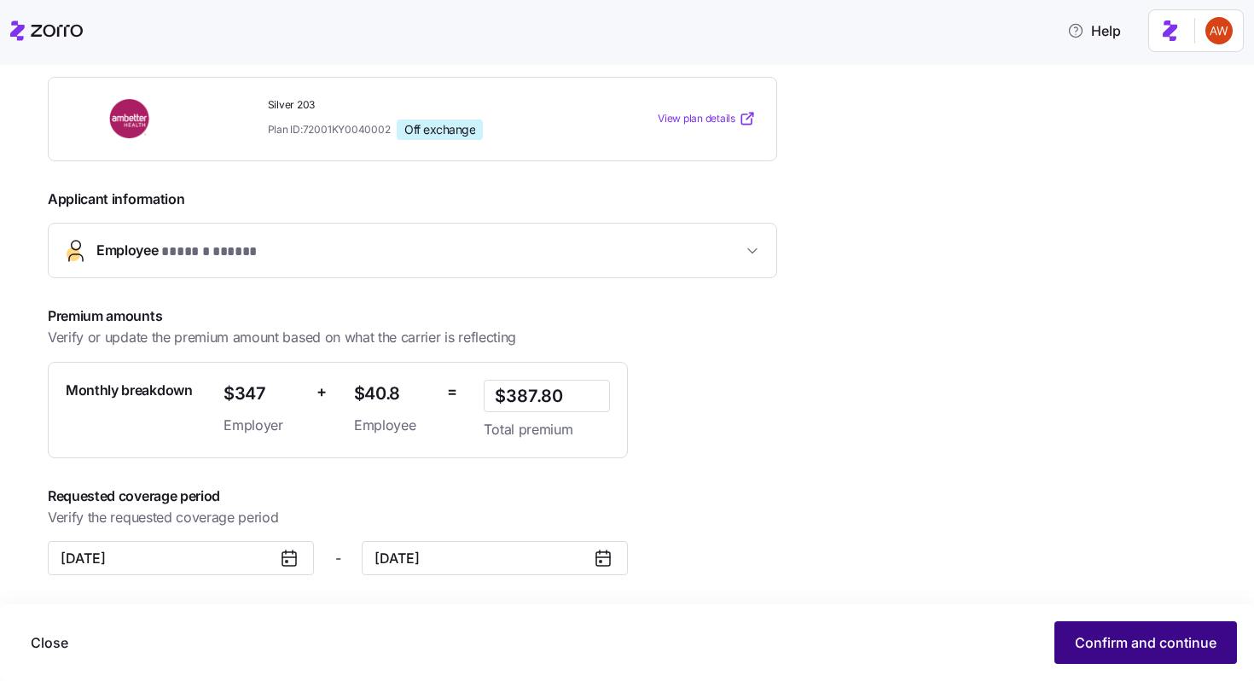
click at [1093, 653] on button "Confirm and continue" at bounding box center [1145, 642] width 183 height 43
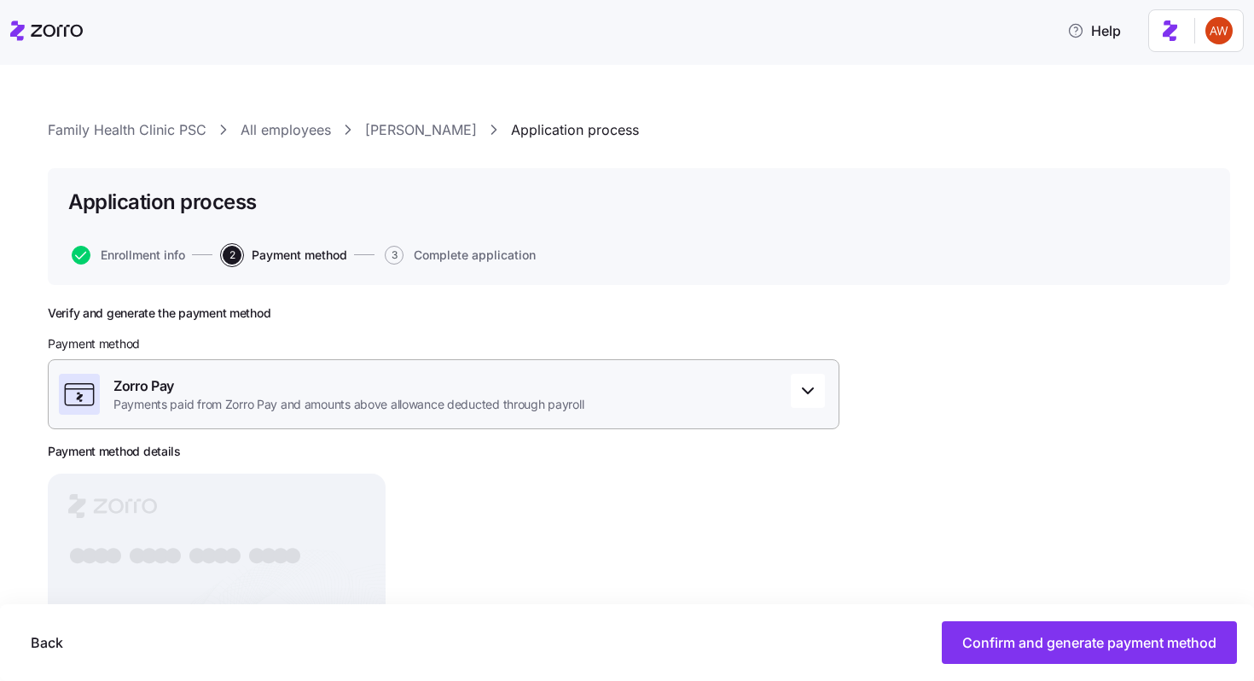
scroll to position [132, 0]
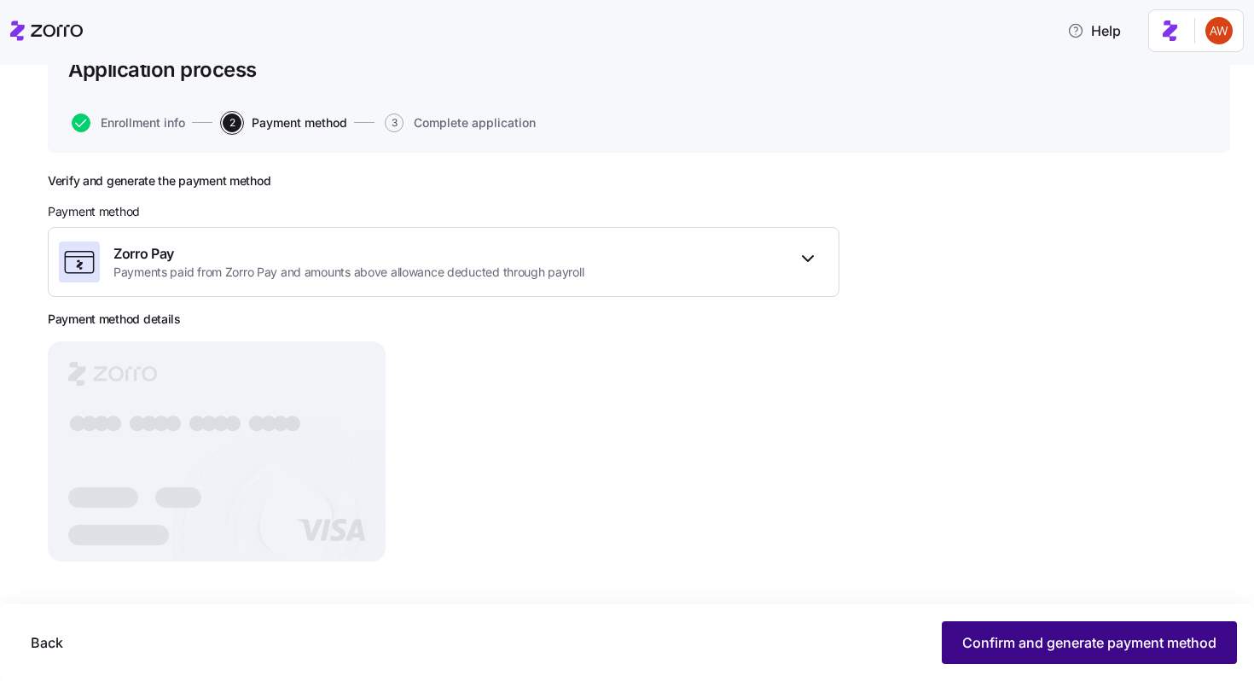
click at [1019, 655] on button "Confirm and generate payment method" at bounding box center [1089, 642] width 295 height 43
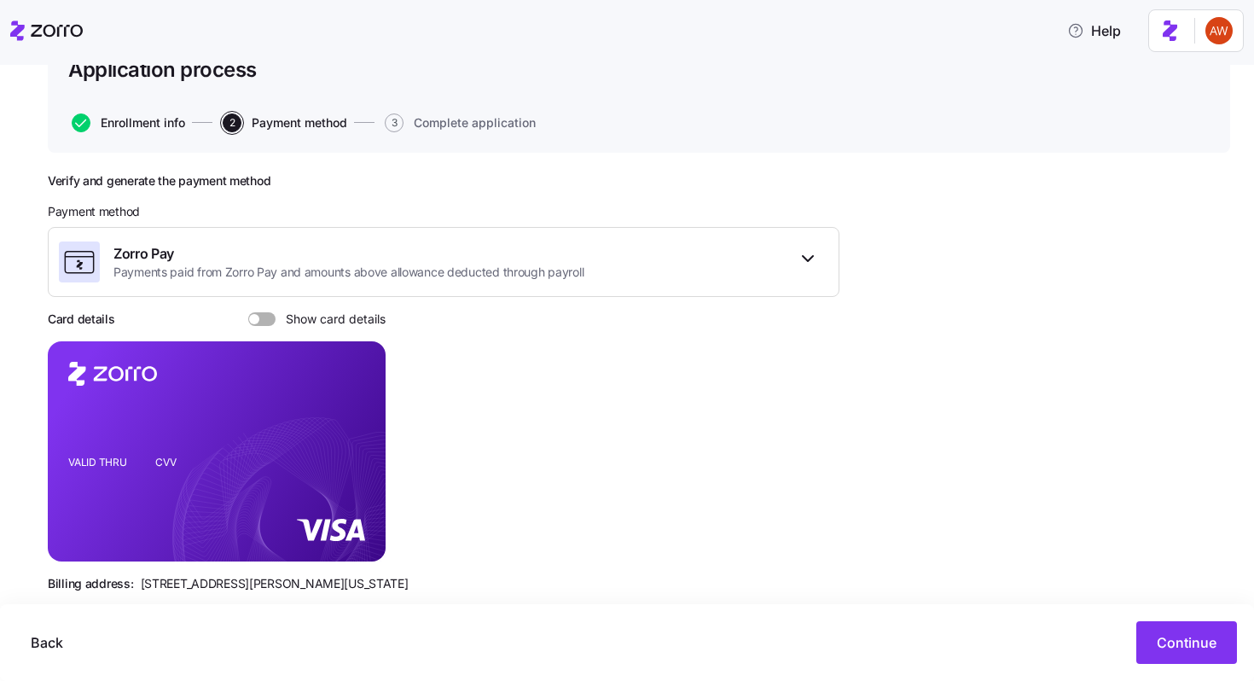
click at [142, 129] on span "Enrollment info" at bounding box center [143, 123] width 84 height 12
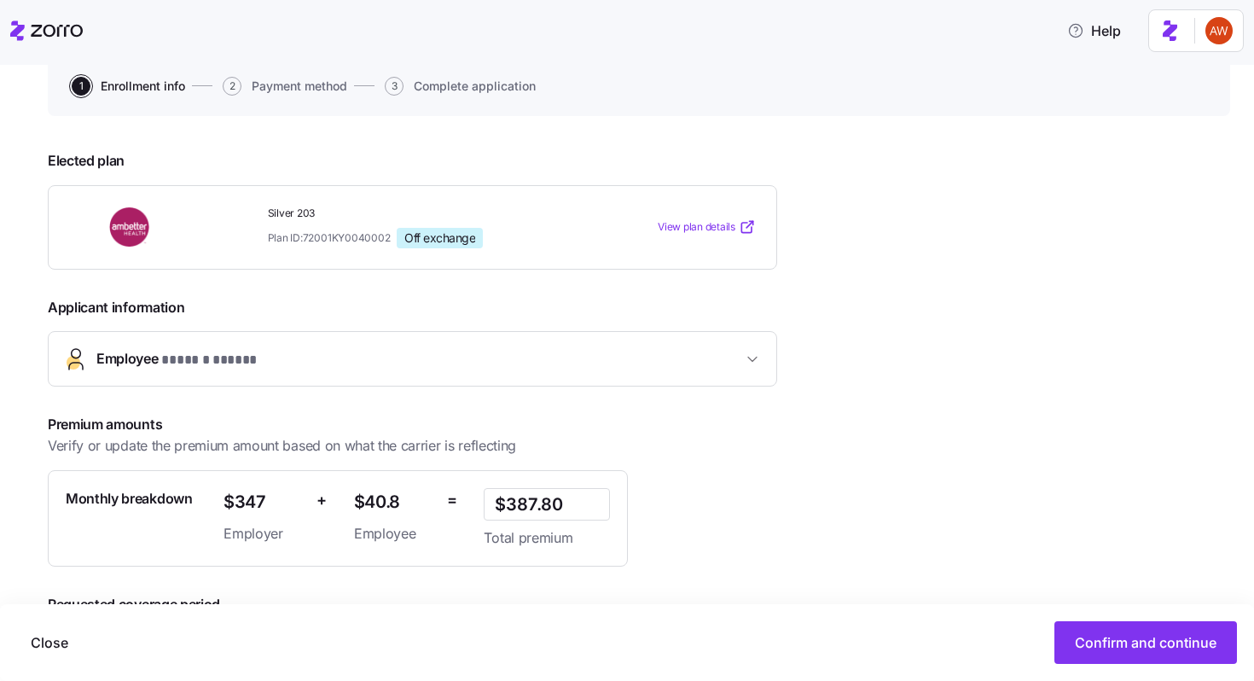
scroll to position [277, 0]
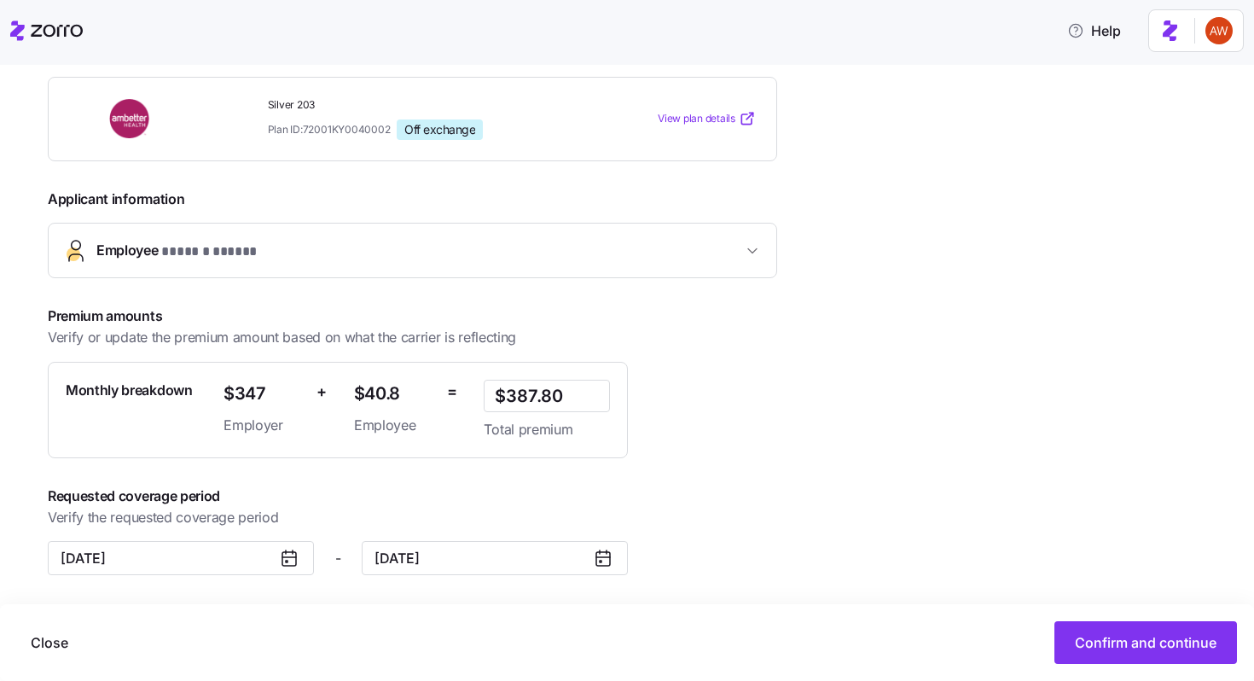
click at [287, 553] on icon at bounding box center [289, 558] width 20 height 20
click at [243, 555] on input "[DATE]" at bounding box center [181, 558] width 266 height 34
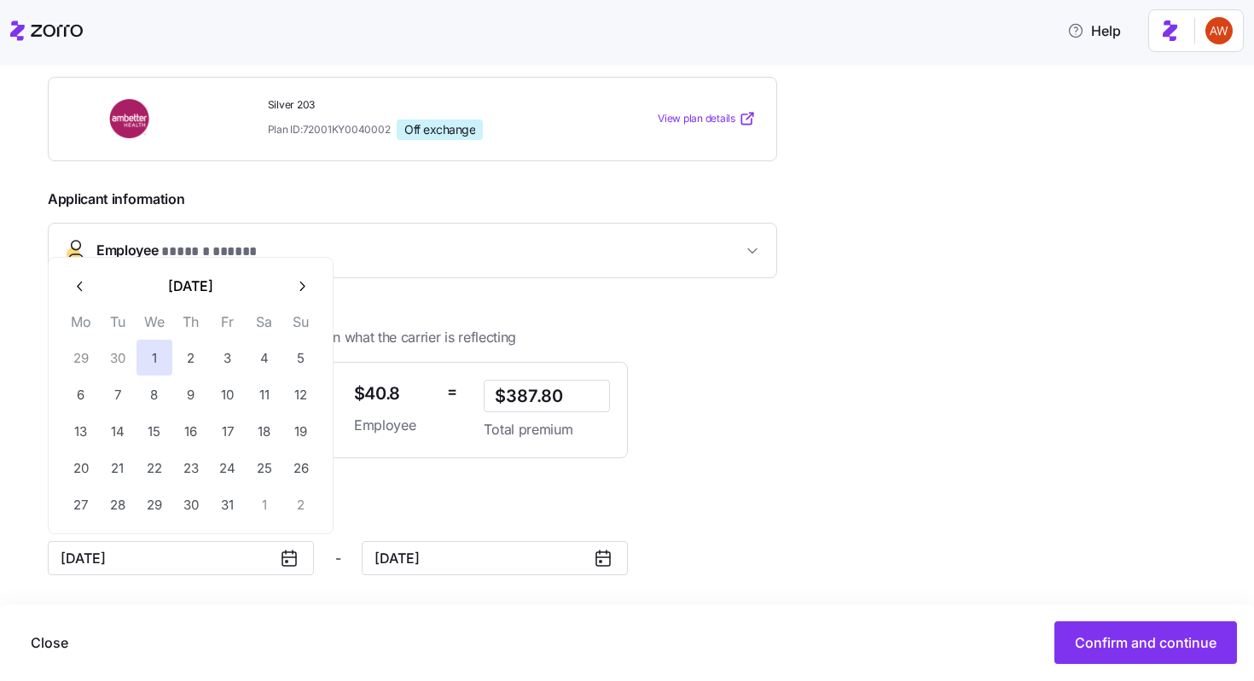
click at [84, 288] on icon "button" at bounding box center [81, 286] width 16 height 16
click at [88, 249] on button "button" at bounding box center [80, 249] width 36 height 36
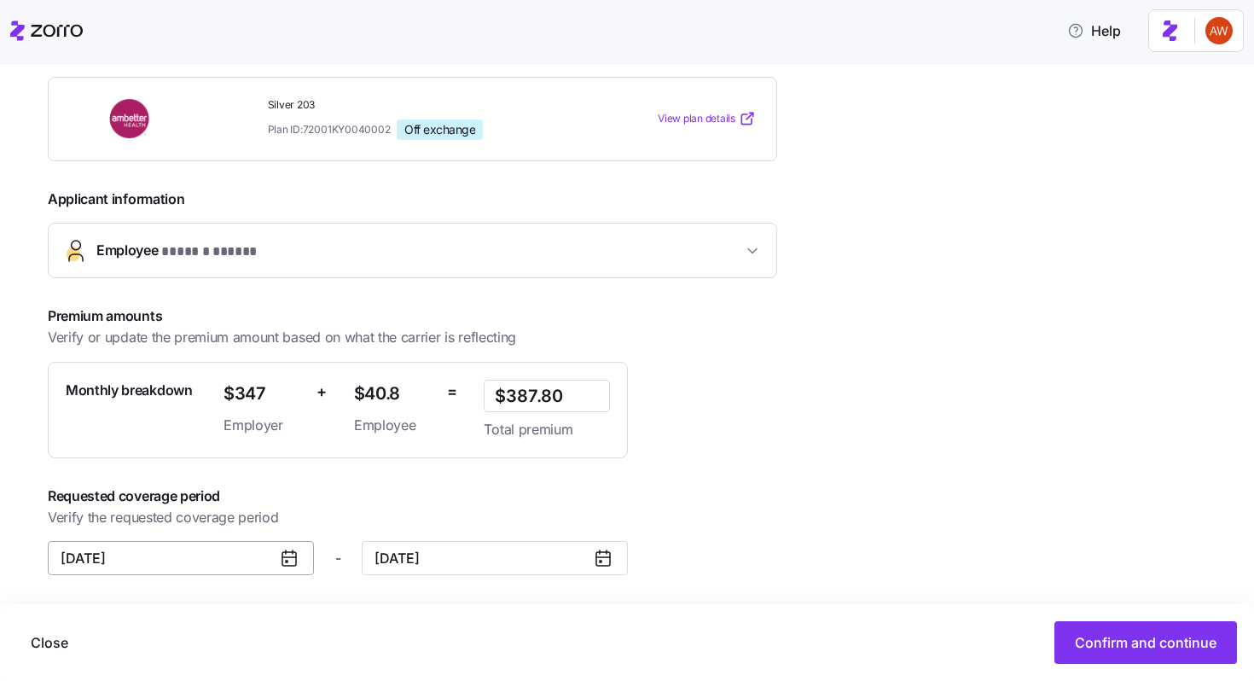
click at [195, 560] on input "[DATE]" at bounding box center [181, 558] width 266 height 34
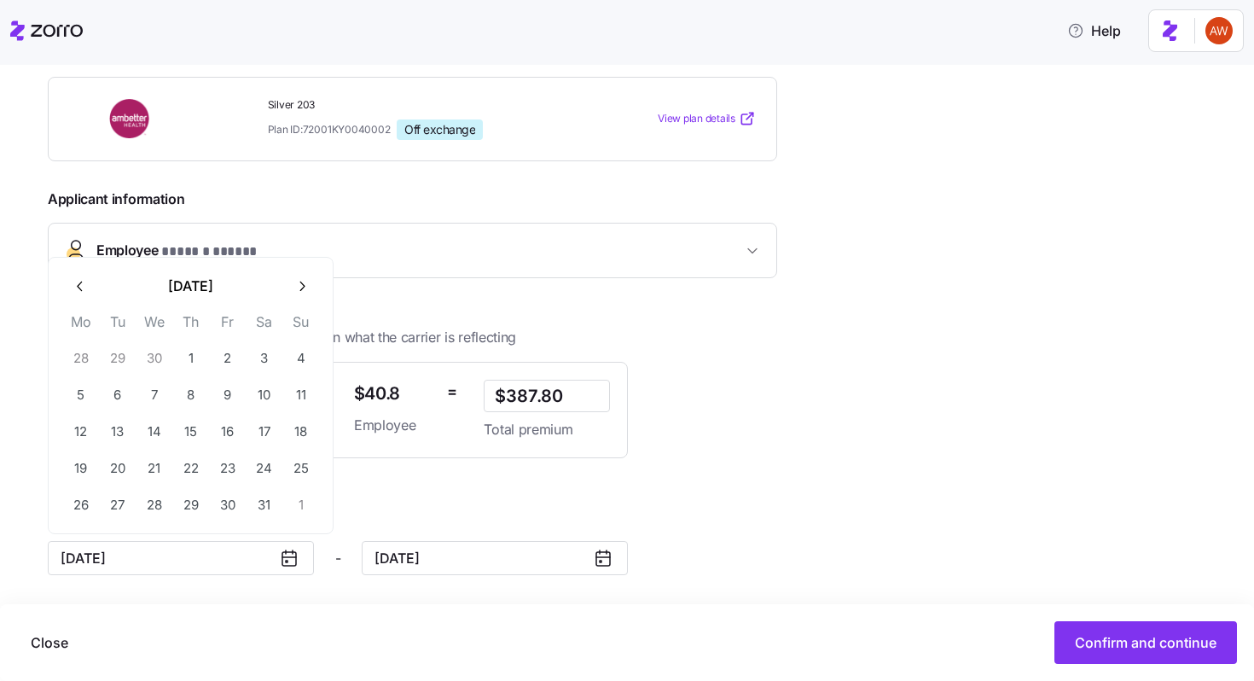
click at [80, 287] on icon "button" at bounding box center [81, 286] width 16 height 16
click at [82, 287] on icon "button" at bounding box center [81, 286] width 16 height 16
click at [82, 287] on th "Mo" at bounding box center [80, 288] width 37 height 29
click at [81, 257] on button "button" at bounding box center [80, 249] width 36 height 36
click at [88, 288] on icon "button" at bounding box center [81, 286] width 16 height 16
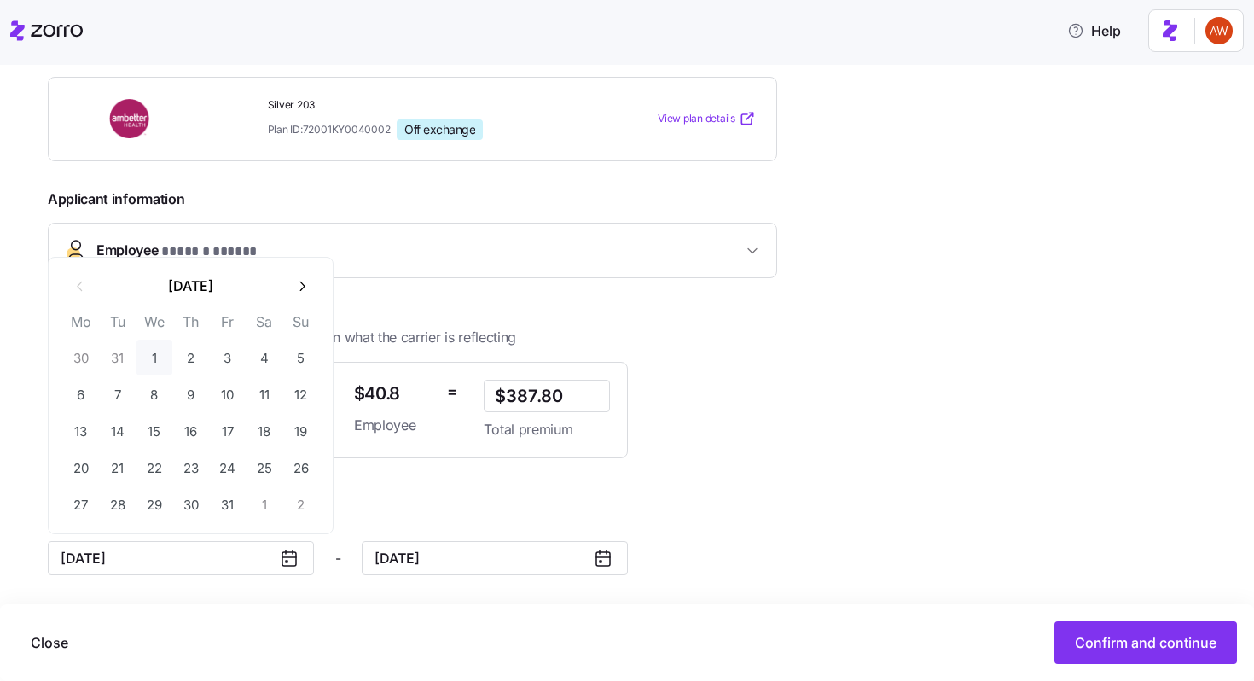
click at [158, 353] on button "1" at bounding box center [154, 358] width 36 height 36
type input "[DATE]"
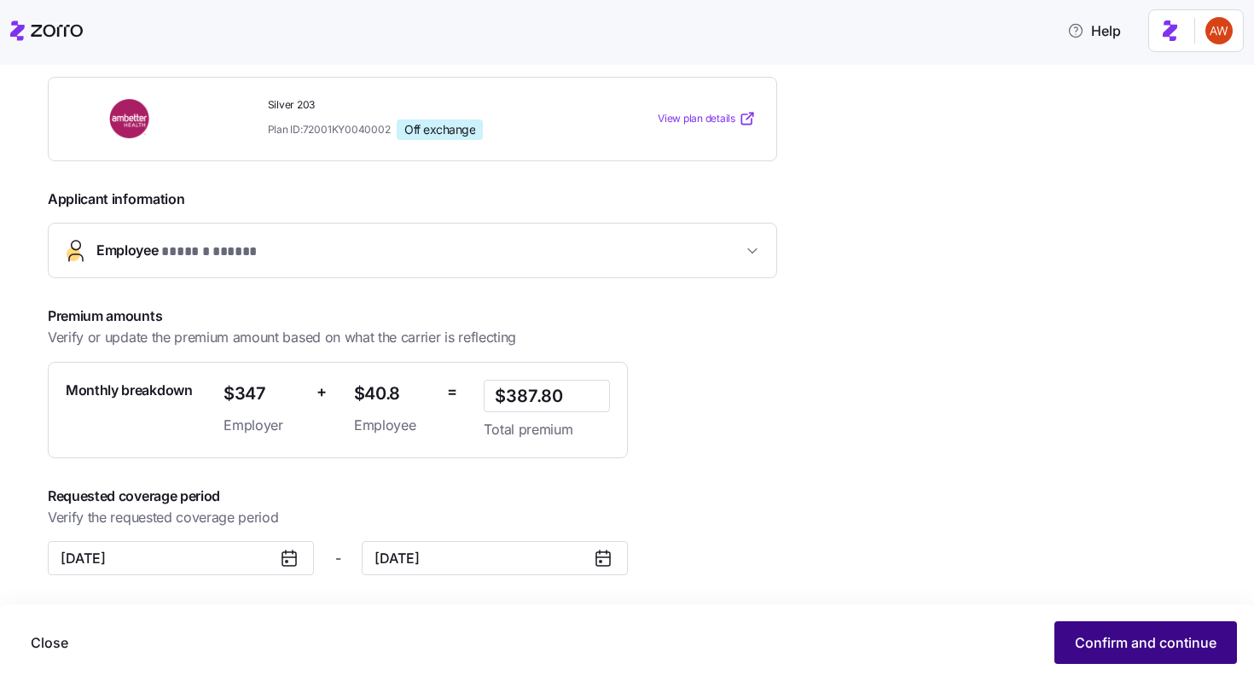
click at [1136, 635] on span "Confirm and continue" at bounding box center [1146, 642] width 142 height 20
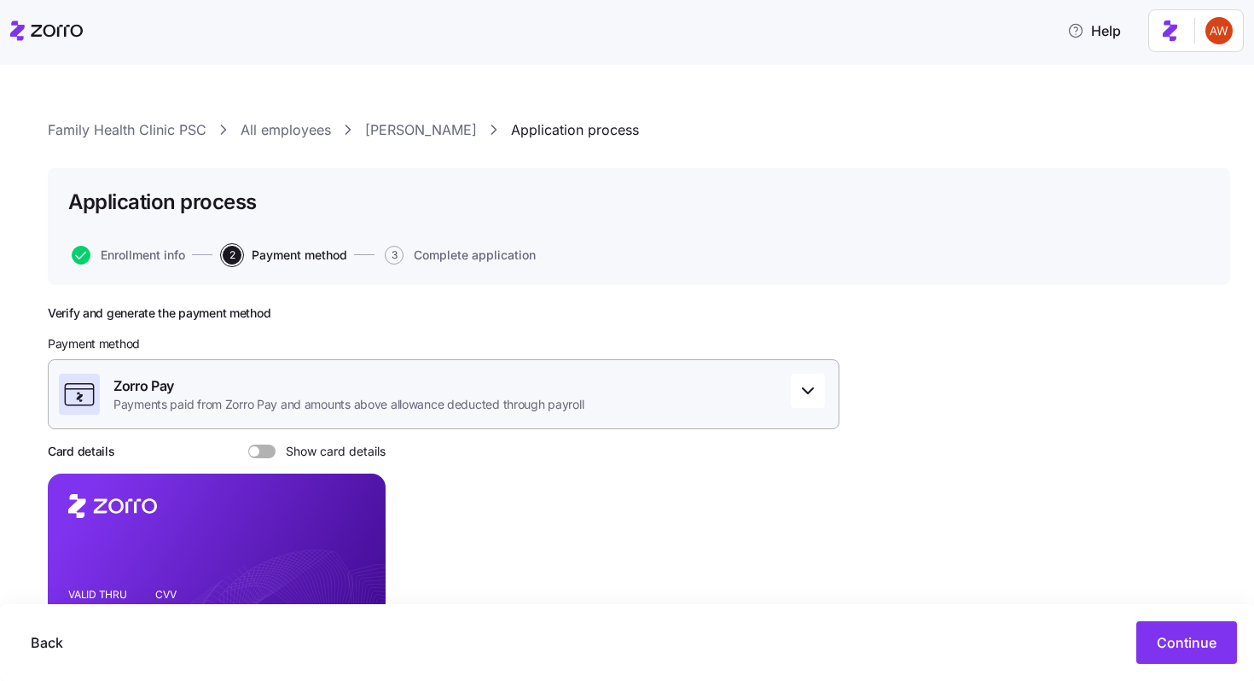
scroll to position [197, 0]
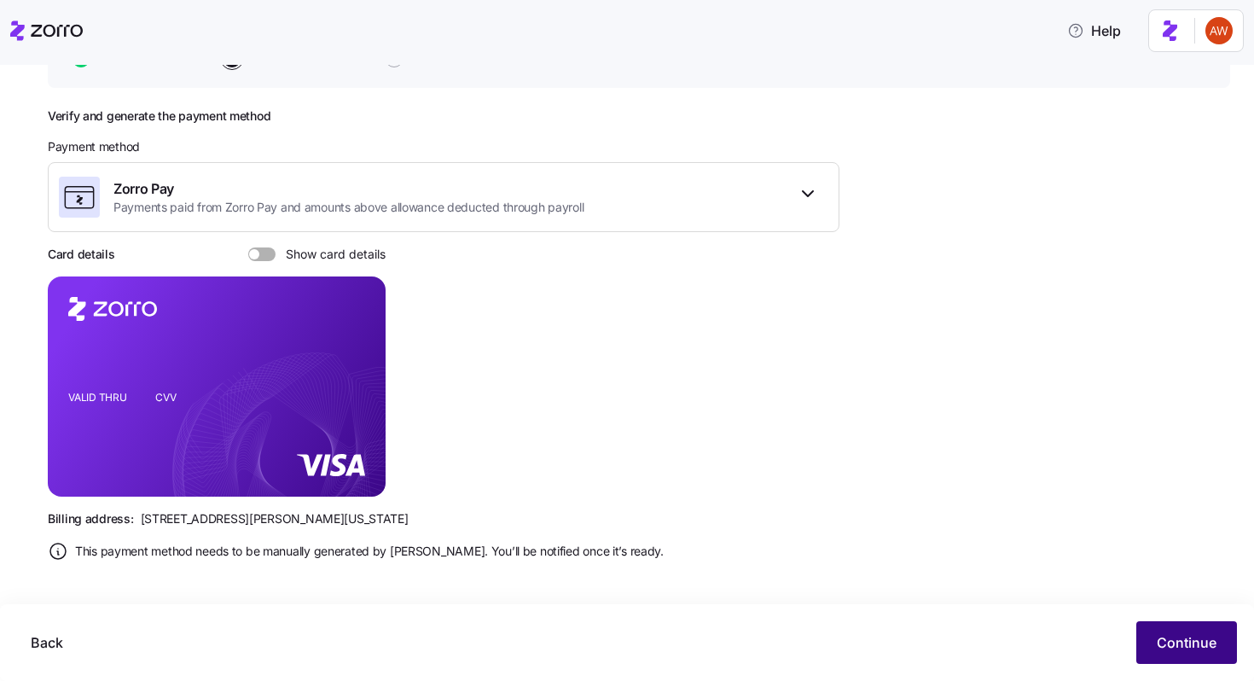
click at [1195, 636] on span "Continue" at bounding box center [1187, 642] width 60 height 20
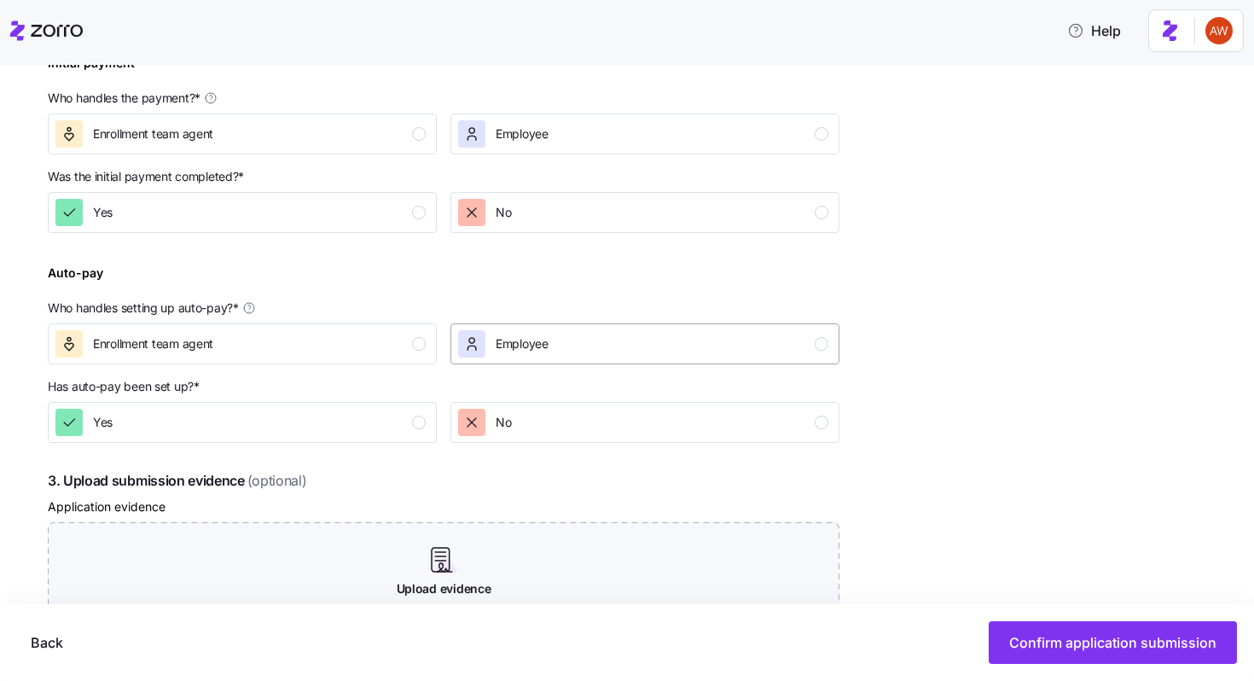
scroll to position [508, 0]
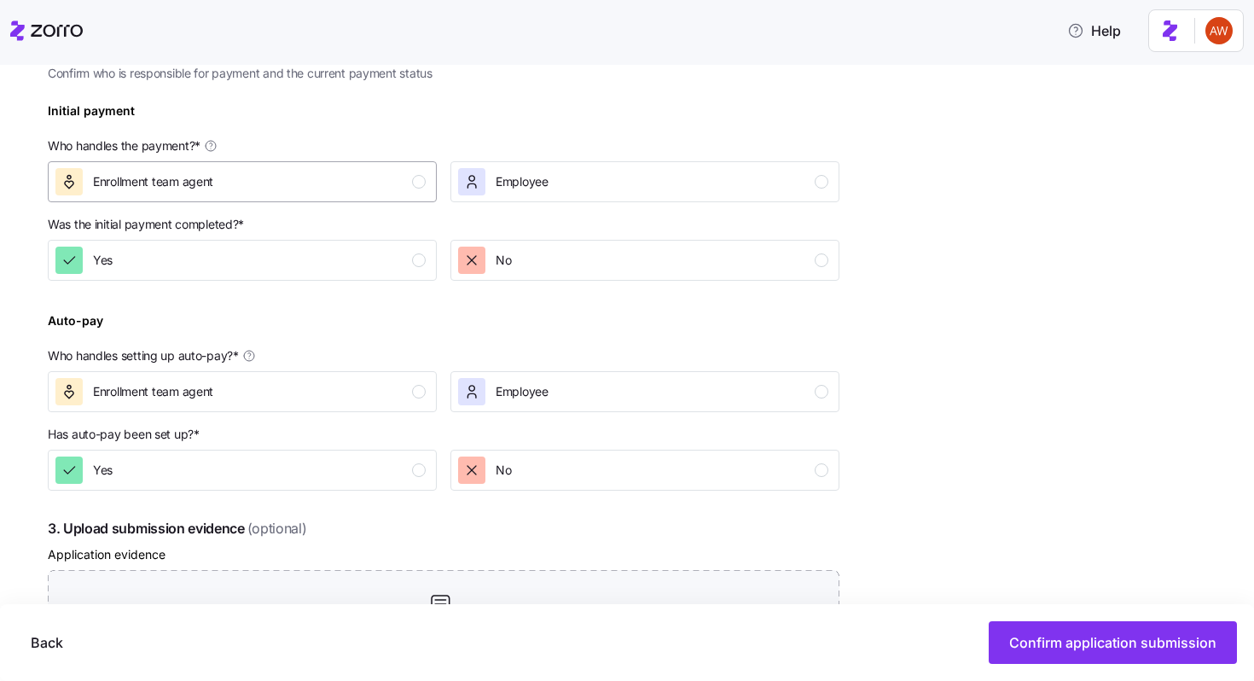
click at [330, 186] on div "Enrollment team agent" at bounding box center [240, 181] width 370 height 27
click at [346, 249] on div "Yes" at bounding box center [240, 260] width 370 height 27
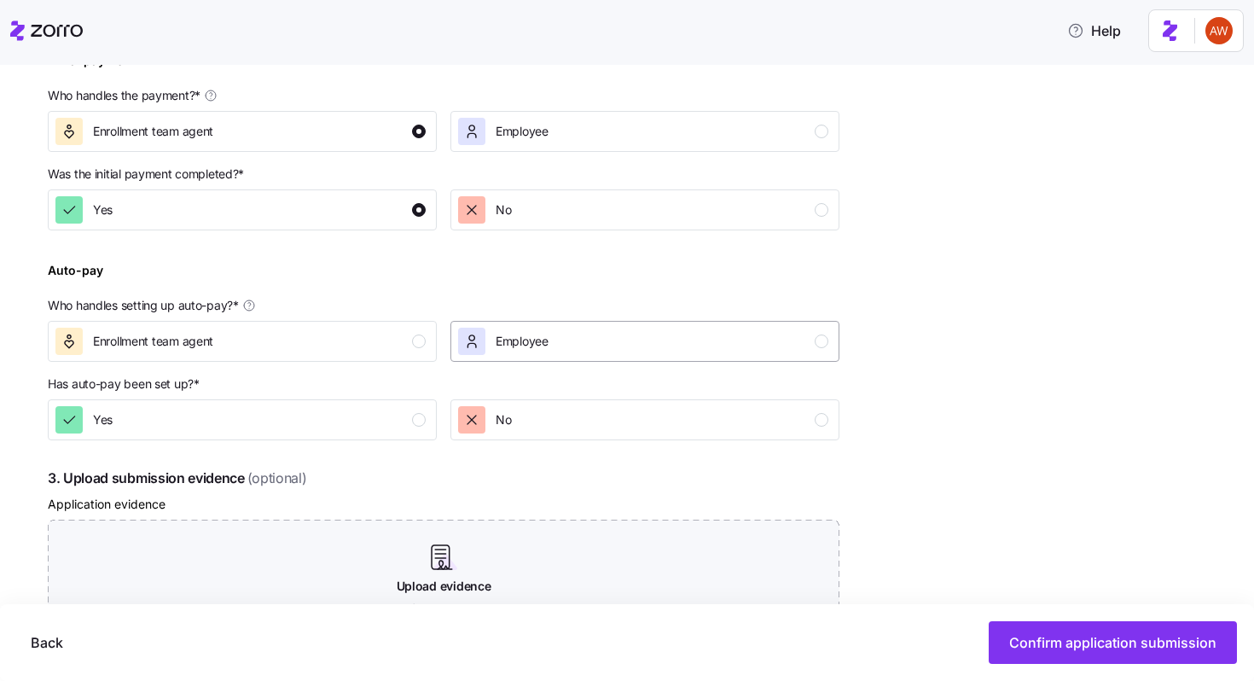
click at [630, 329] on div "Employee" at bounding box center [643, 341] width 370 height 27
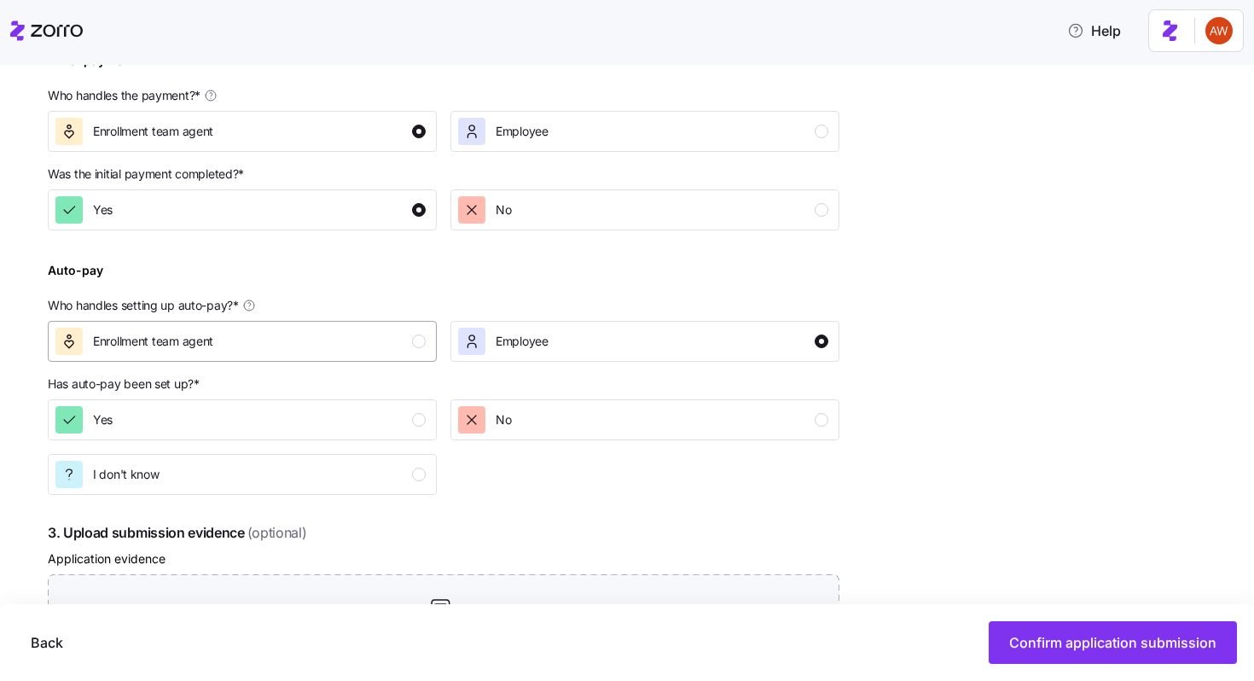
click at [397, 340] on div "Enrollment team agent" at bounding box center [240, 341] width 370 height 27
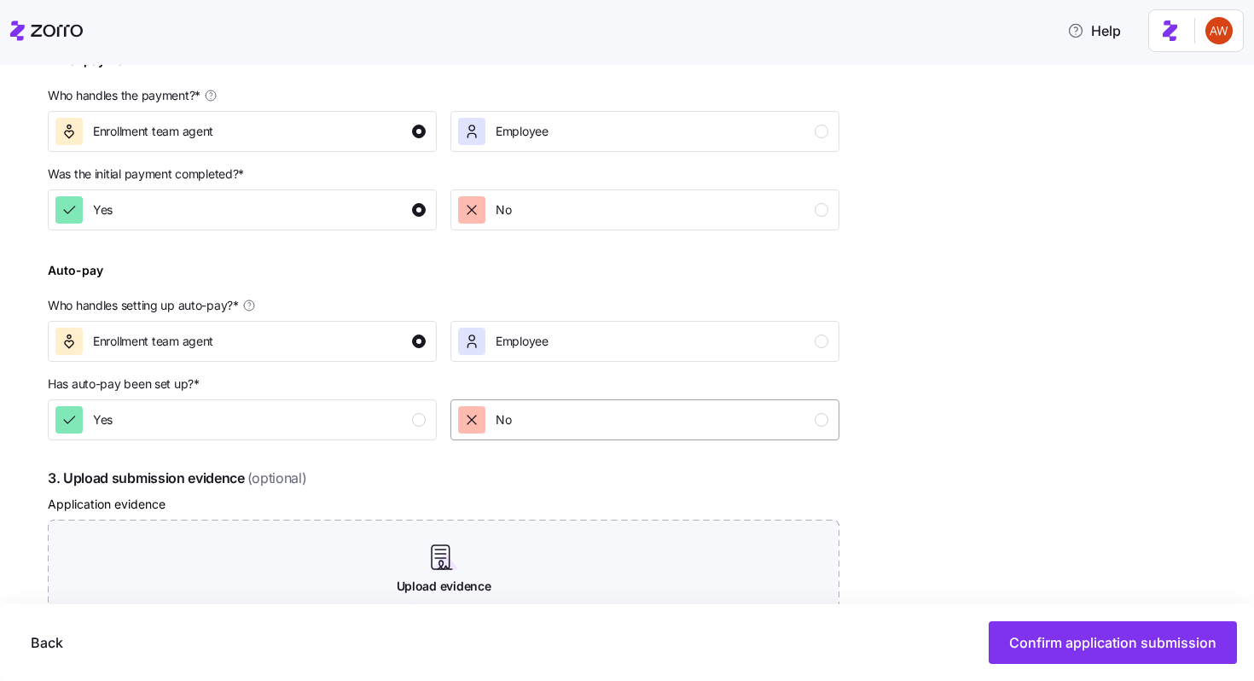
click at [537, 417] on div "No" at bounding box center [643, 419] width 370 height 27
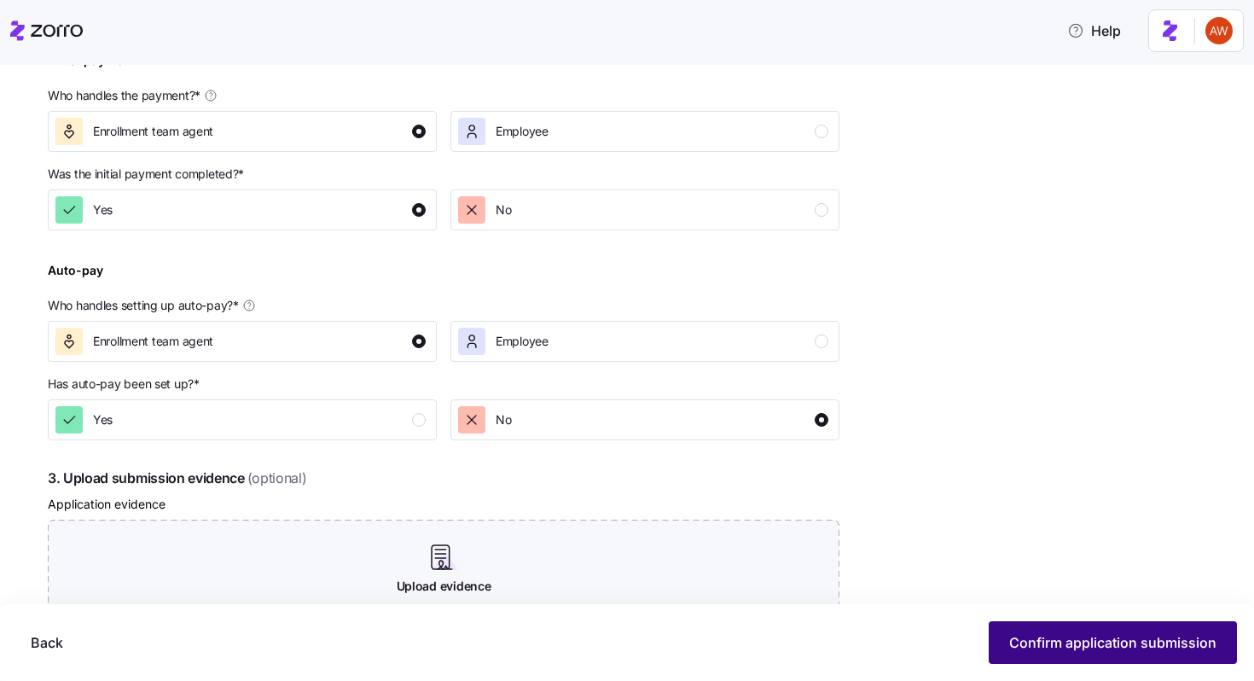
click at [1052, 632] on button "Confirm application submission" at bounding box center [1113, 642] width 248 height 43
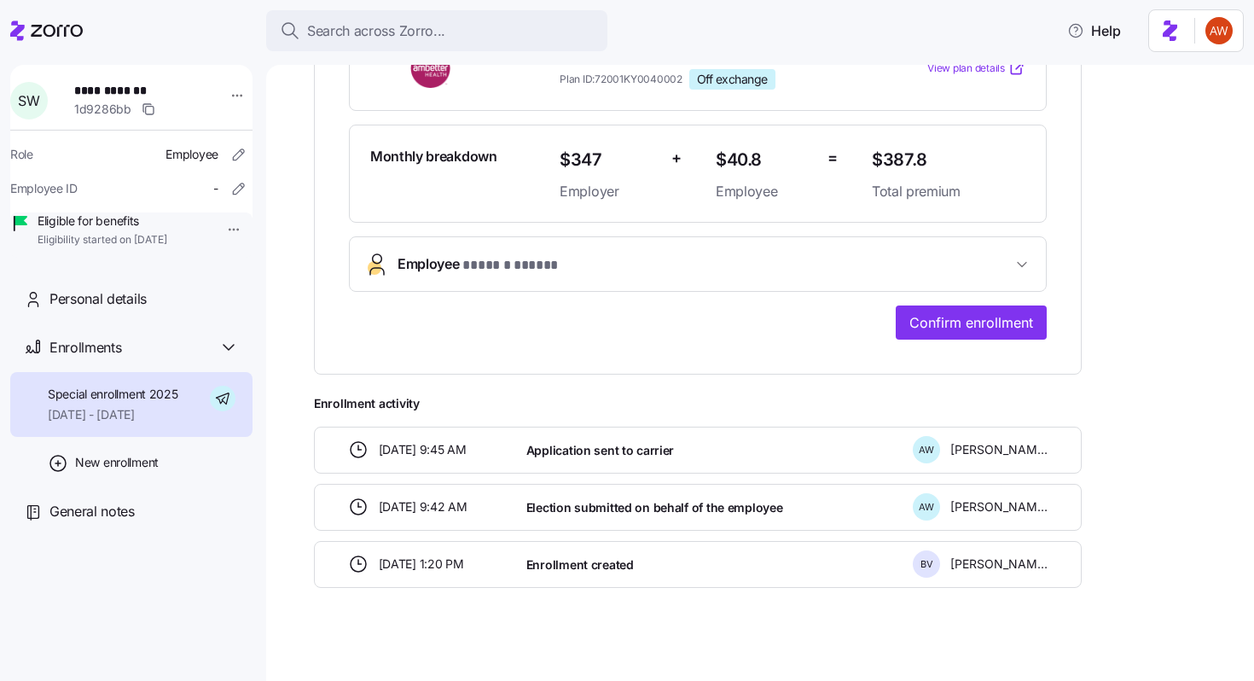
scroll to position [438, 0]
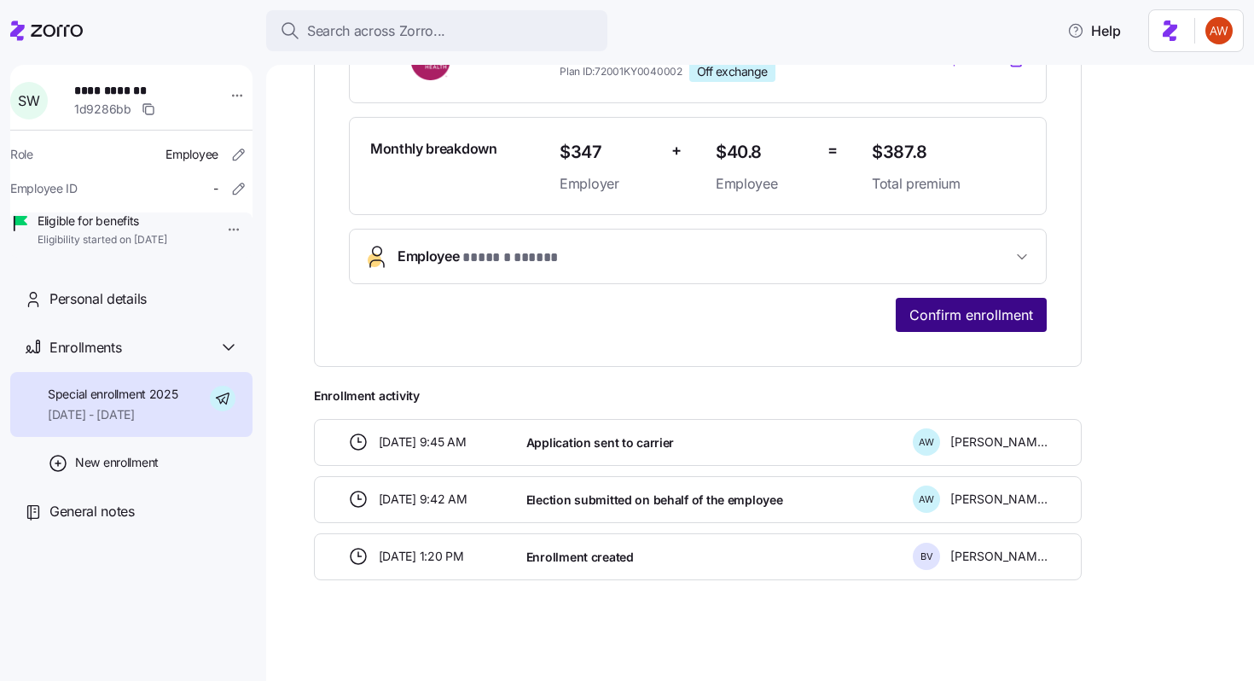
click at [979, 316] on span "Confirm enrollment" at bounding box center [971, 315] width 124 height 20
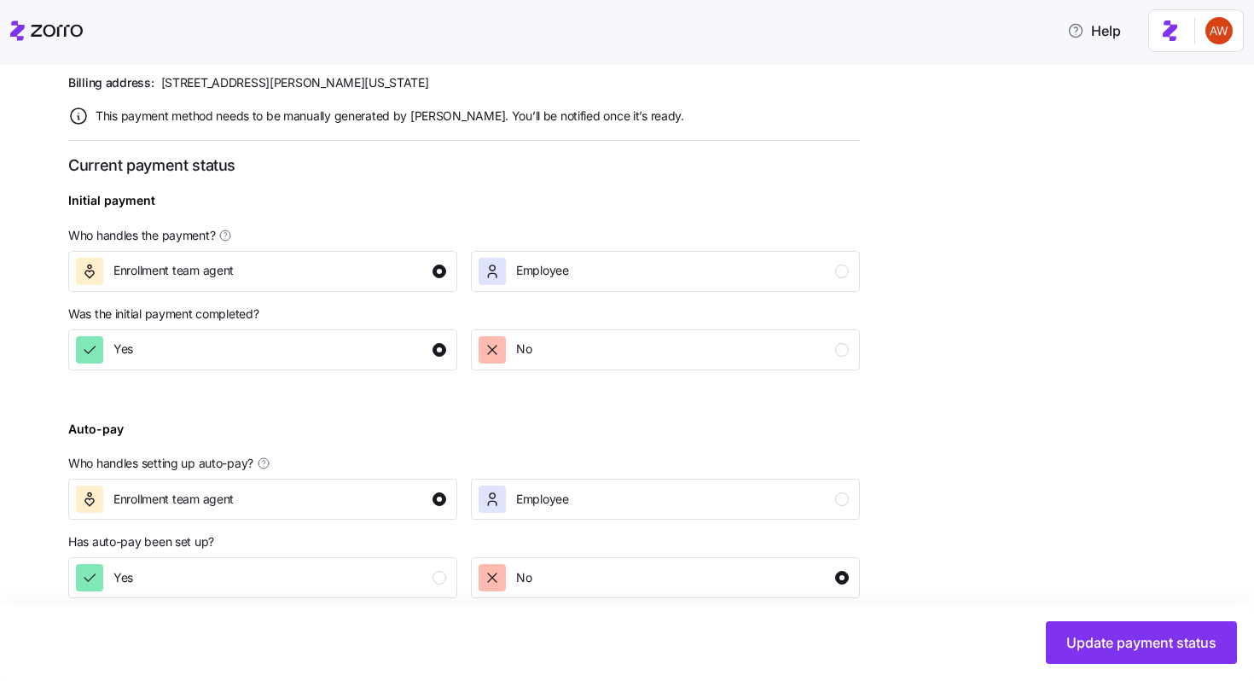
scroll to position [619, 0]
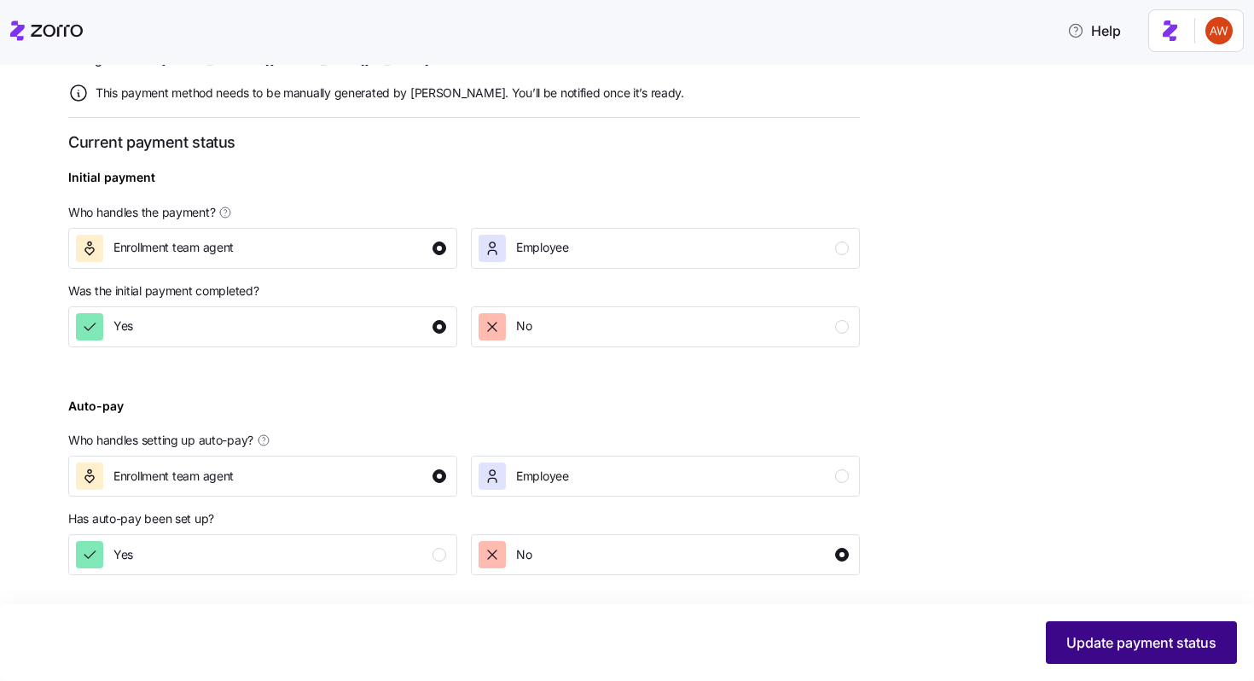
click at [1118, 651] on span "Update payment status" at bounding box center [1141, 642] width 150 height 20
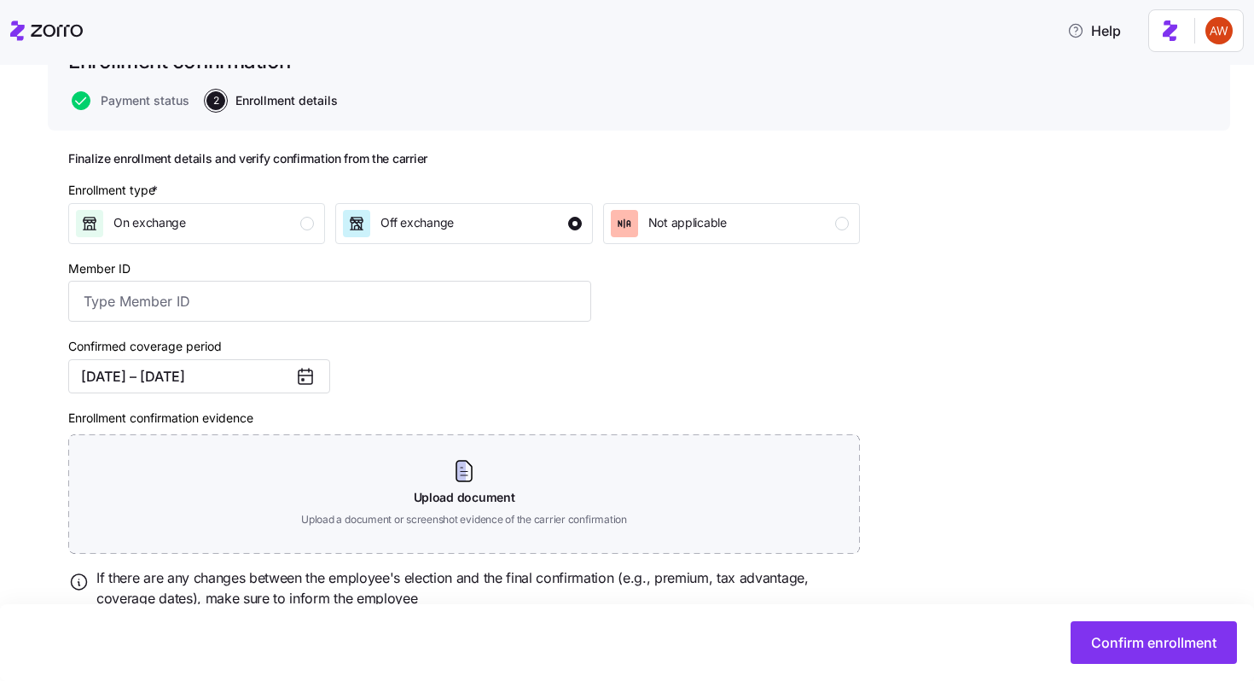
scroll to position [161, 0]
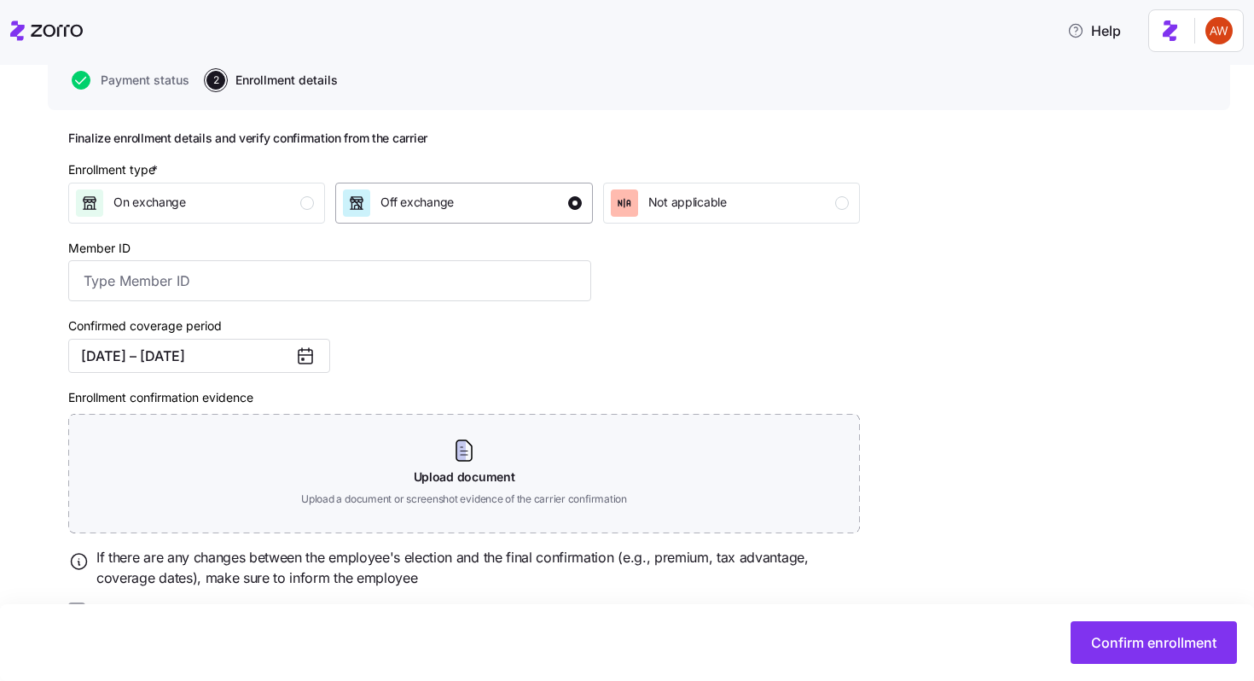
click at [439, 201] on span "Off exchange" at bounding box center [416, 202] width 73 height 17
click at [437, 271] on input "Member ID" at bounding box center [329, 280] width 523 height 41
paste input "978a9cc2"
type input "978a9cc2"
click at [1118, 632] on button "Confirm enrollment" at bounding box center [1154, 642] width 166 height 43
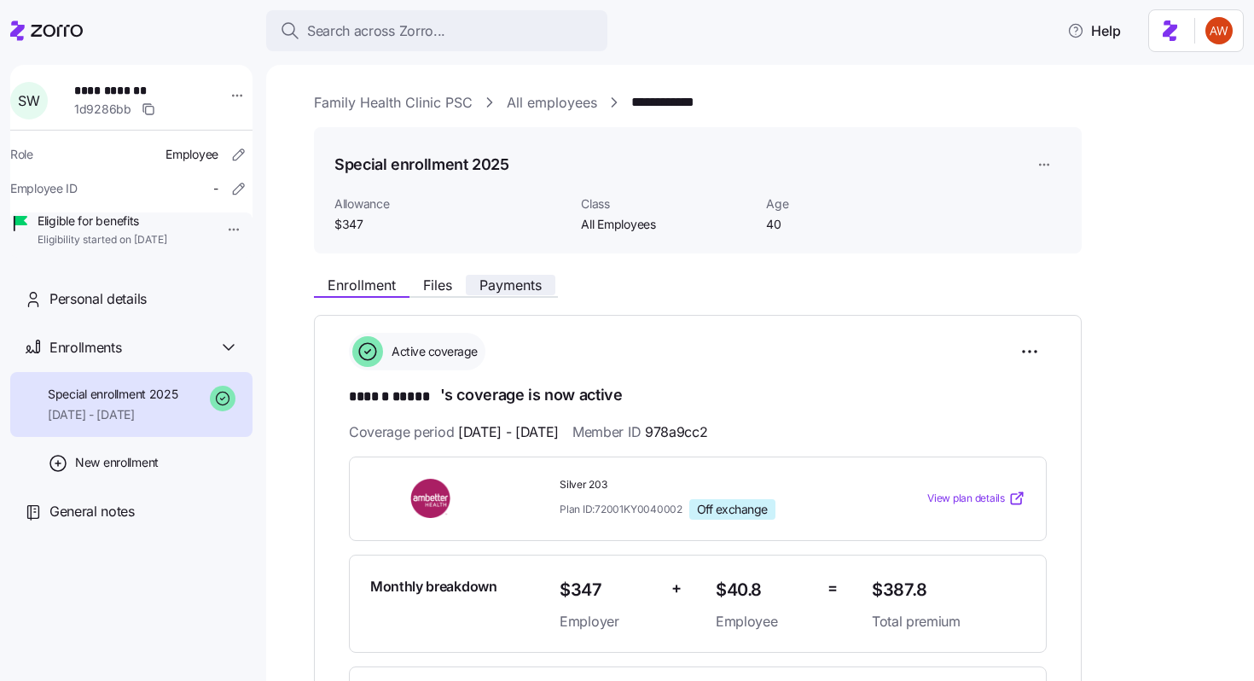
click at [507, 286] on span "Payments" at bounding box center [510, 285] width 62 height 14
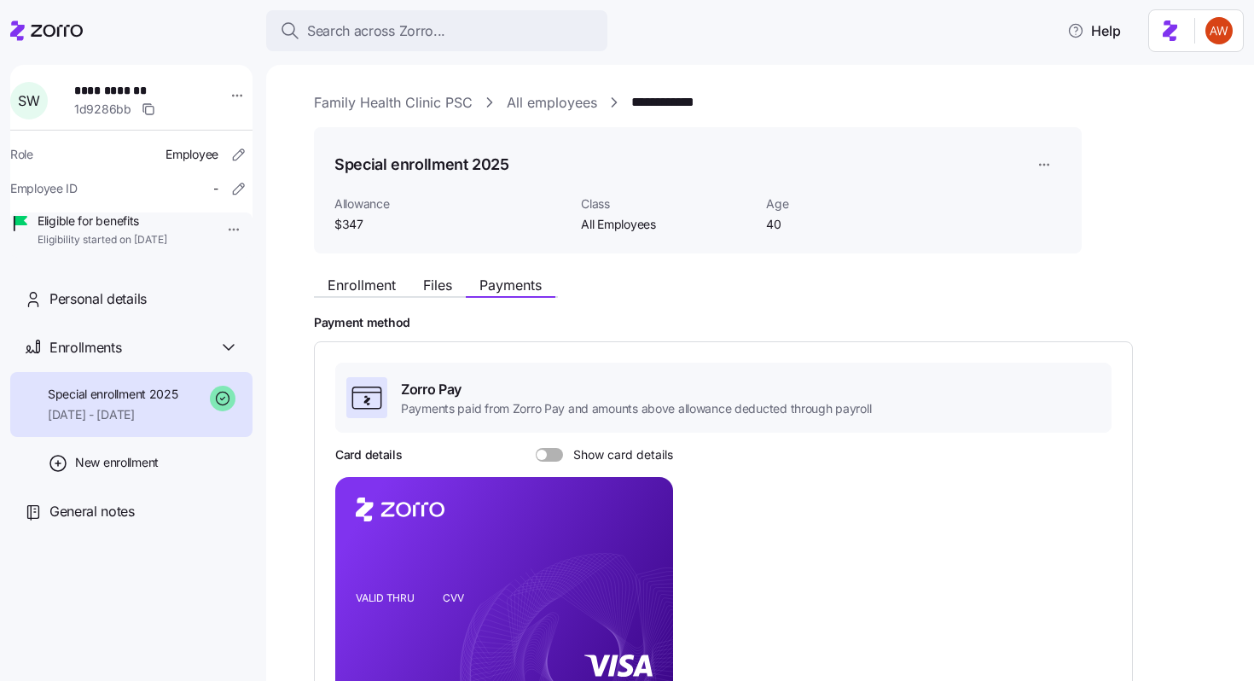
scroll to position [441, 0]
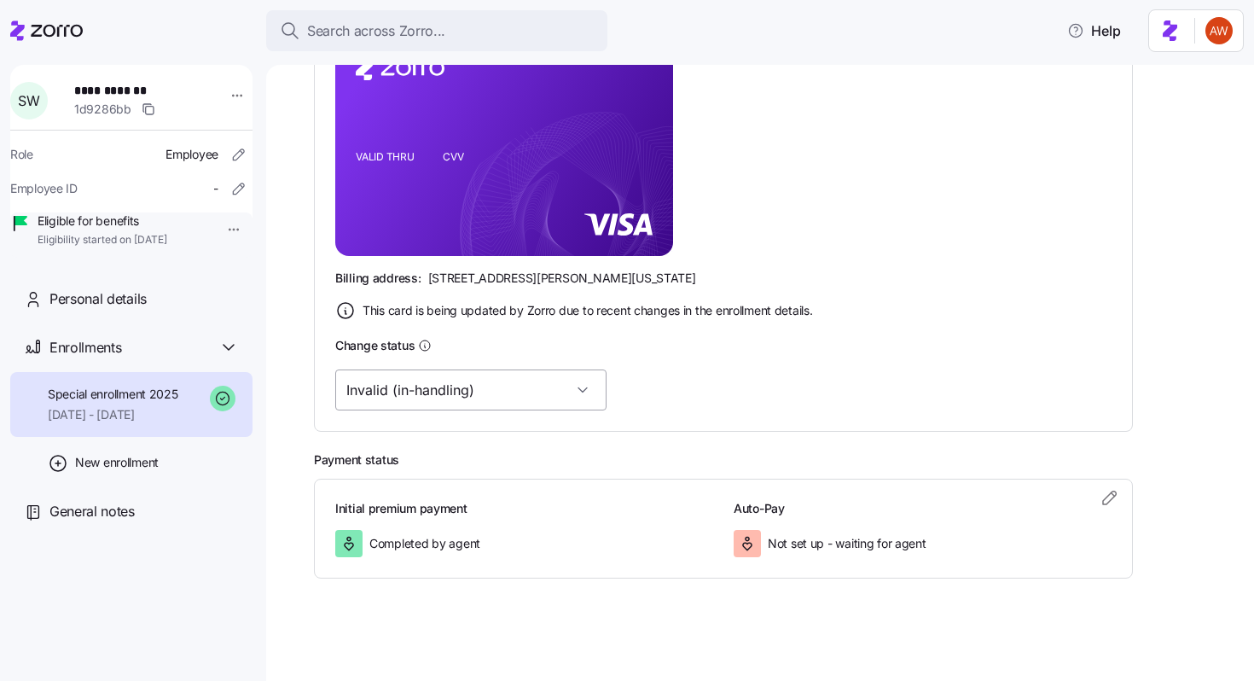
click at [467, 384] on input "Invalid (in-handling)" at bounding box center [470, 389] width 271 height 41
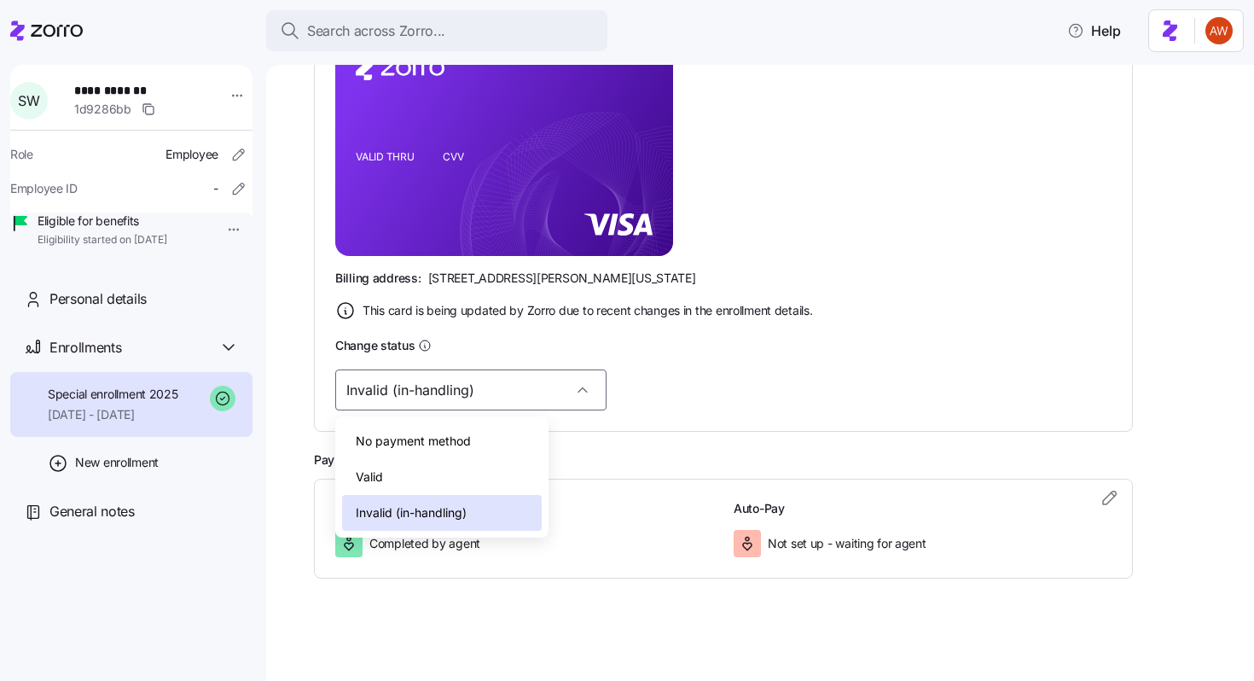
click at [447, 470] on div "Valid" at bounding box center [442, 477] width 200 height 36
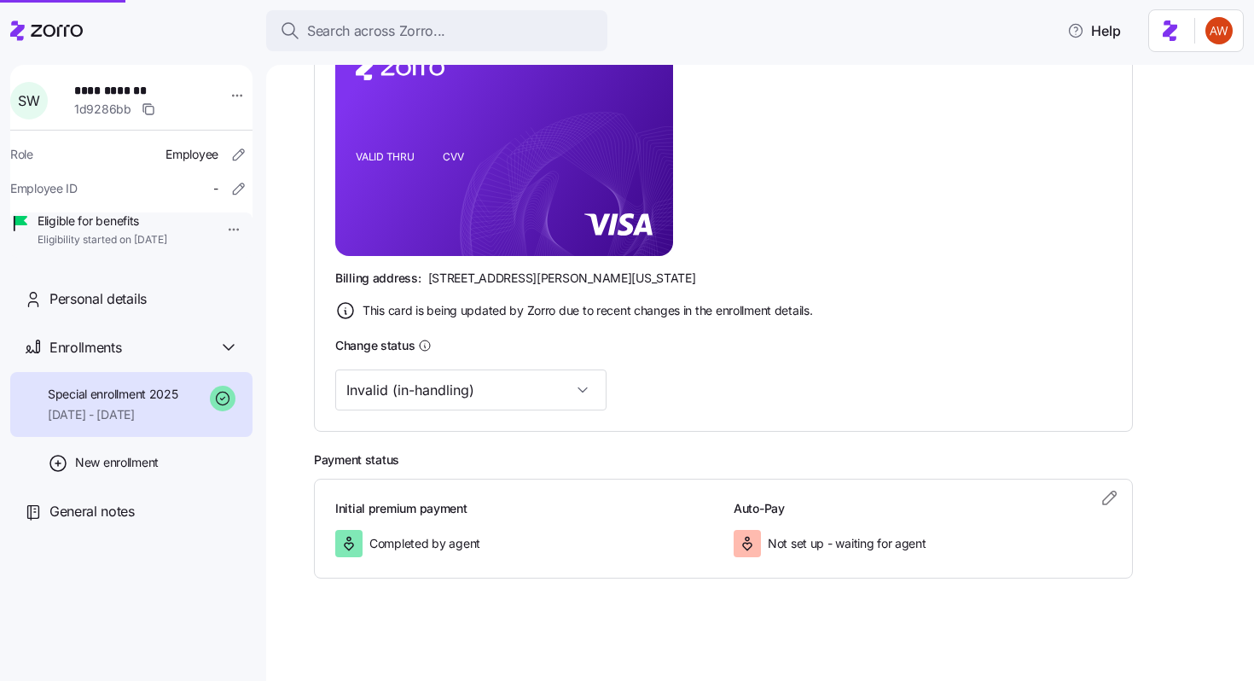
type input "Valid"
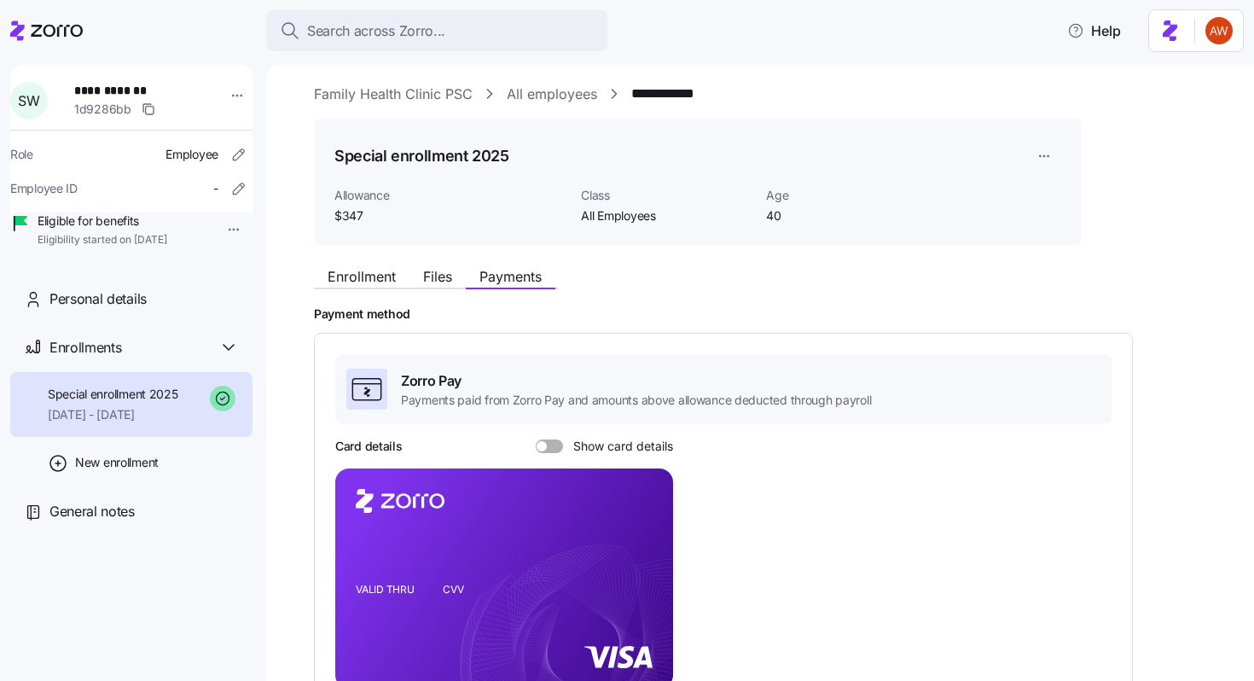
scroll to position [0, 0]
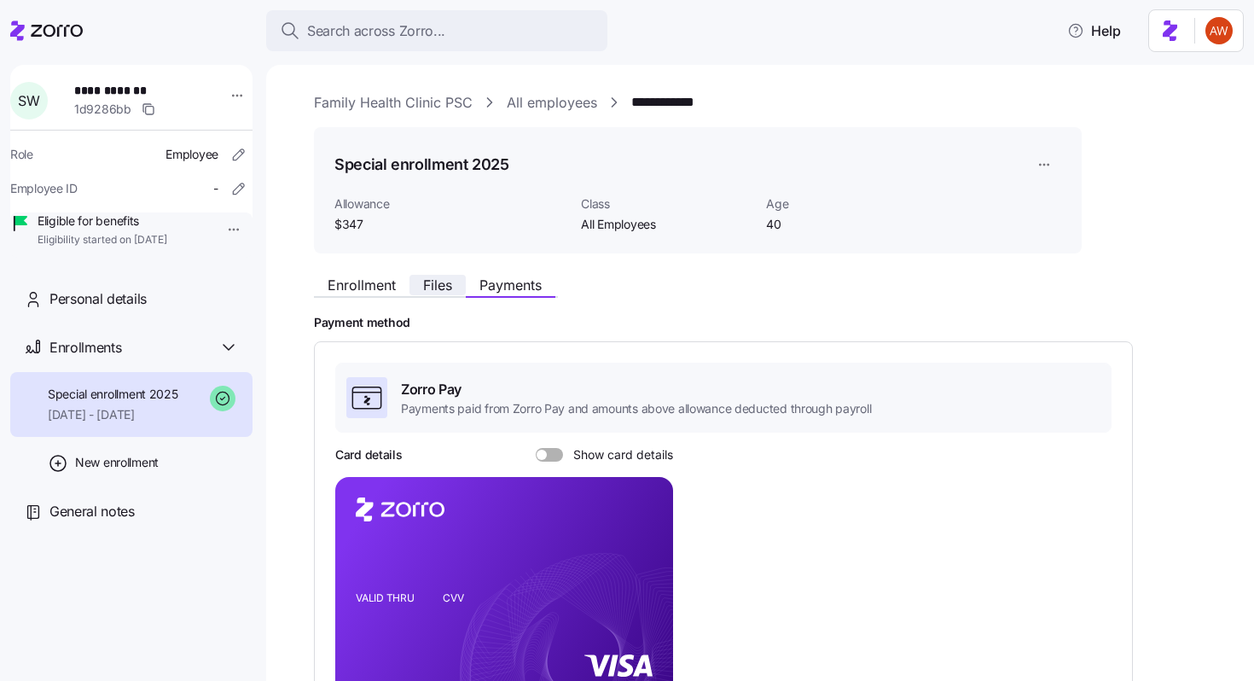
click at [427, 289] on span "Files" at bounding box center [437, 285] width 29 height 14
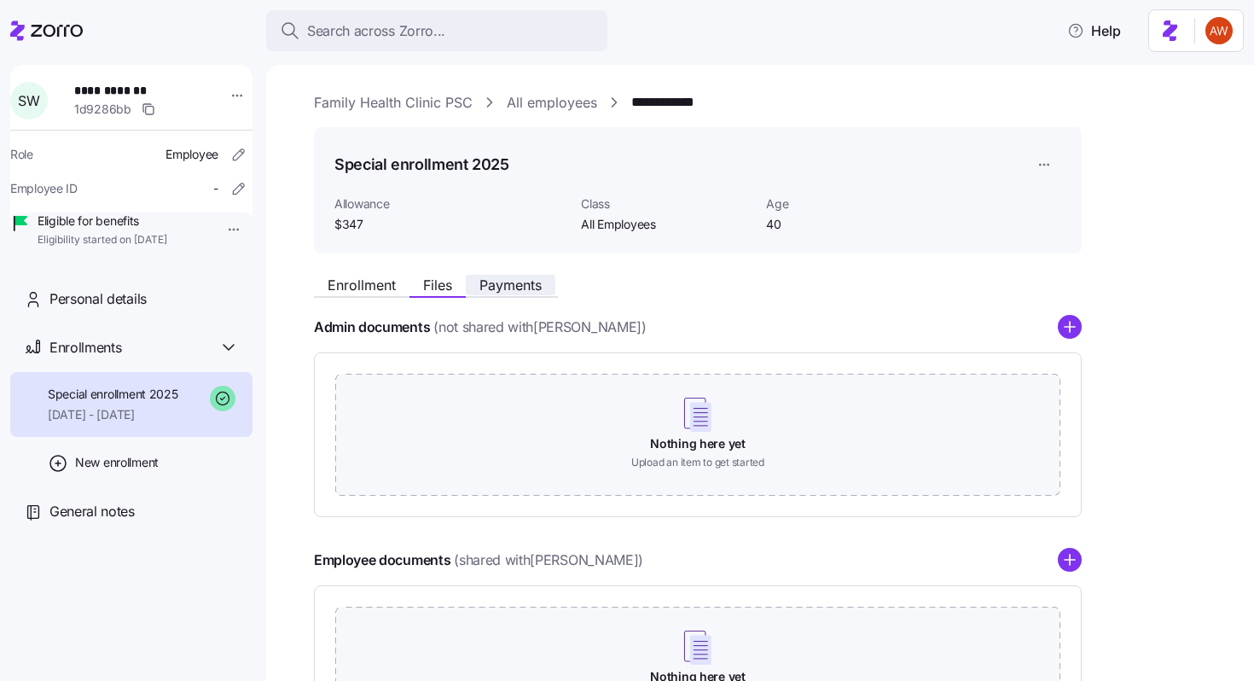
click at [511, 285] on span "Payments" at bounding box center [510, 285] width 62 height 14
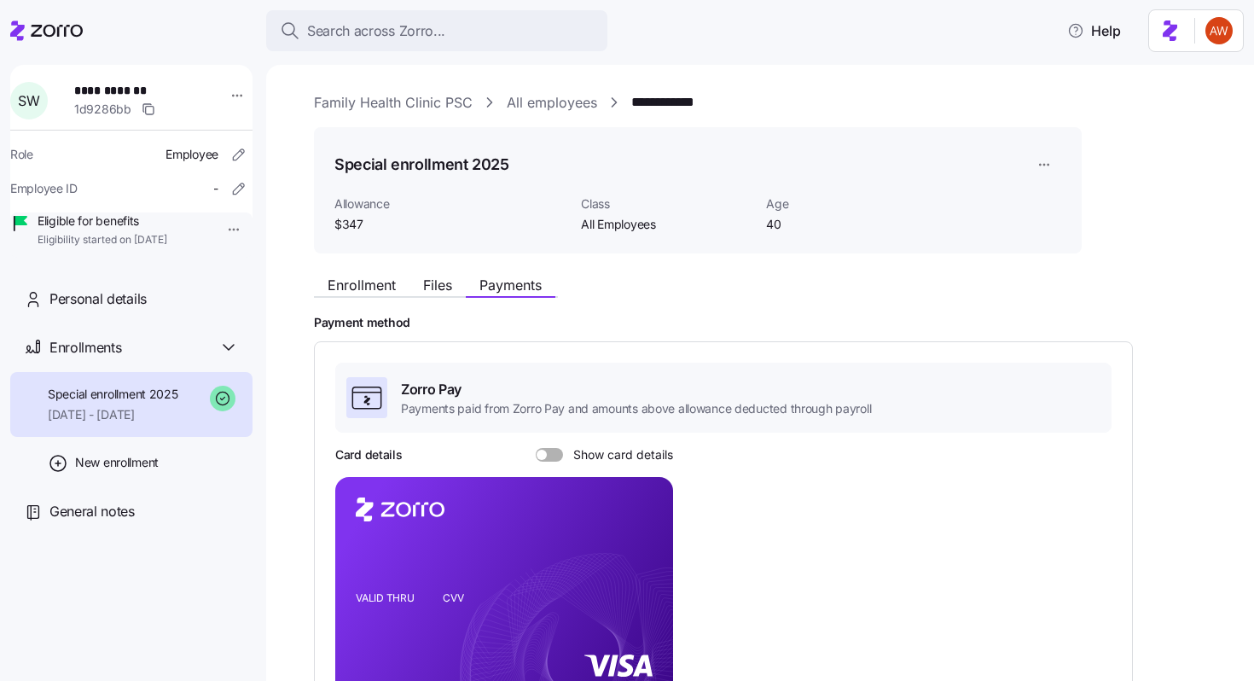
scroll to position [407, 0]
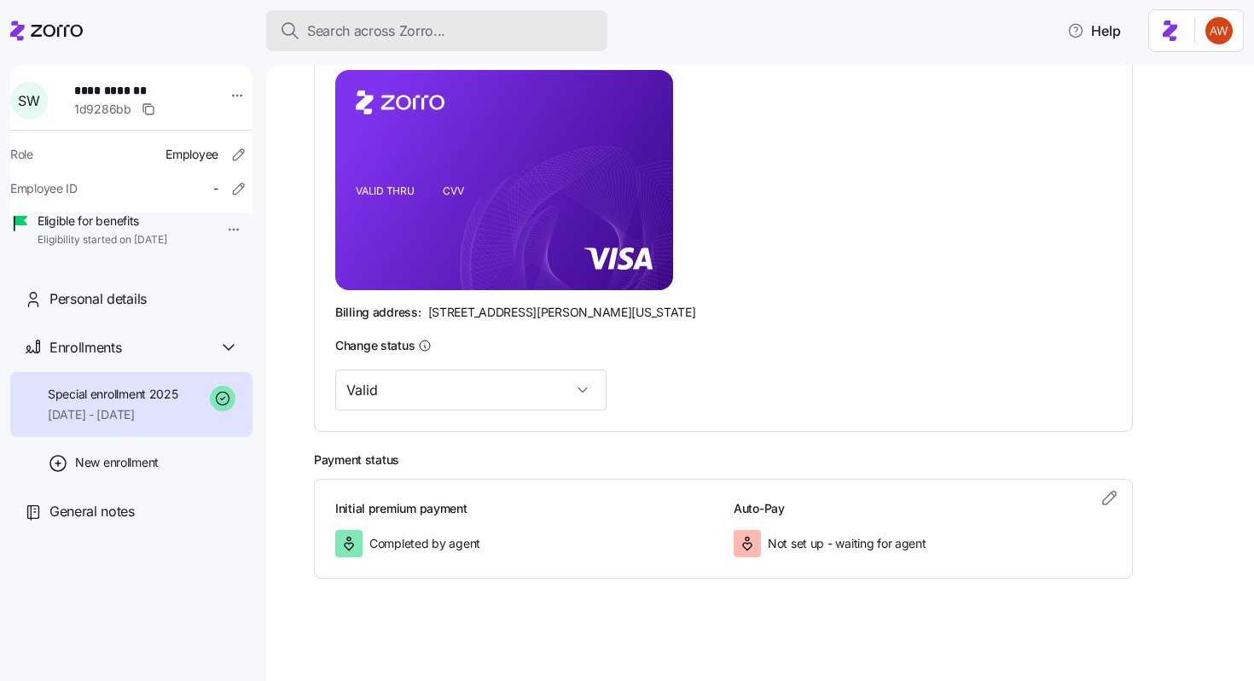
click at [365, 26] on span "Search across Zorro..." at bounding box center [376, 30] width 138 height 21
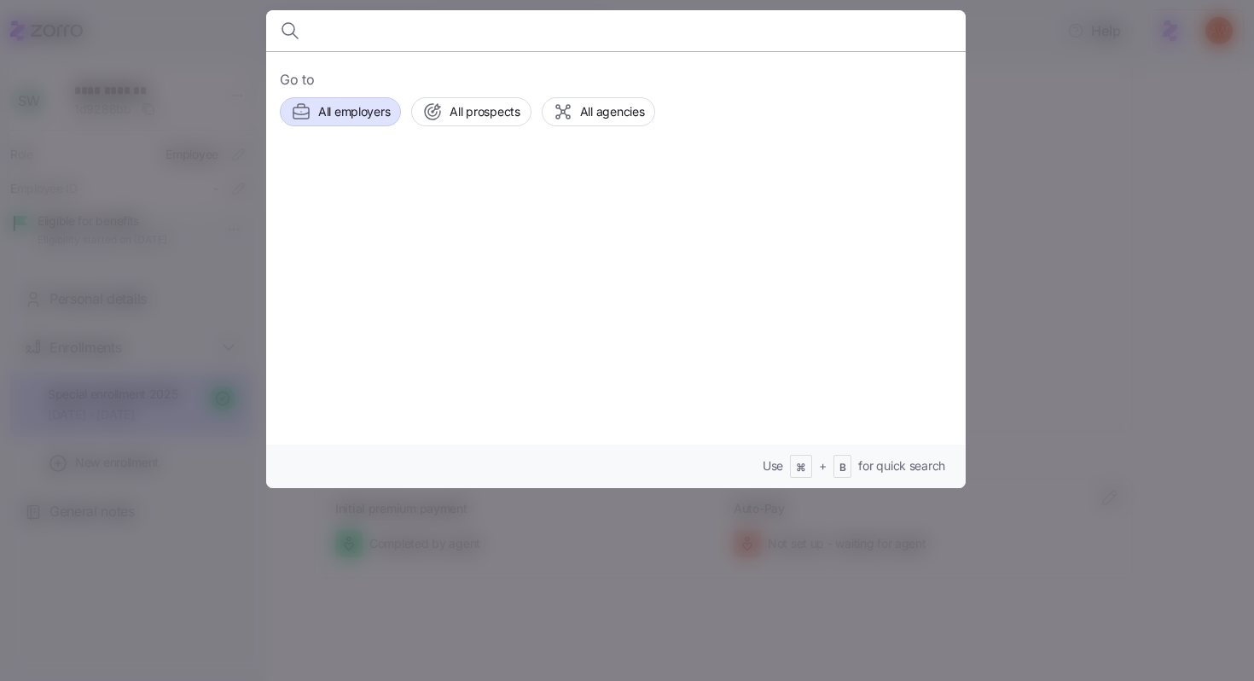
click at [340, 111] on span "All employers" at bounding box center [354, 111] width 72 height 17
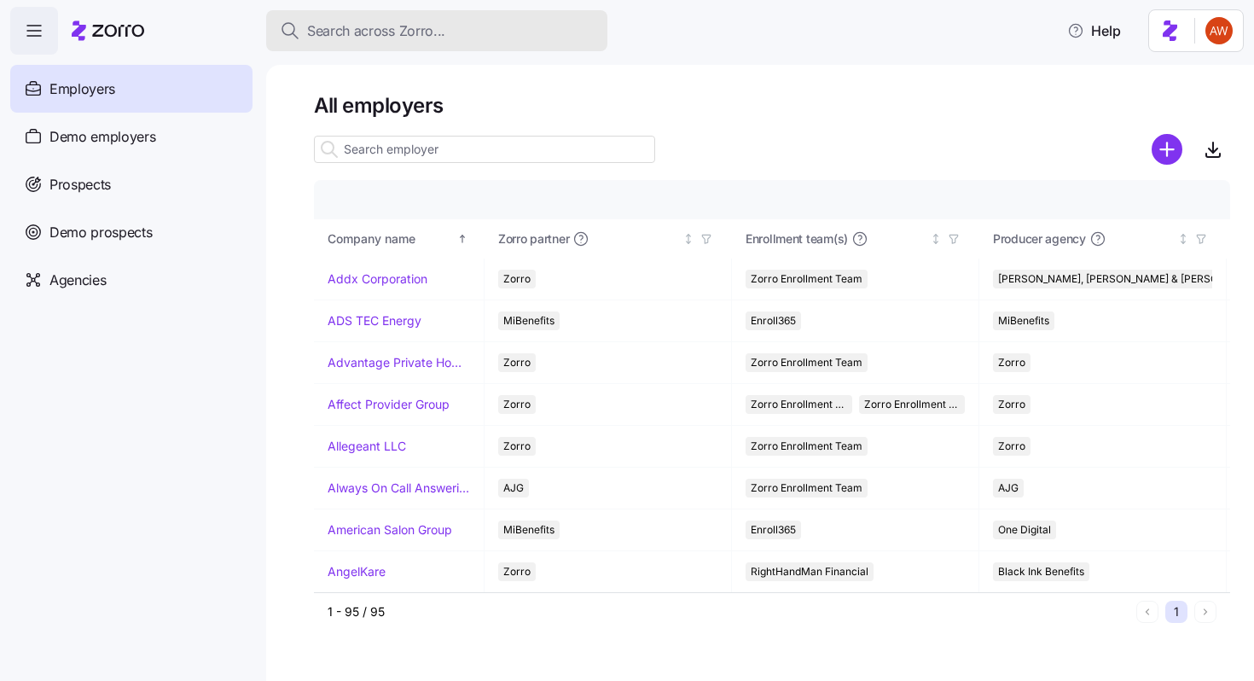
click at [451, 20] on div "Search across Zorro..." at bounding box center [437, 30] width 314 height 21
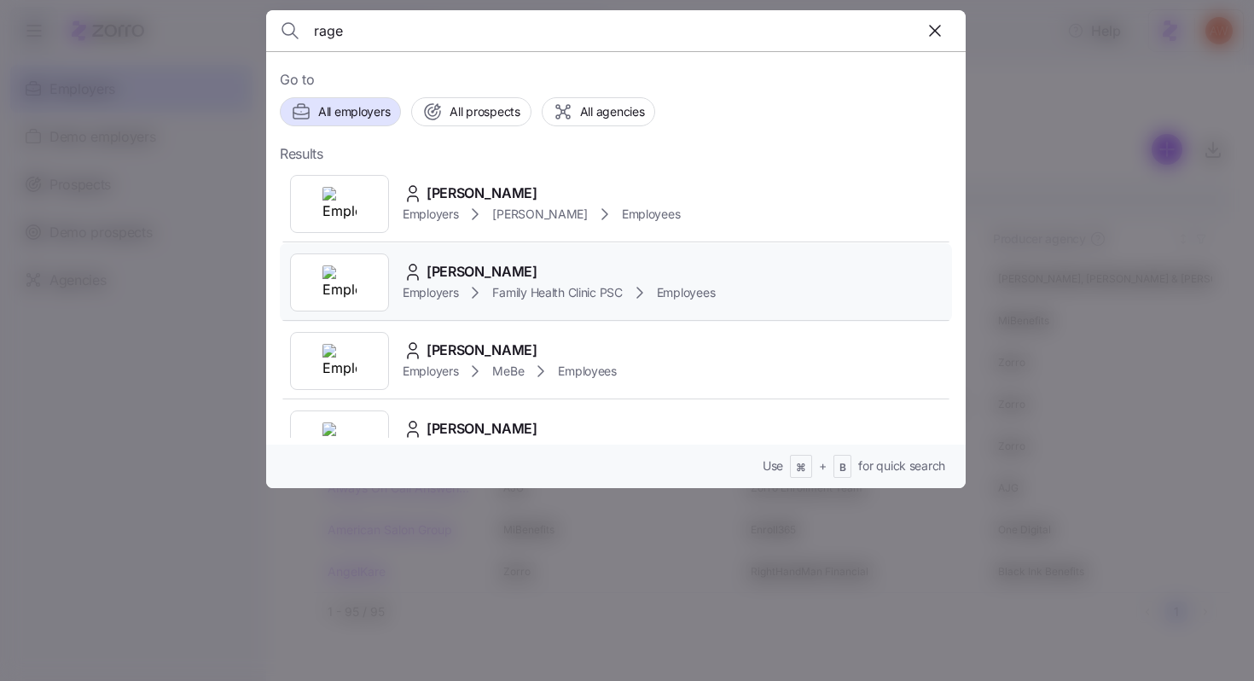
type input "rage"
click at [451, 264] on span "[PERSON_NAME]" at bounding box center [482, 271] width 111 height 21
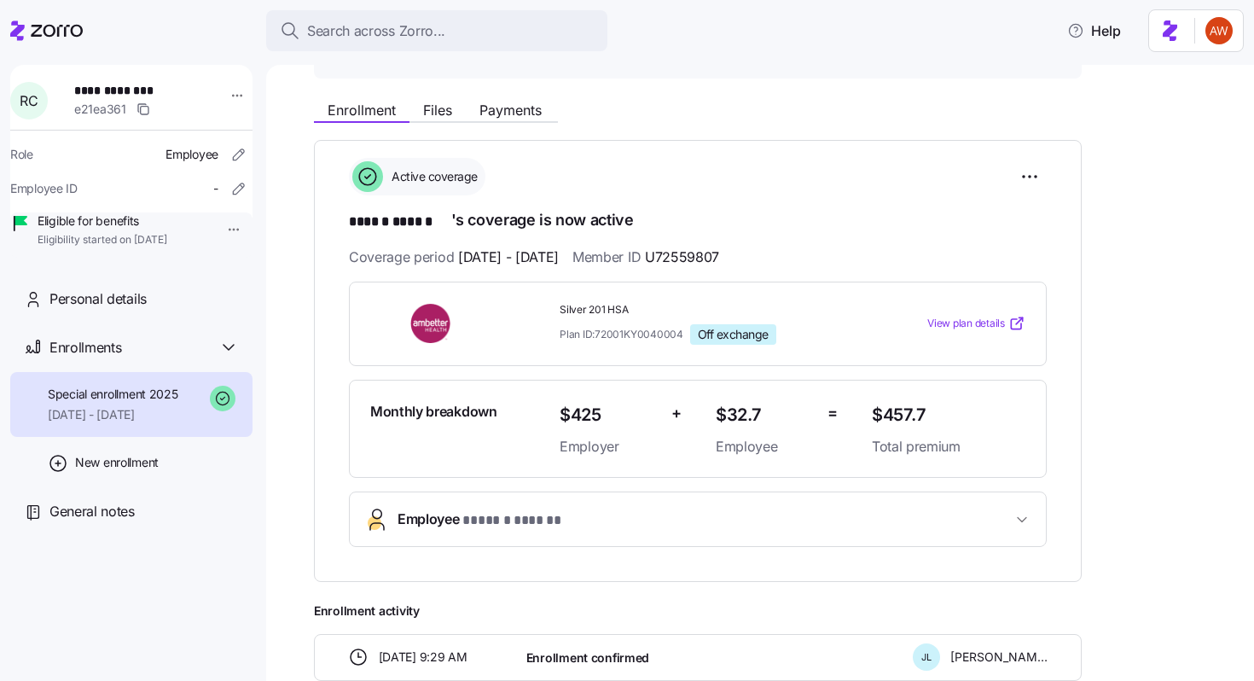
scroll to position [253, 0]
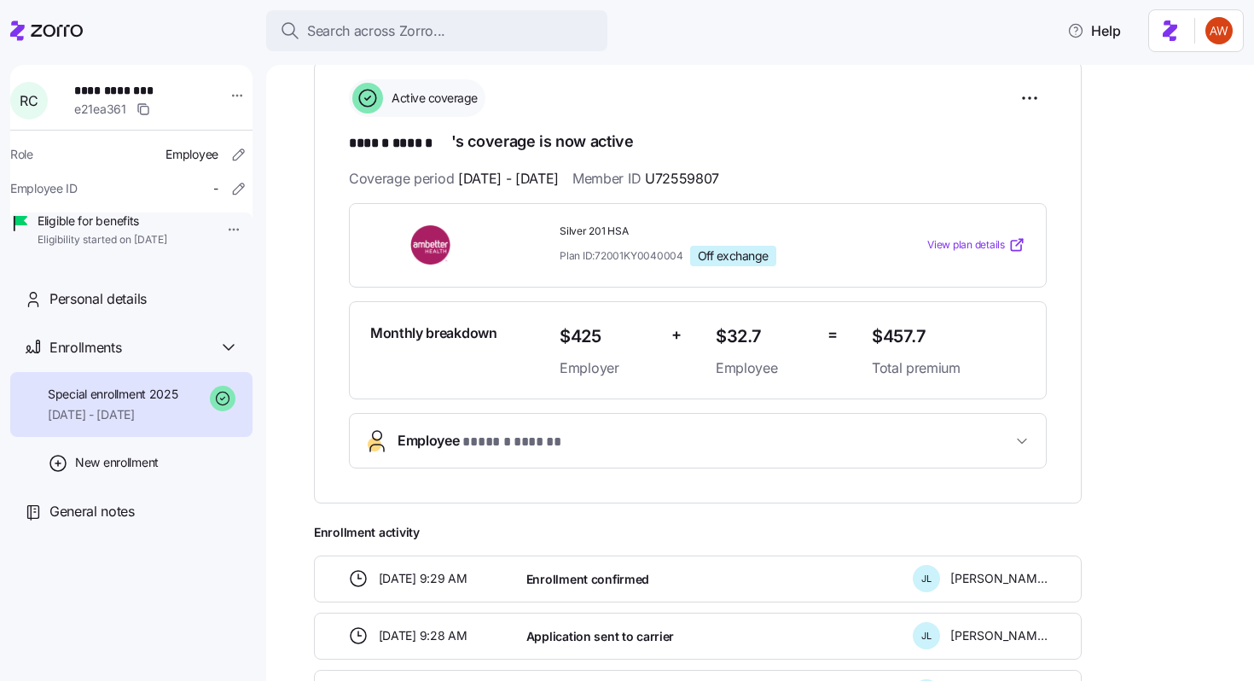
click at [479, 438] on span "* ****** ****** *" at bounding box center [517, 442] width 110 height 21
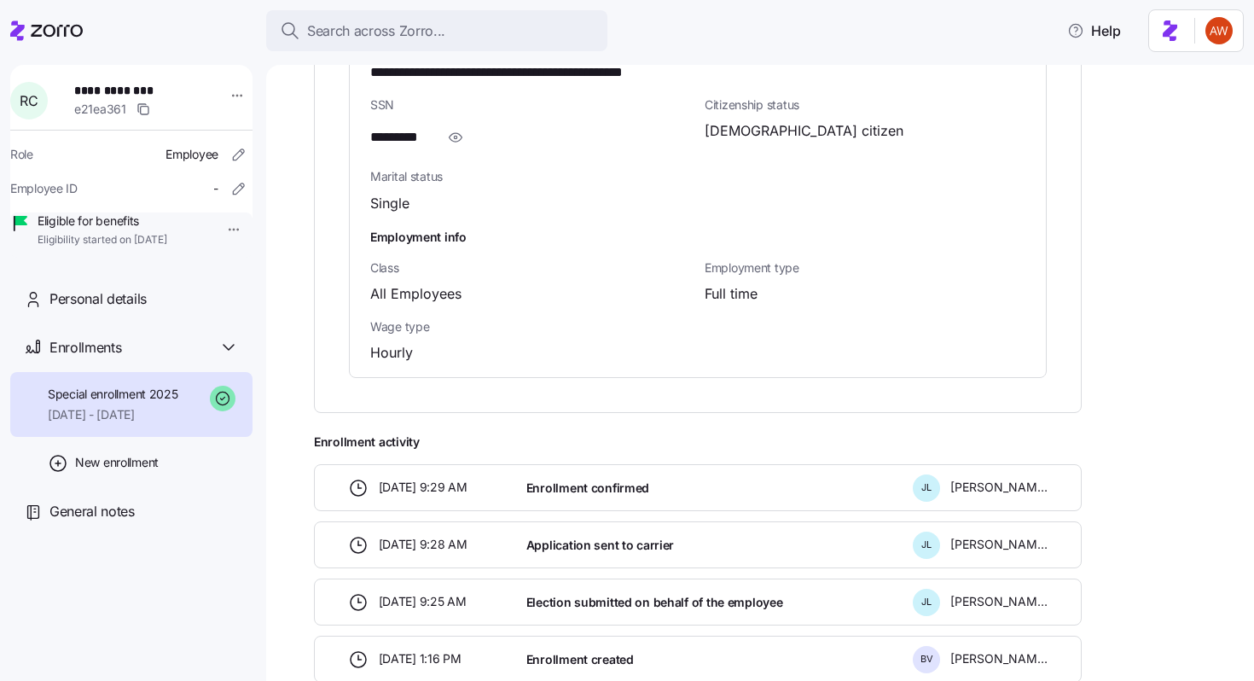
scroll to position [1316, 0]
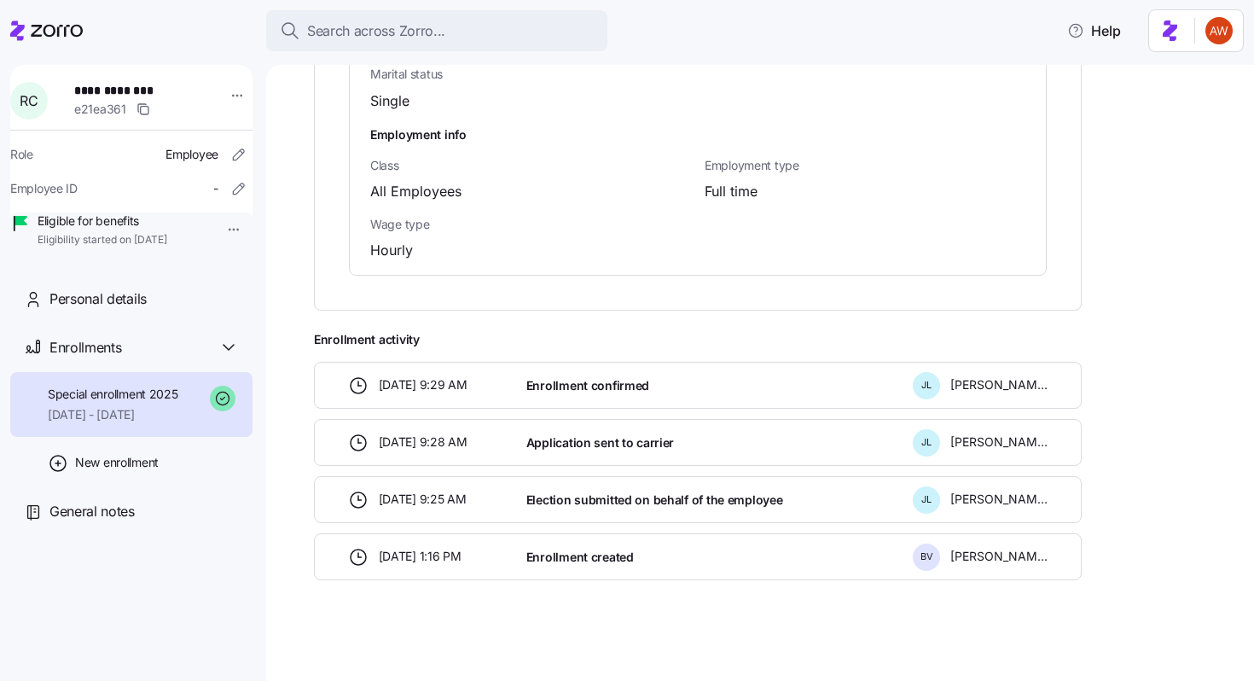
click at [545, 457] on div "[DATE] 9:28 AM Application sent to [PERSON_NAME] [PERSON_NAME]" at bounding box center [698, 442] width 768 height 47
click at [562, 380] on span "Enrollment confirmed" at bounding box center [587, 385] width 123 height 17
click at [560, 380] on span "Enrollment confirmed" at bounding box center [587, 385] width 123 height 17
click at [977, 487] on div "[PERSON_NAME] [PERSON_NAME]" at bounding box center [980, 499] width 135 height 27
click at [984, 499] on span "[PERSON_NAME]" at bounding box center [998, 499] width 97 height 17
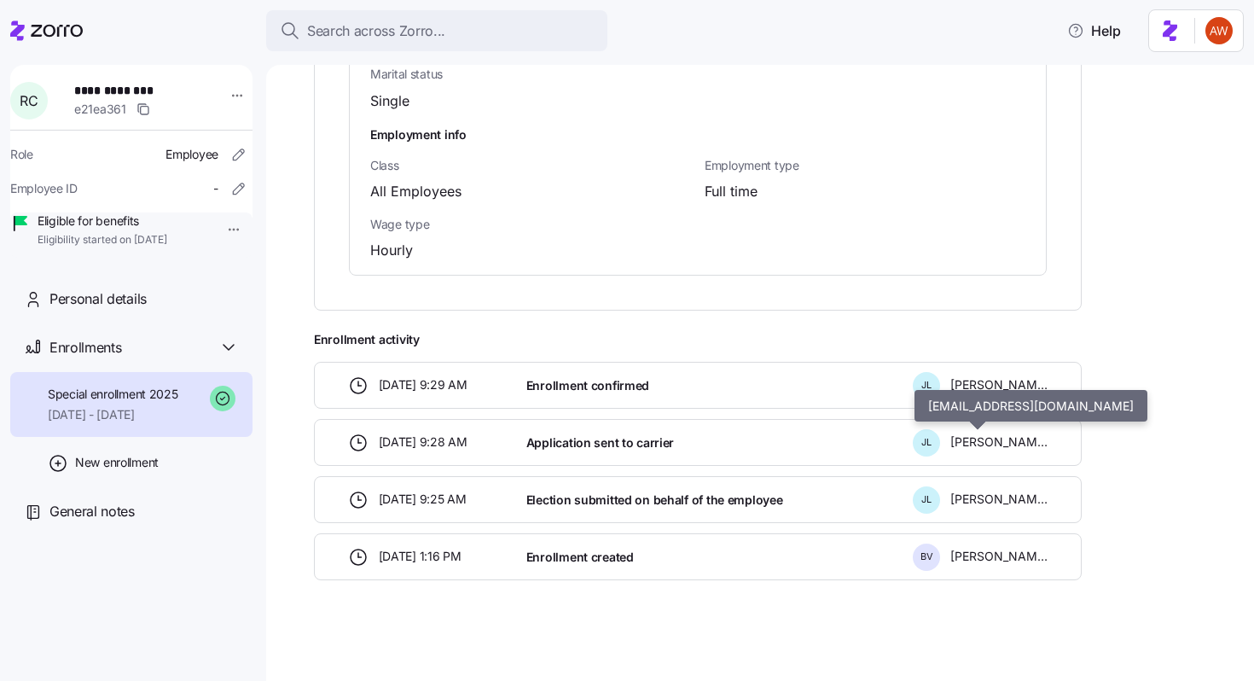
click at [958, 446] on span "[PERSON_NAME]" at bounding box center [998, 441] width 97 height 17
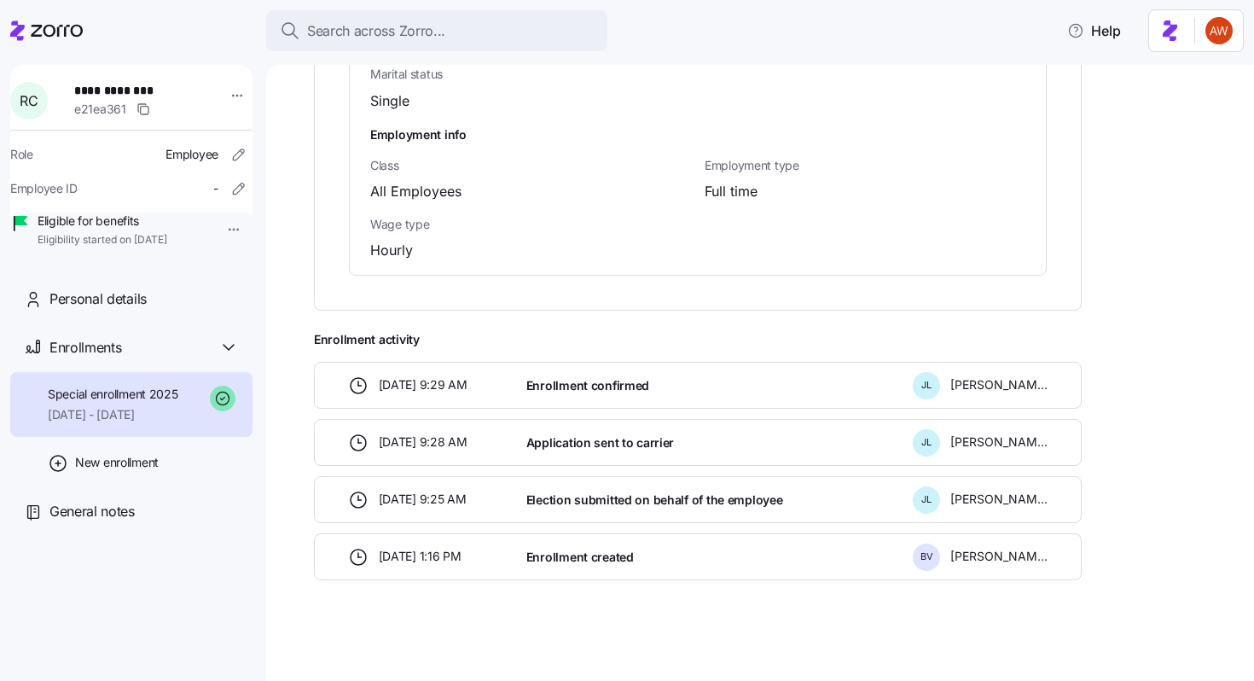
click at [961, 446] on span "[PERSON_NAME]" at bounding box center [998, 441] width 97 height 17
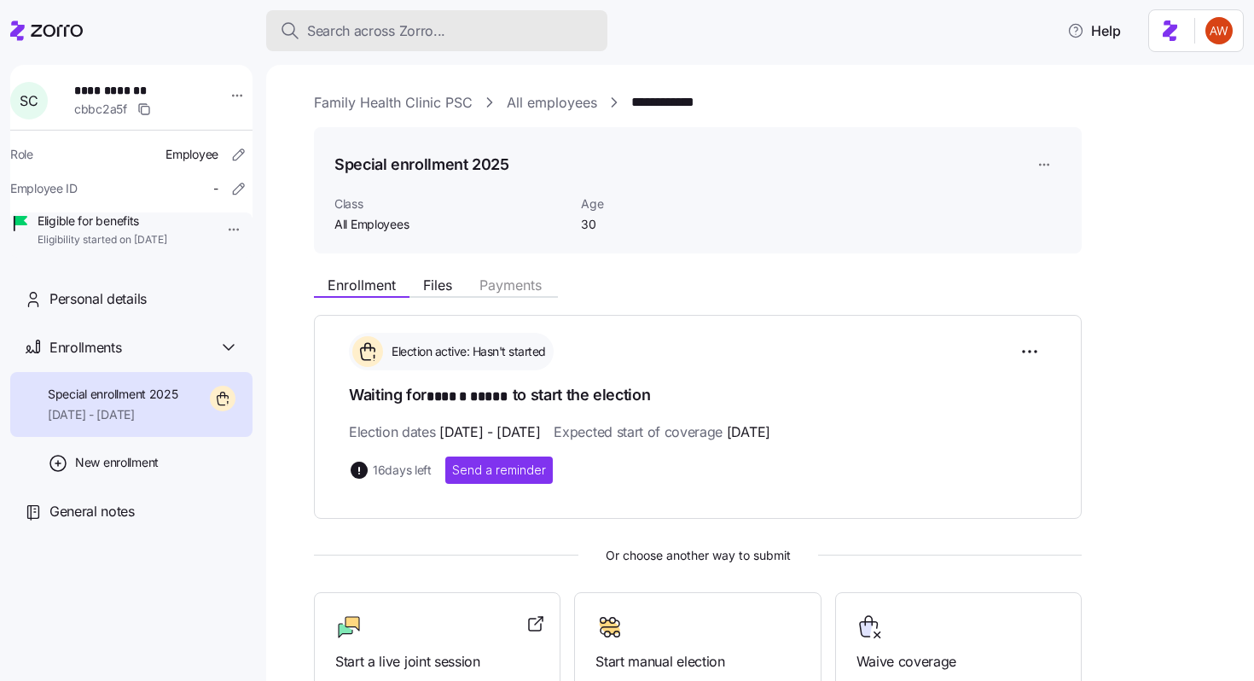
click at [441, 37] on span "Search across Zorro..." at bounding box center [376, 30] width 138 height 21
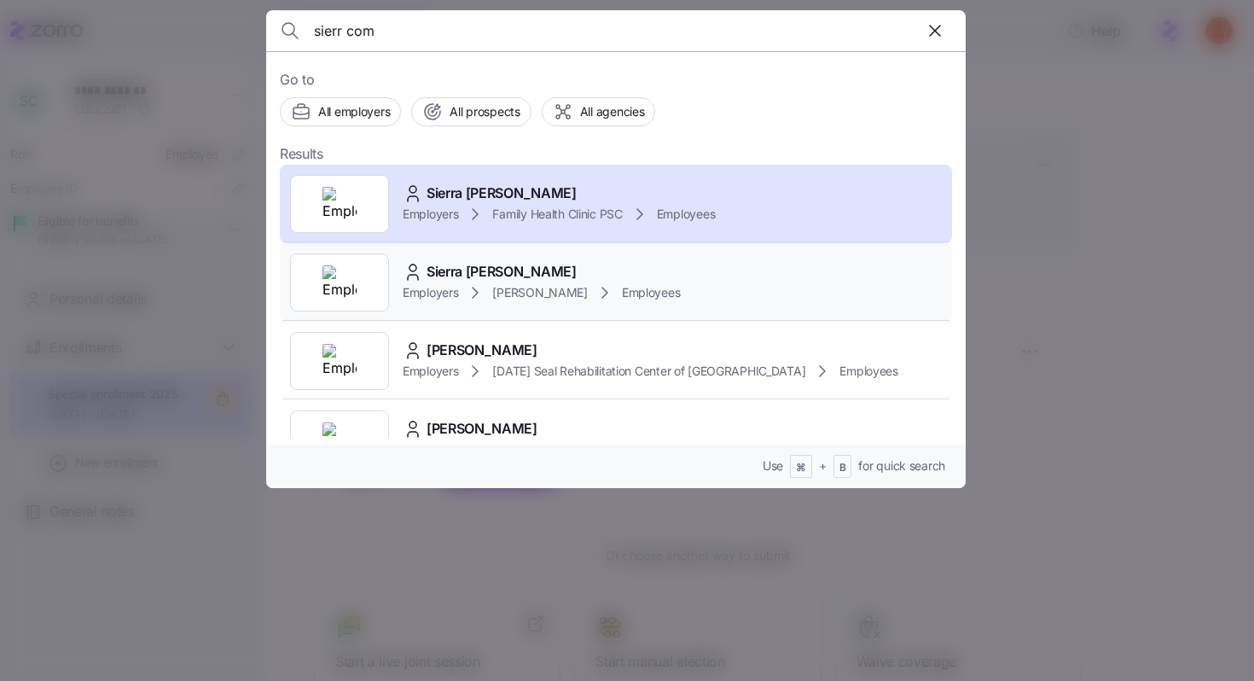
type input "sierr com"
click at [456, 279] on span "Sierra [PERSON_NAME]" at bounding box center [502, 271] width 150 height 21
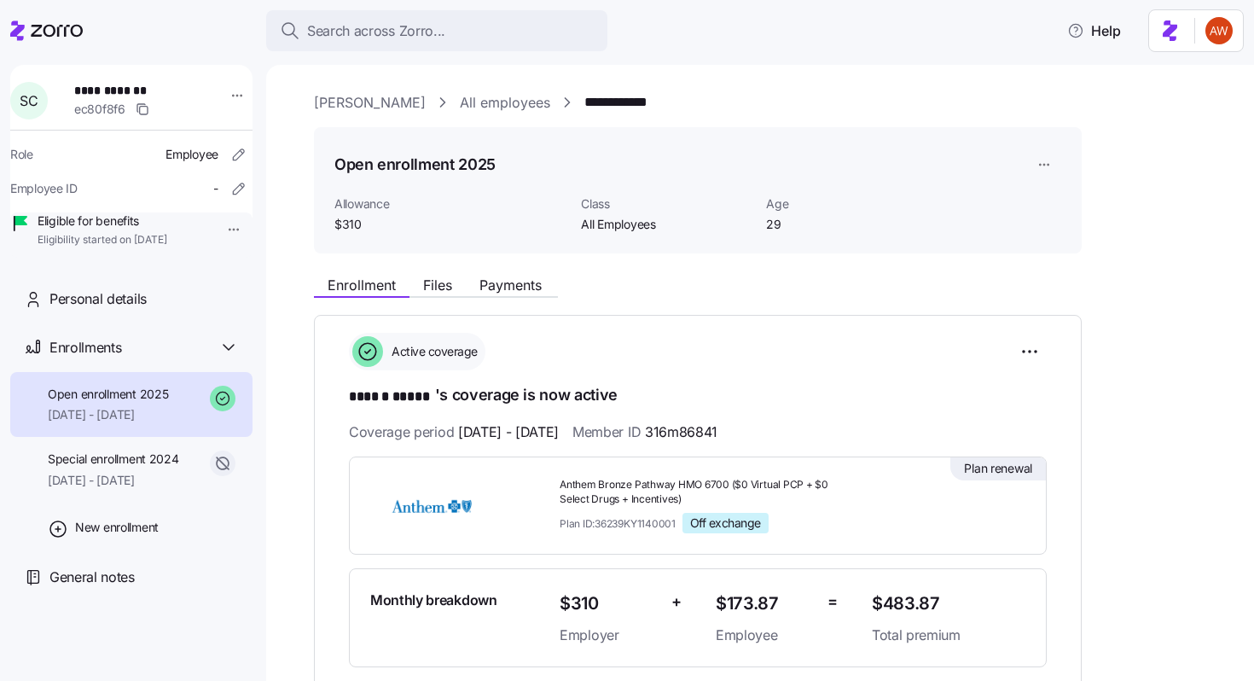
scroll to position [144, 0]
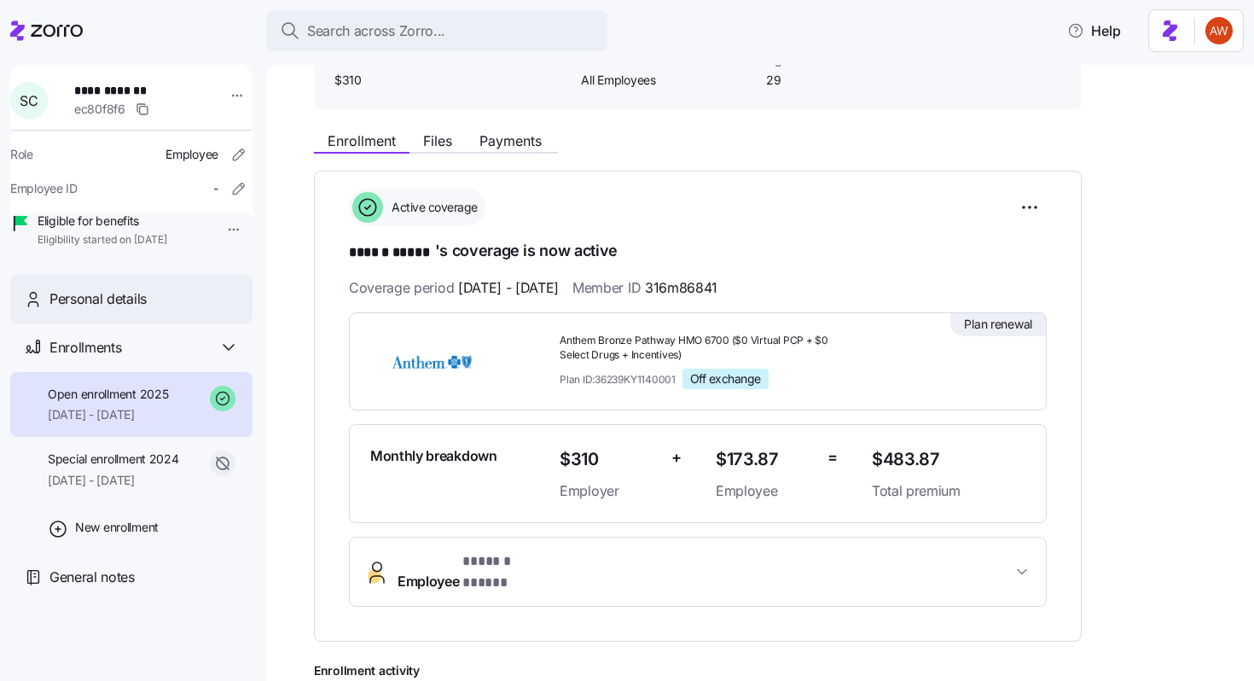
click at [197, 310] on div "Personal details" at bounding box center [143, 298] width 189 height 21
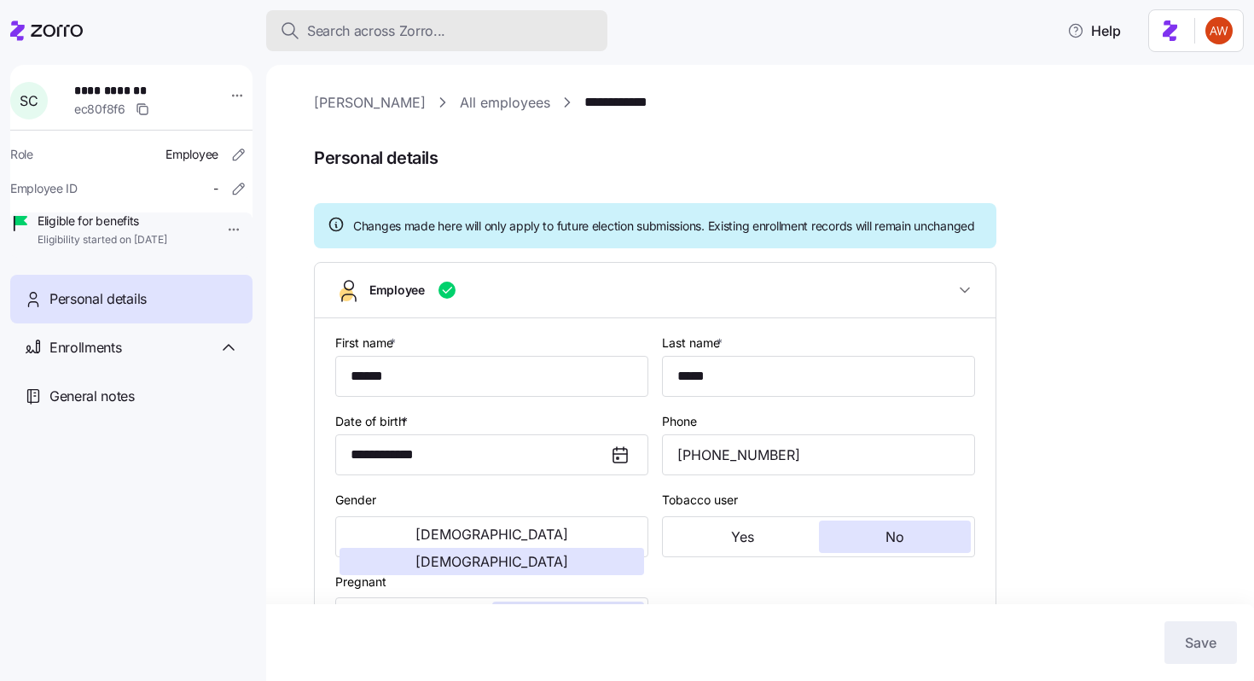
type input "All Employees"
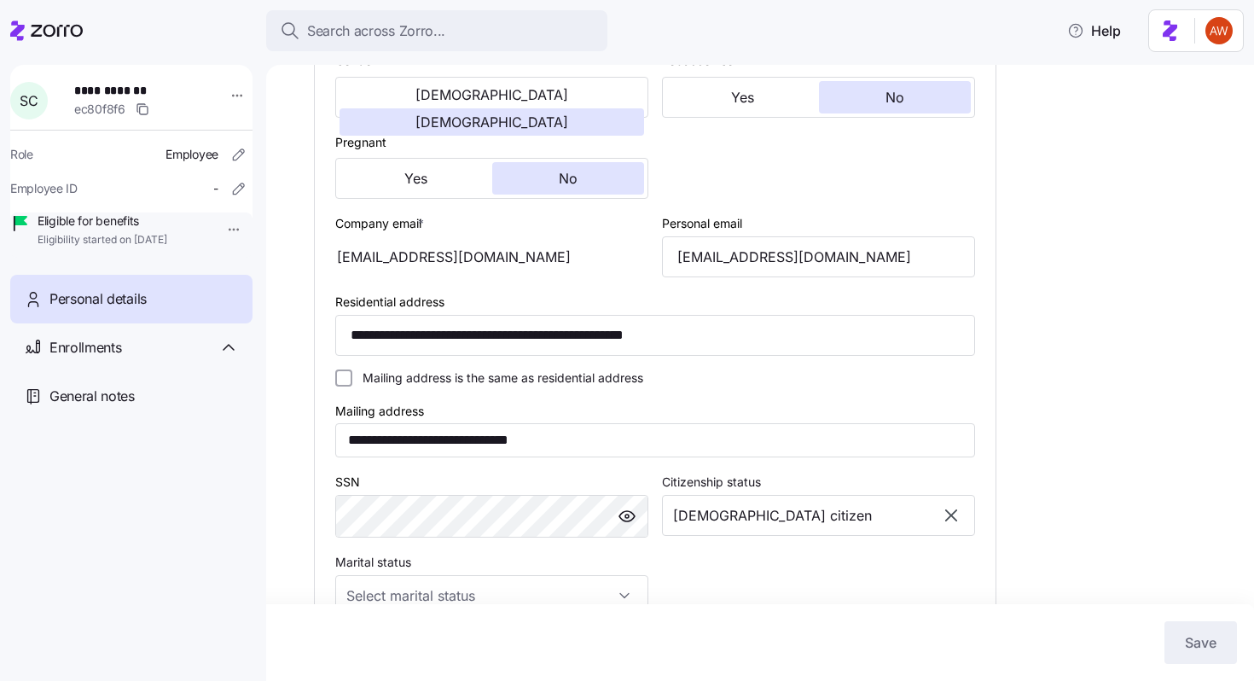
scroll to position [448, 0]
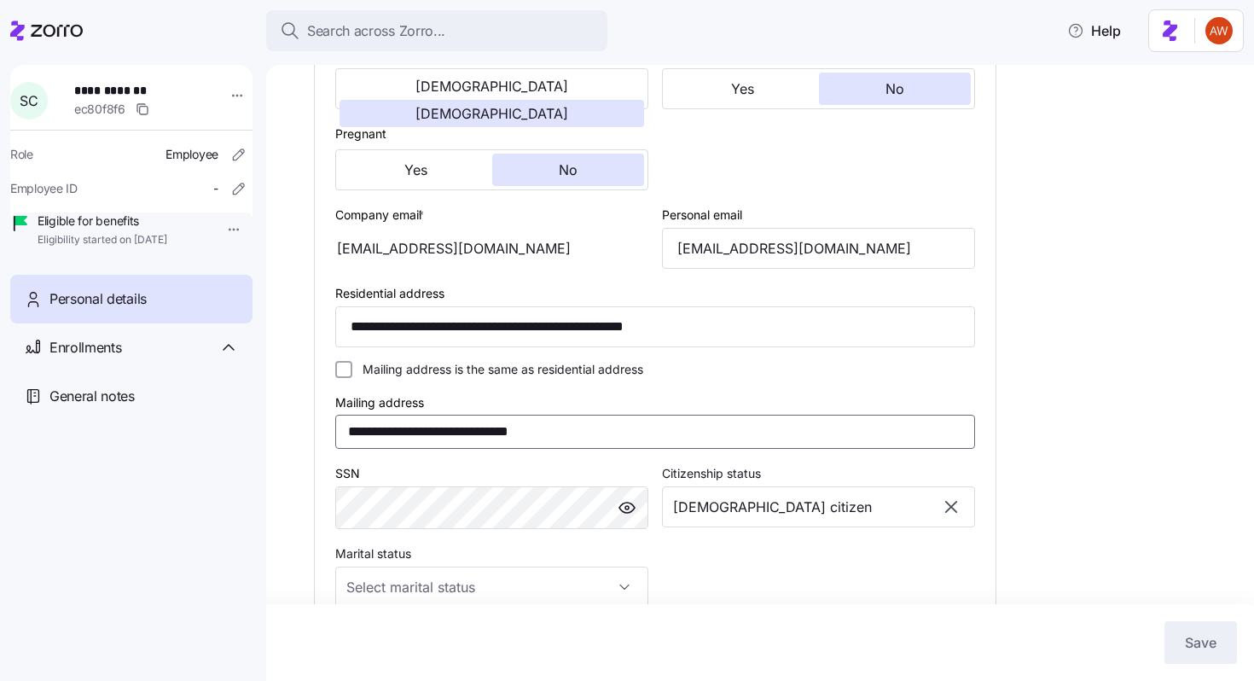
drag, startPoint x: 586, startPoint y: 455, endPoint x: 280, endPoint y: 456, distance: 306.3
click at [280, 456] on div "**********" at bounding box center [760, 373] width 988 height 616
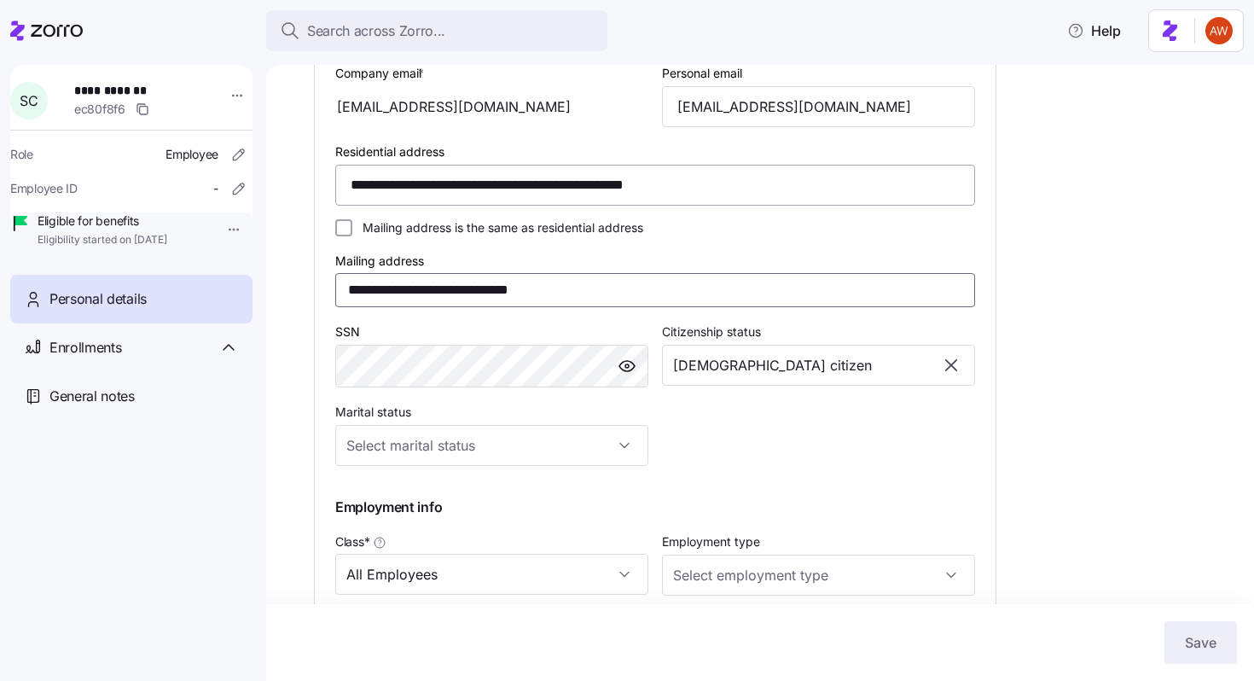
scroll to position [758, 0]
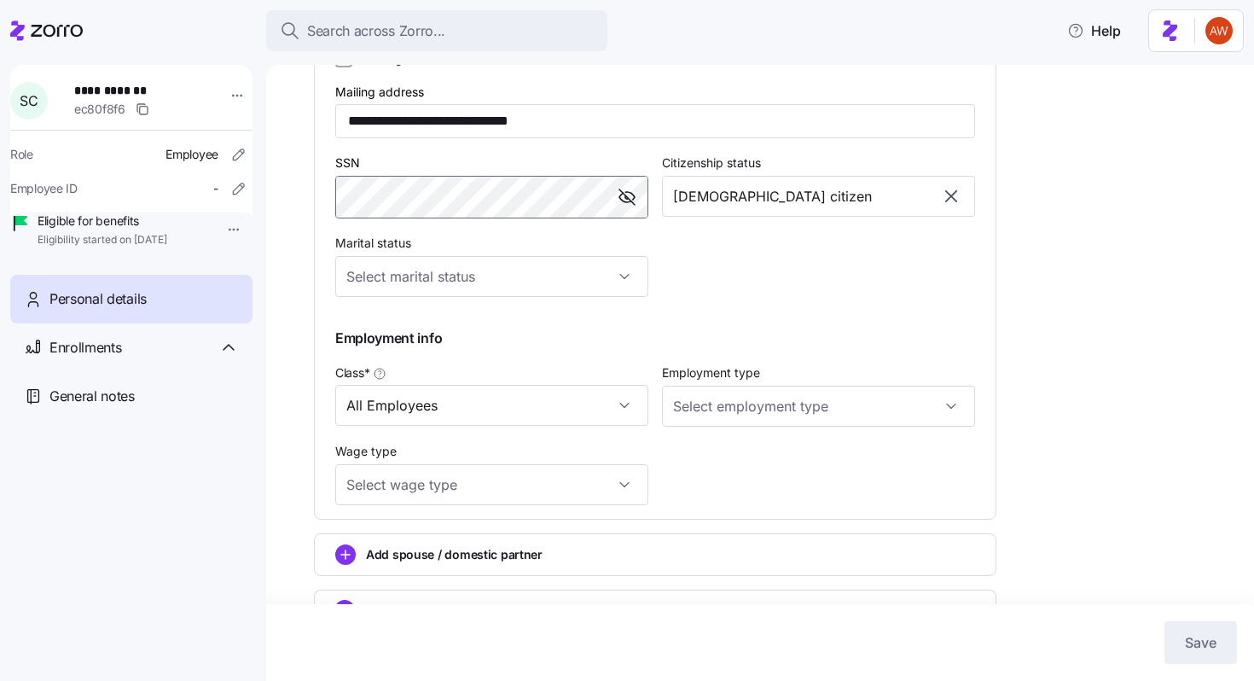
drag, startPoint x: 620, startPoint y: 220, endPoint x: 200, endPoint y: 216, distance: 420.6
click at [200, 216] on div "**********" at bounding box center [627, 335] width 1254 height 671
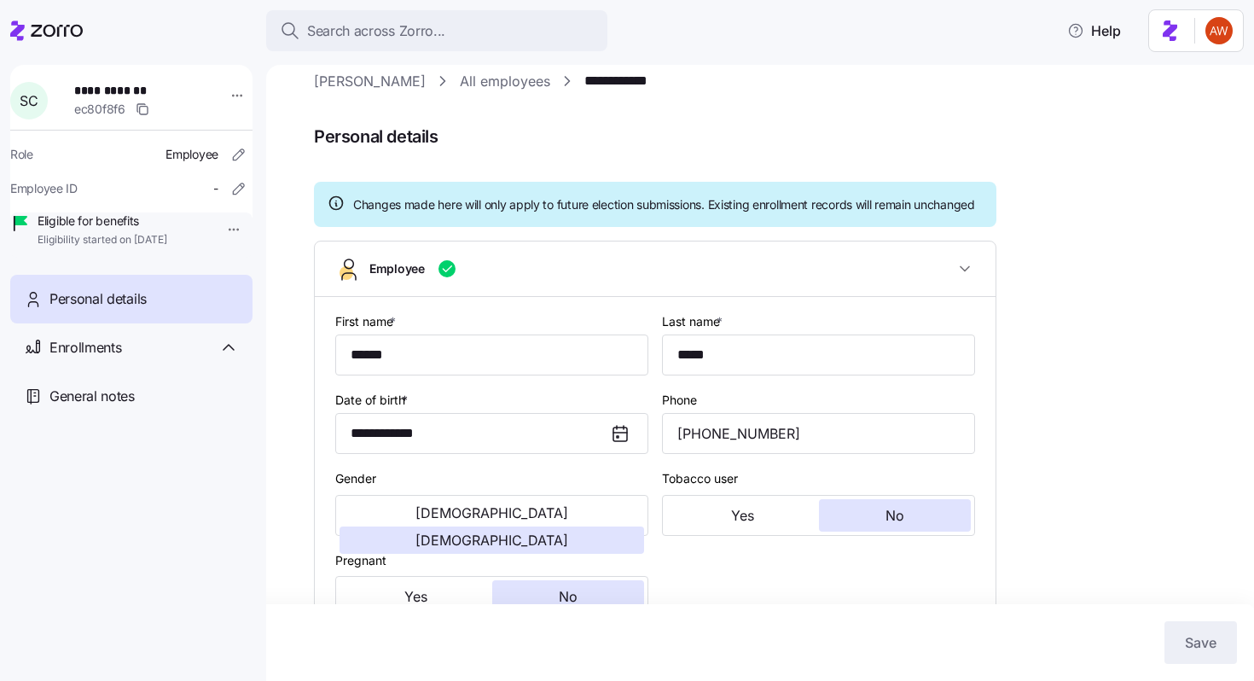
scroll to position [14, 0]
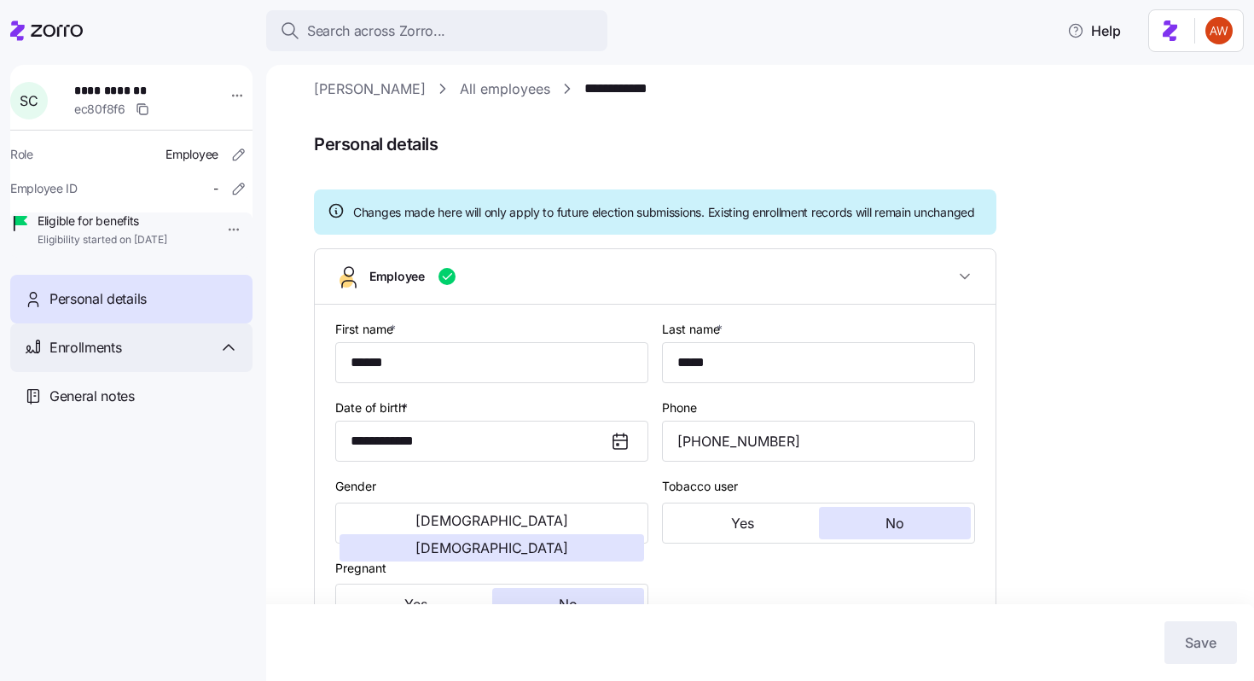
click at [154, 372] on div "Enrollments" at bounding box center [131, 347] width 242 height 49
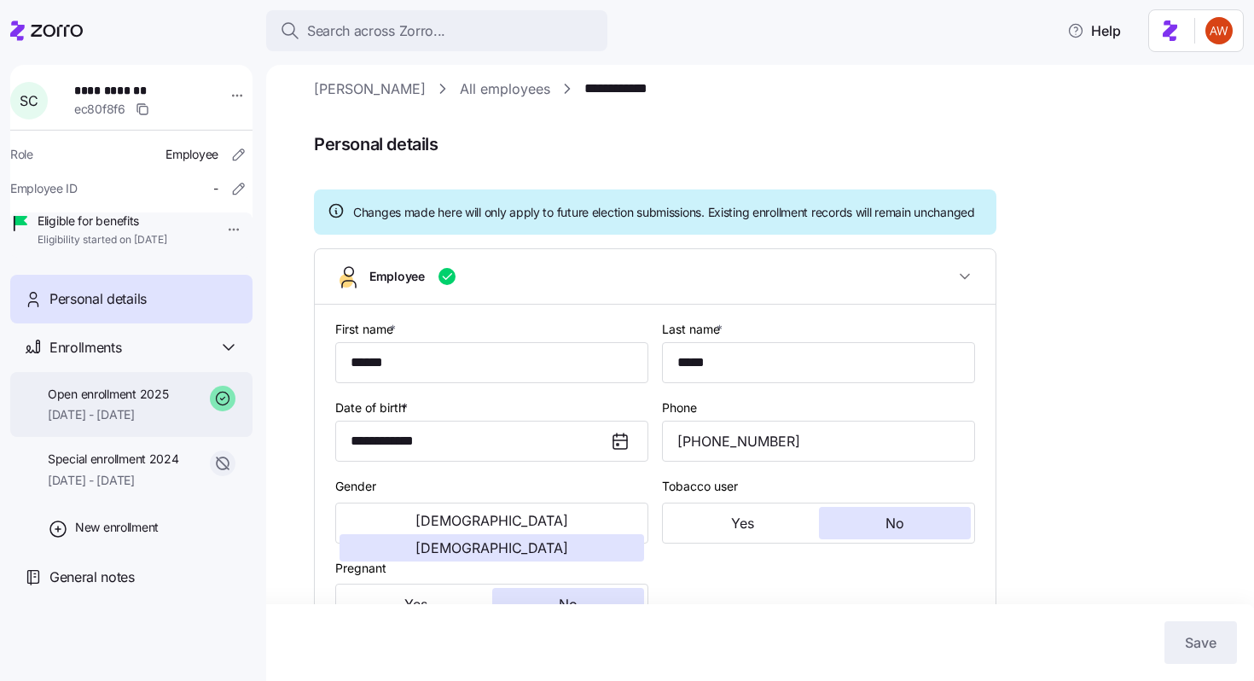
click at [130, 423] on span "[DATE] - [DATE]" at bounding box center [108, 414] width 120 height 17
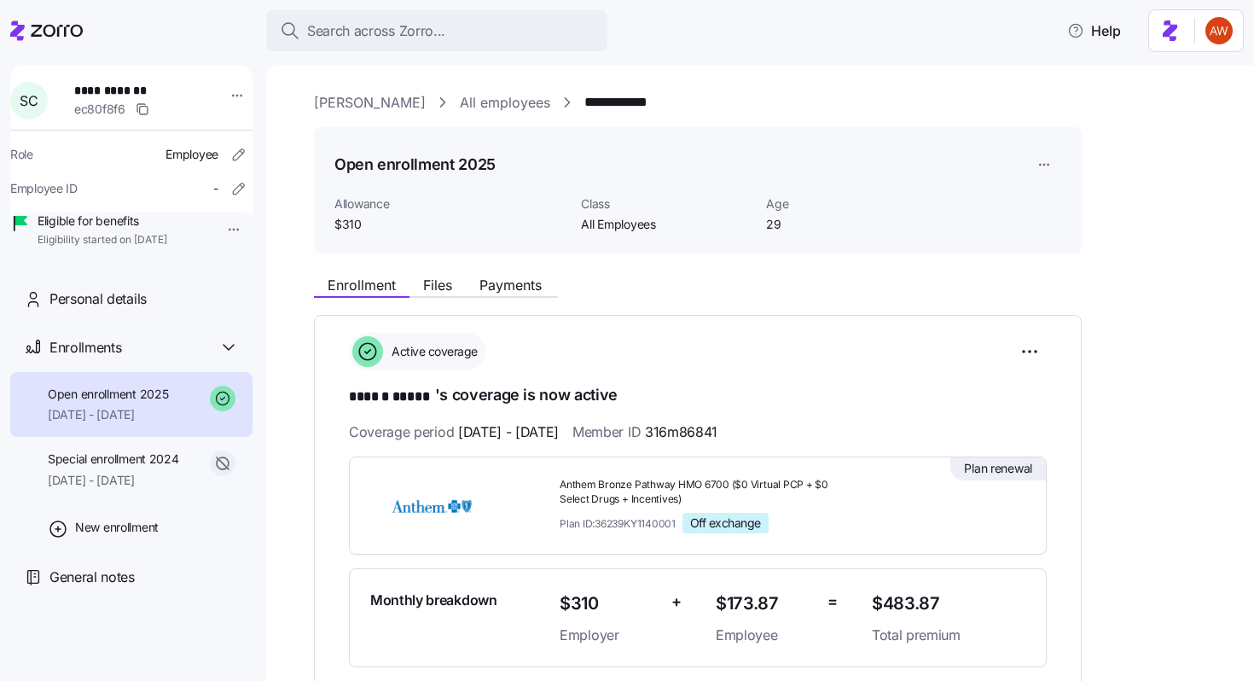
scroll to position [98, 0]
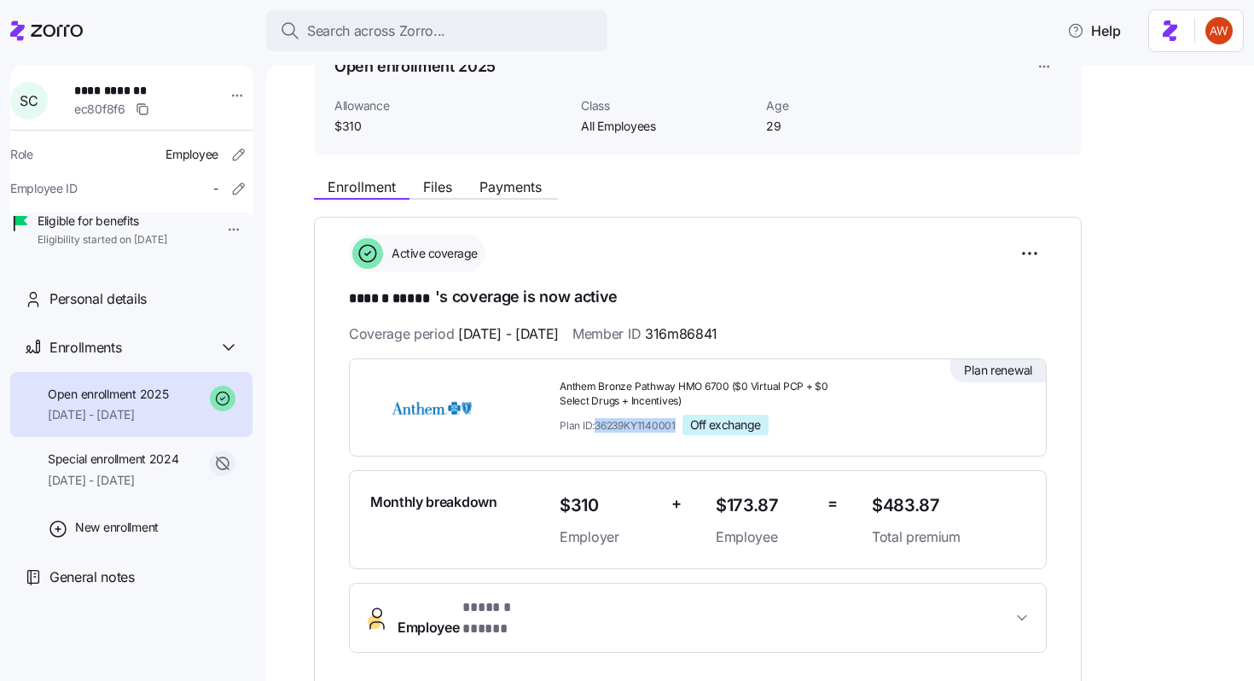
drag, startPoint x: 596, startPoint y: 424, endPoint x: 659, endPoint y: 433, distance: 62.9
click at [659, 433] on div "Plan ID: 36239KY1140001 Off exchange" at bounding box center [709, 425] width 299 height 20
copy span "36239KY1140001"
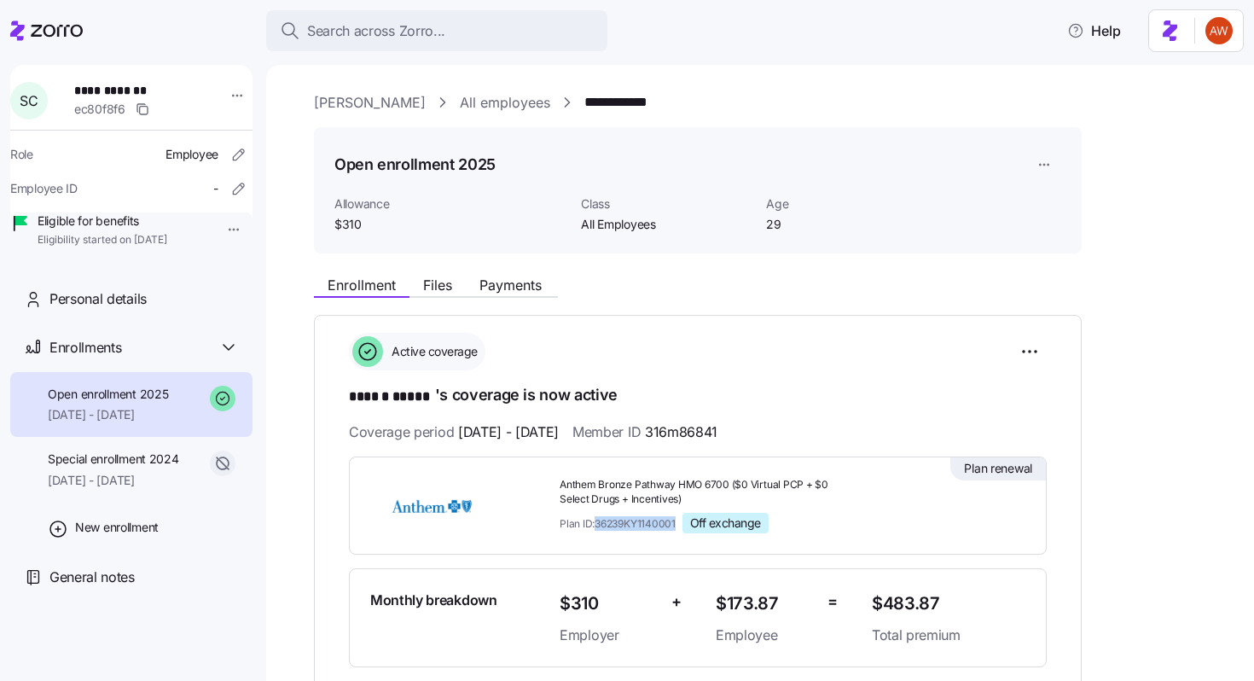
scroll to position [123, 0]
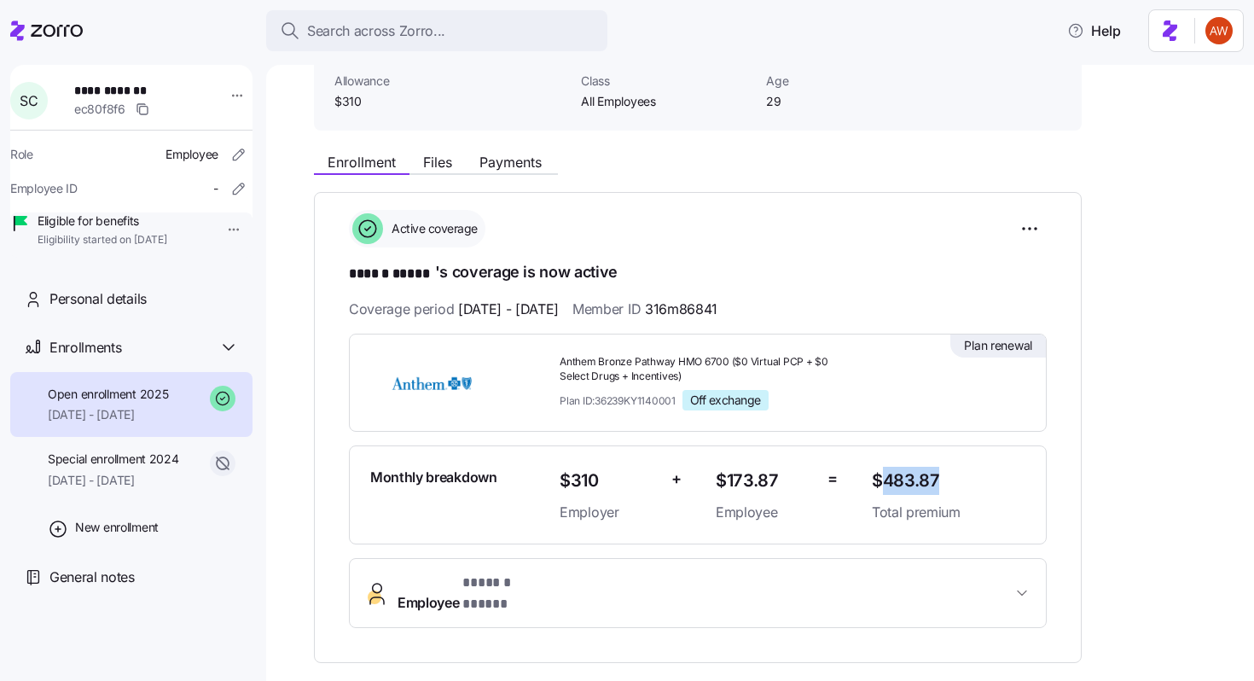
drag, startPoint x: 886, startPoint y: 479, endPoint x: 966, endPoint y: 481, distance: 79.4
click at [966, 481] on span "$483.87" at bounding box center [949, 481] width 154 height 28
copy span "483.87"
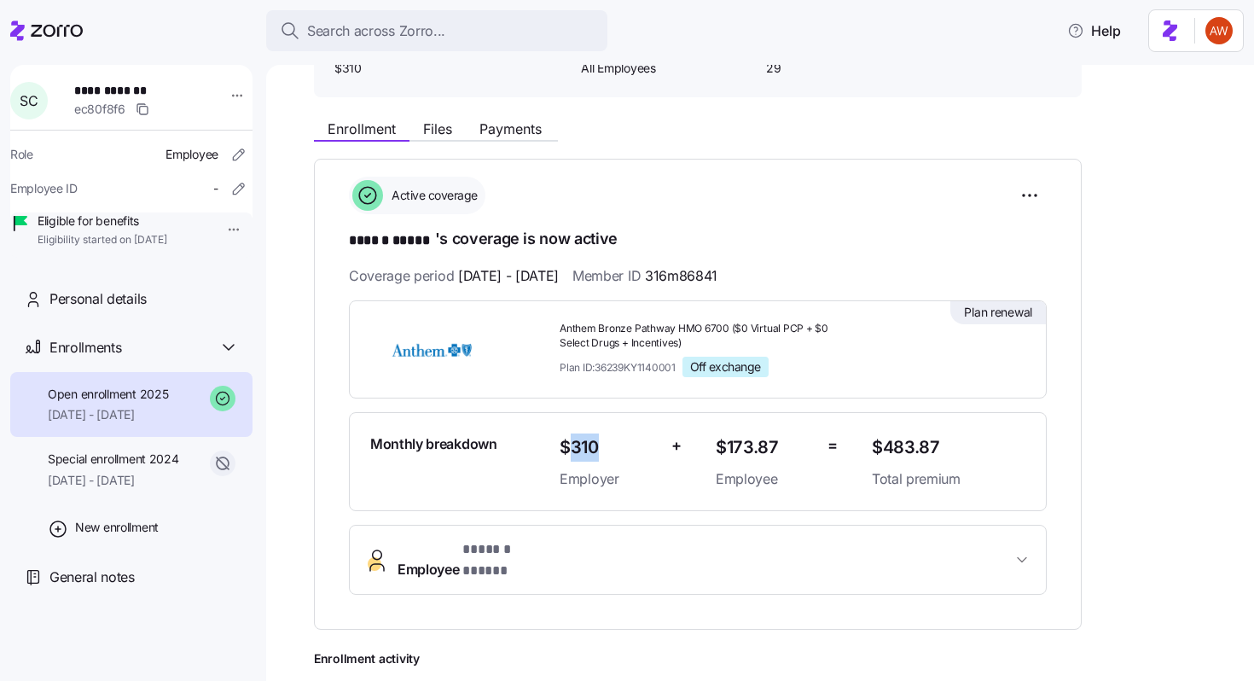
drag, startPoint x: 570, startPoint y: 446, endPoint x: 606, endPoint y: 446, distance: 35.8
click at [606, 446] on span "$310" at bounding box center [609, 447] width 98 height 28
copy span "310"
click at [148, 113] on icon "button" at bounding box center [143, 109] width 14 height 14
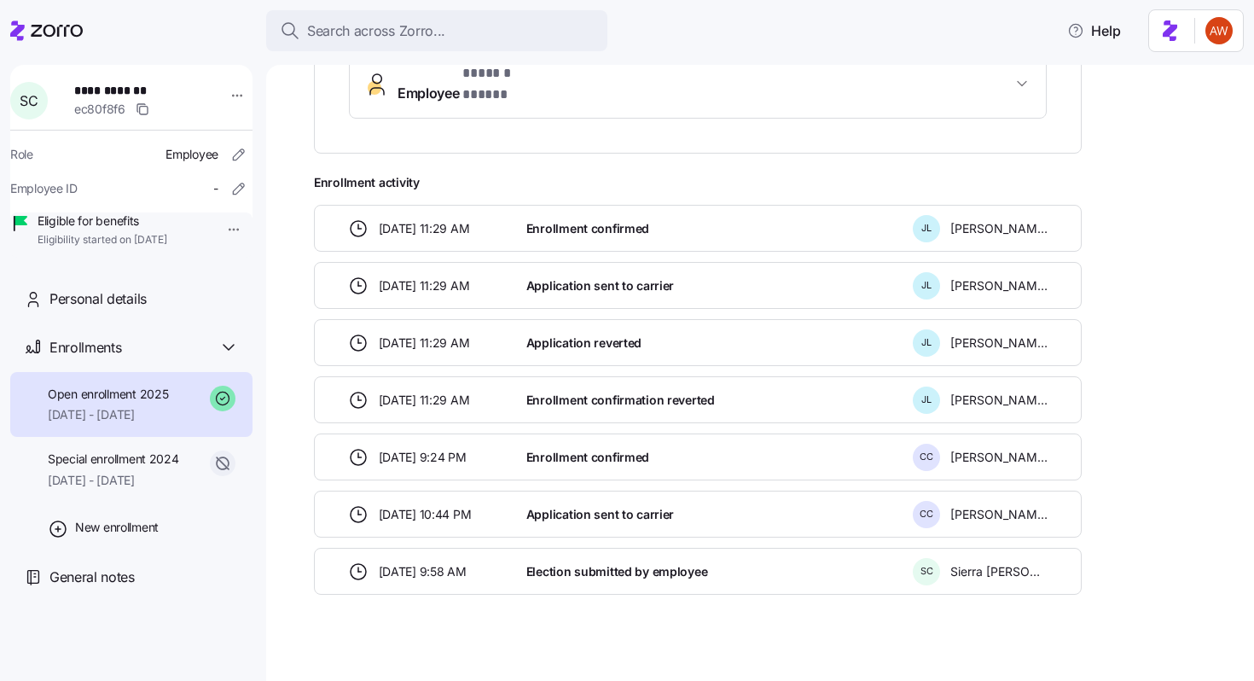
scroll to position [0, 0]
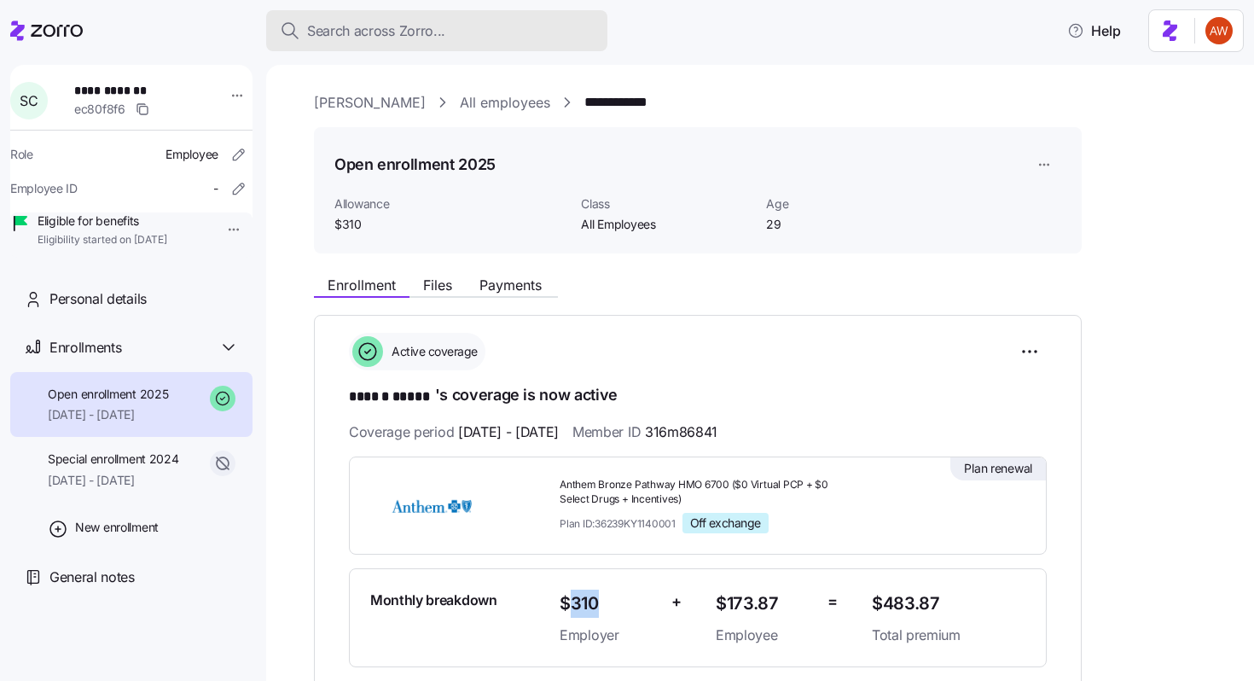
click at [428, 22] on span "Search across Zorro..." at bounding box center [376, 30] width 138 height 21
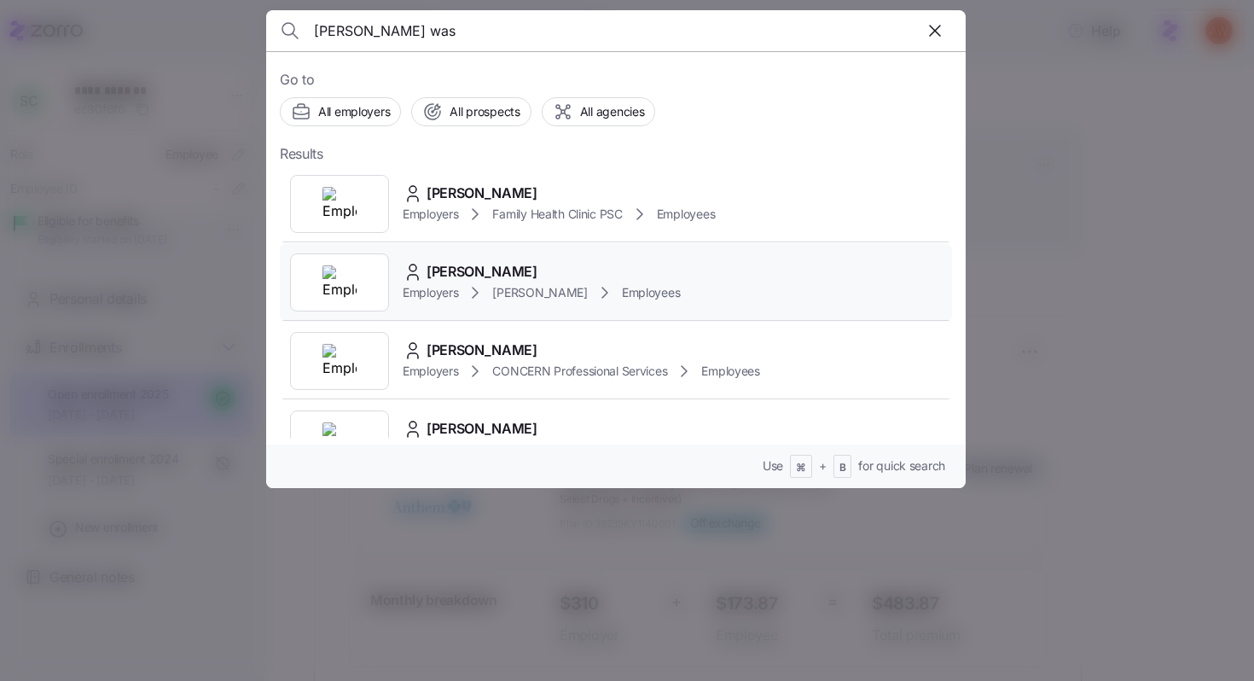
type input "[PERSON_NAME] was"
click at [439, 277] on span "[PERSON_NAME]" at bounding box center [482, 271] width 111 height 21
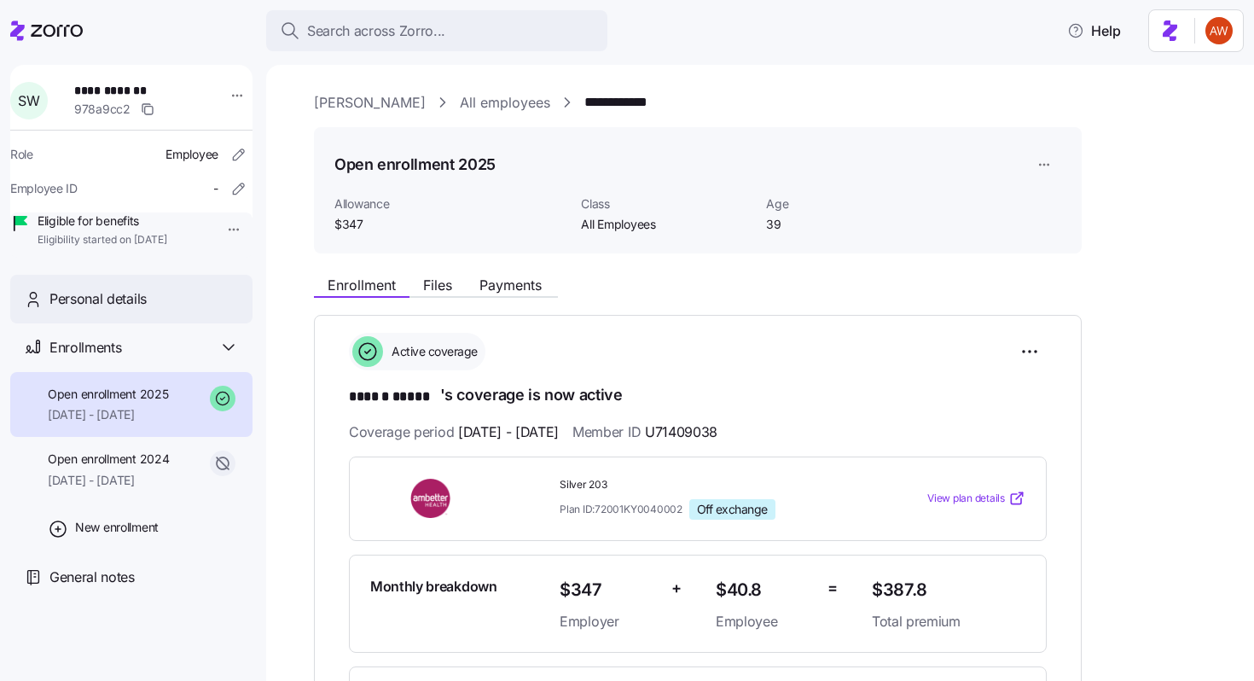
click at [143, 310] on span "Personal details" at bounding box center [97, 298] width 97 height 21
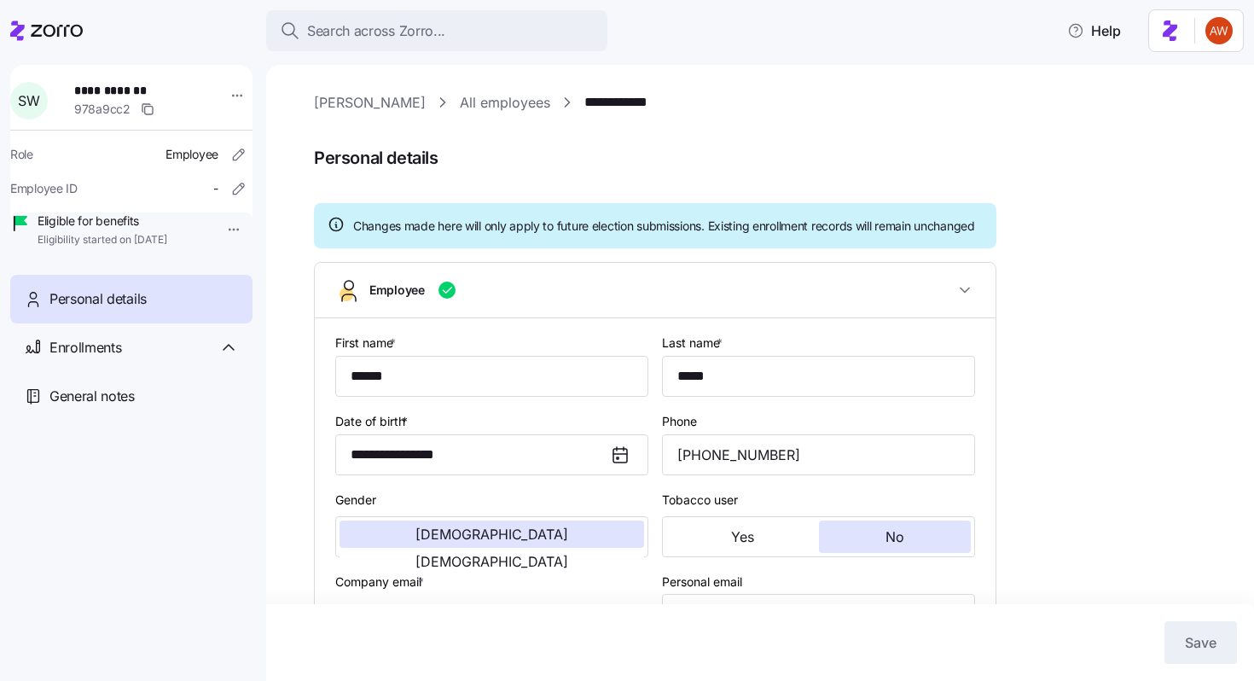
type input "All Employees"
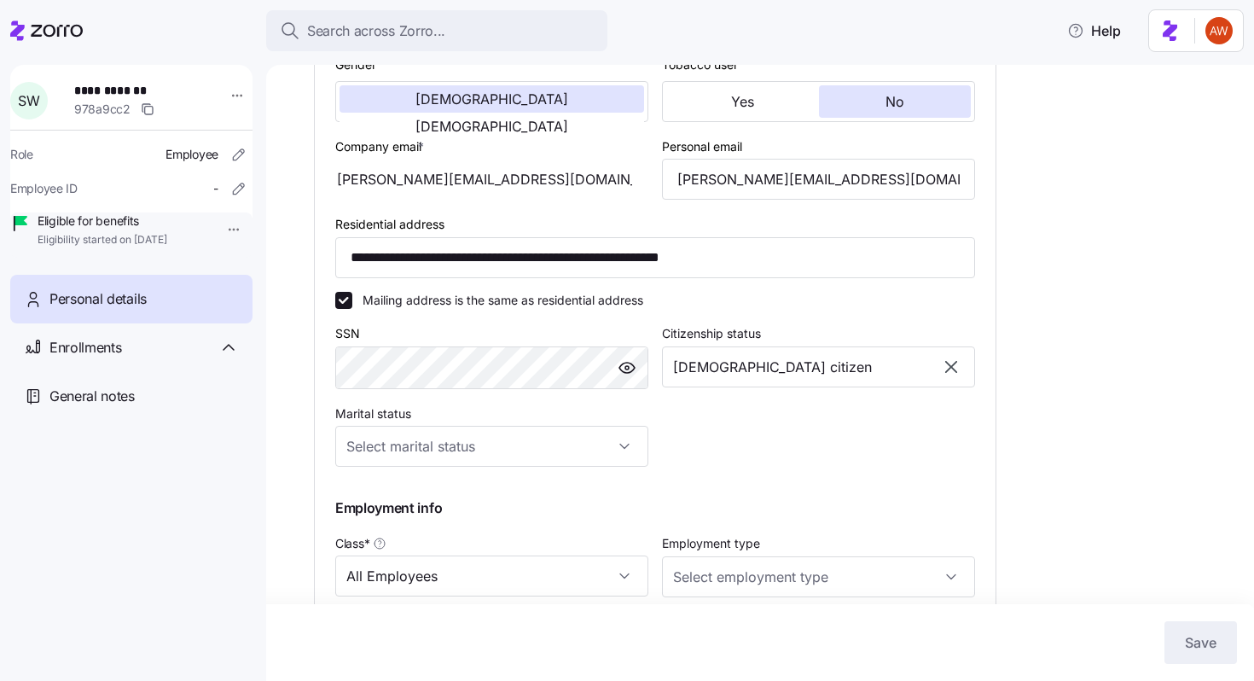
scroll to position [518, 0]
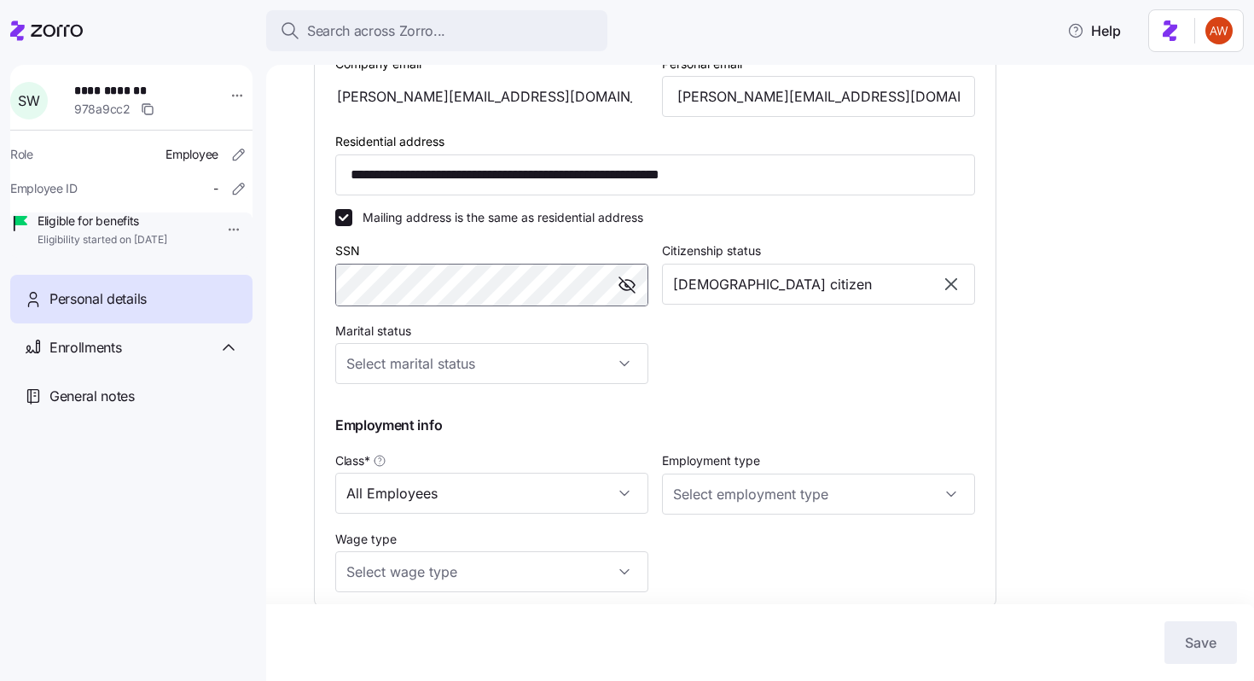
drag, startPoint x: 629, startPoint y: 306, endPoint x: 313, endPoint y: 309, distance: 315.7
click at [313, 309] on div "**********" at bounding box center [760, 373] width 988 height 616
click at [178, 358] on div "Enrollments" at bounding box center [143, 347] width 189 height 21
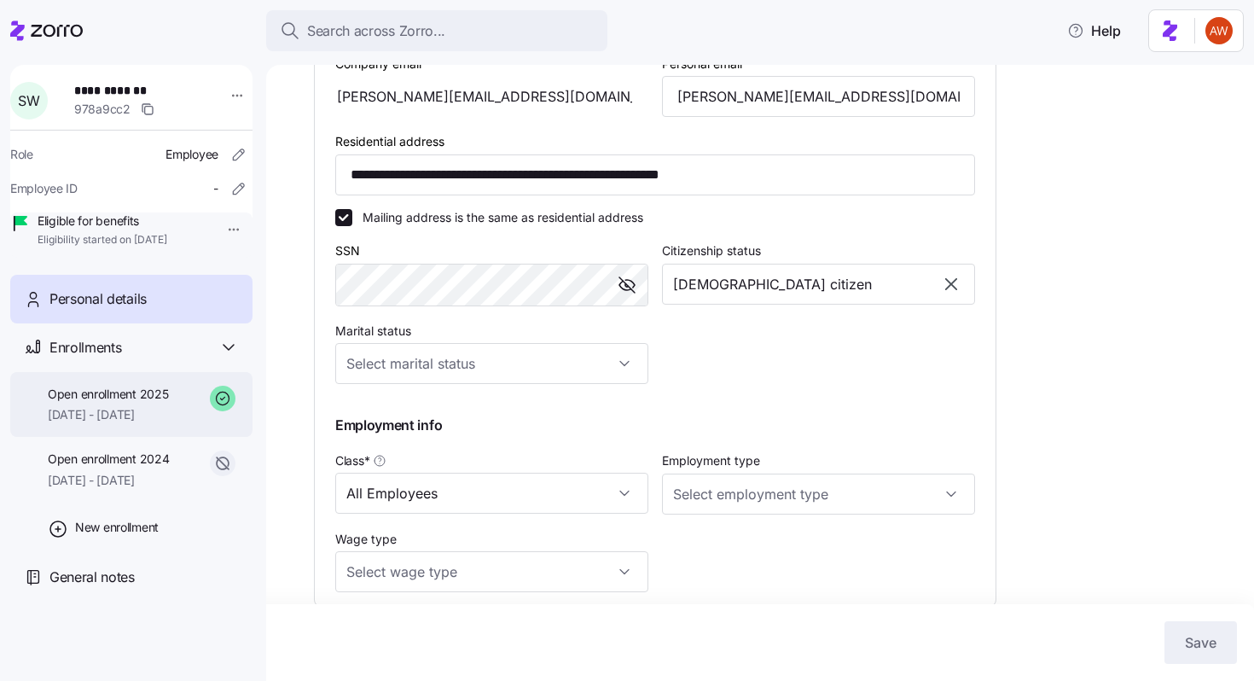
click at [148, 423] on span "[DATE] - [DATE]" at bounding box center [108, 414] width 120 height 17
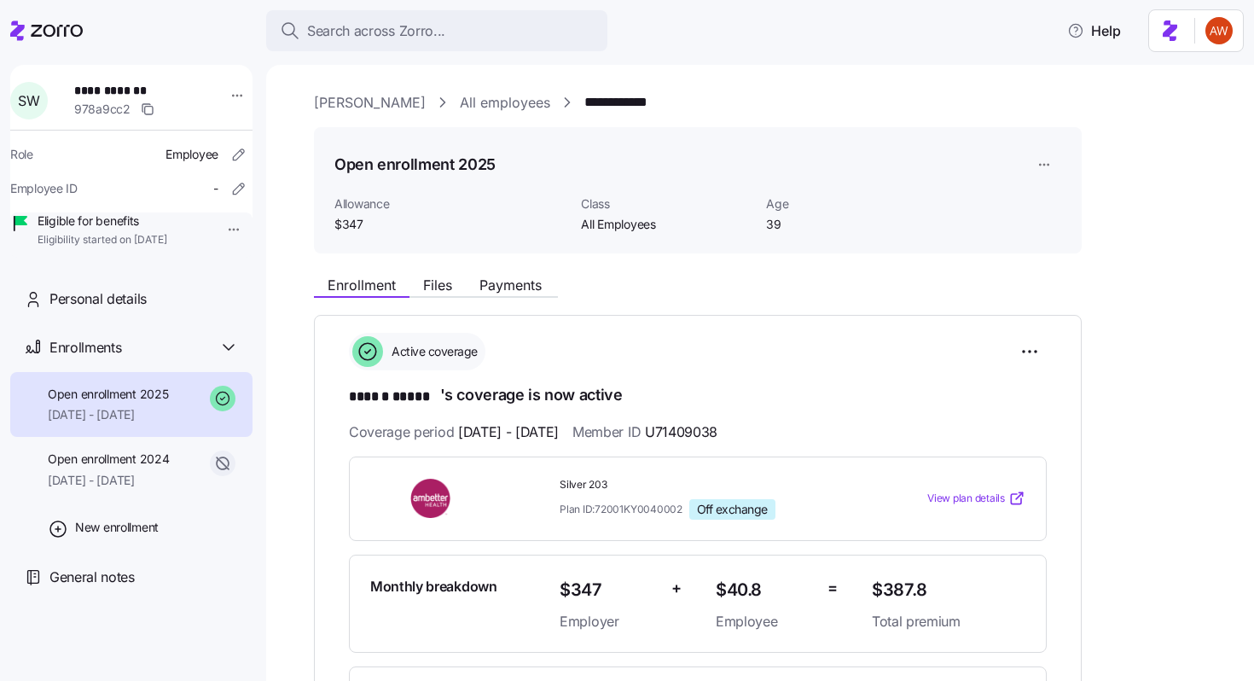
scroll to position [294, 0]
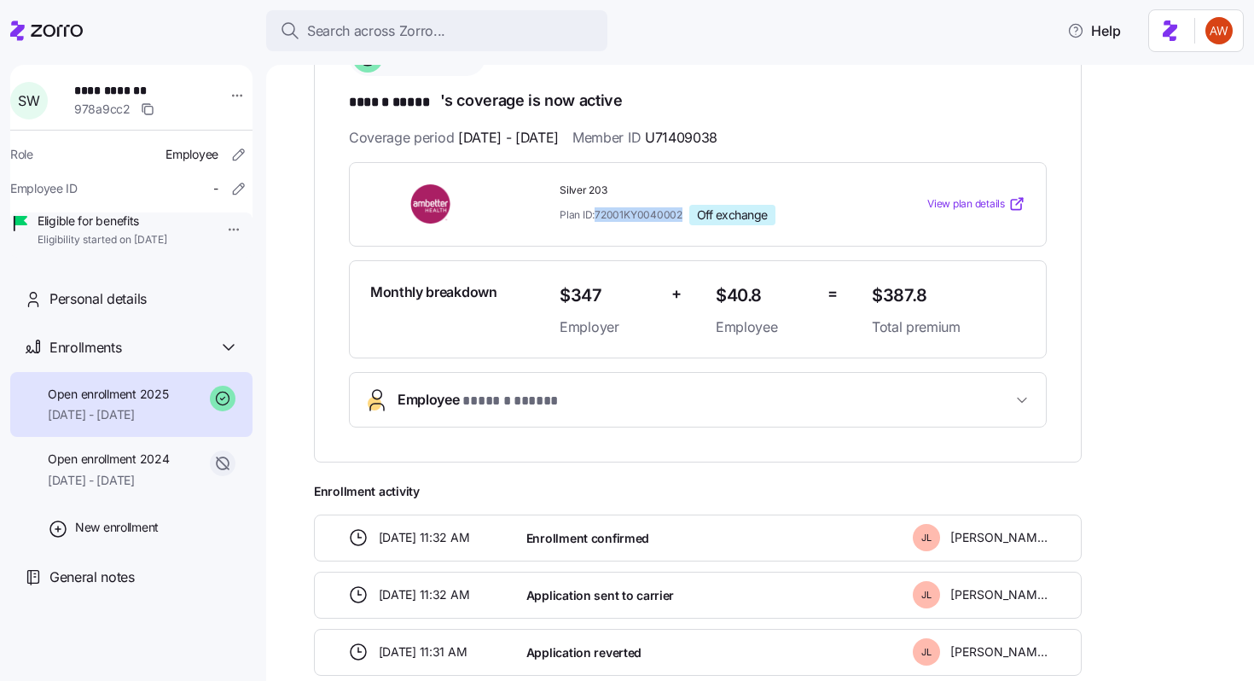
drag, startPoint x: 598, startPoint y: 212, endPoint x: 682, endPoint y: 218, distance: 84.6
click at [682, 218] on span "Plan ID: 72001KY0040002" at bounding box center [621, 214] width 123 height 15
copy span "72001KY0040002"
drag, startPoint x: 880, startPoint y: 292, endPoint x: 994, endPoint y: 294, distance: 113.5
click at [994, 294] on span "$387.8" at bounding box center [949, 296] width 154 height 28
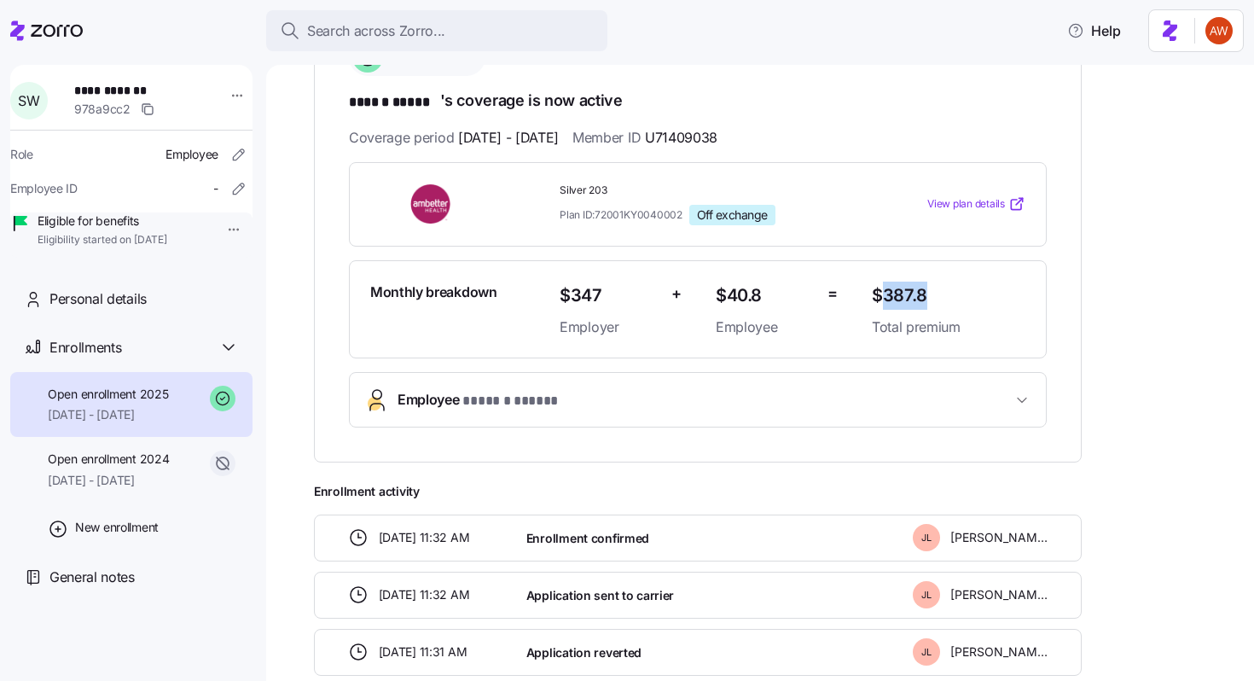
copy span "387.8"
drag, startPoint x: 619, startPoint y: 292, endPoint x: 542, endPoint y: 290, distance: 76.8
click at [542, 290] on div "Monthly breakdown $347 Employer + $40.8 Employee = $387.8 Total premium" at bounding box center [697, 310] width 669 height 70
copy div "$347"
click at [154, 113] on icon "button" at bounding box center [148, 109] width 14 height 14
